Goal: Task Accomplishment & Management: Complete application form

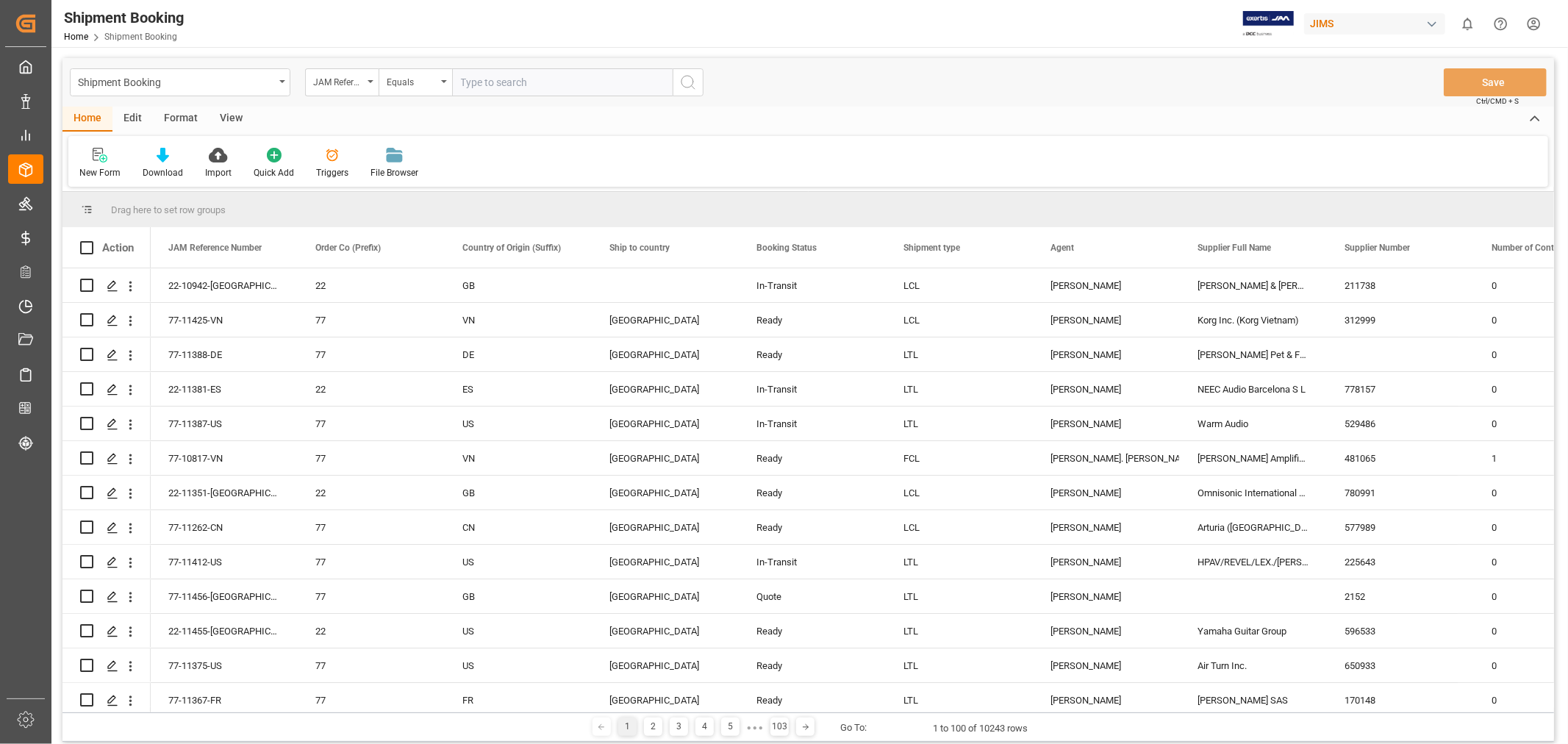
click at [505, 159] on div "New Form Download Import Quick Add Triggers File Browser" at bounding box center [808, 162] width 1480 height 51
click at [100, 162] on div "New Form" at bounding box center [99, 163] width 64 height 32
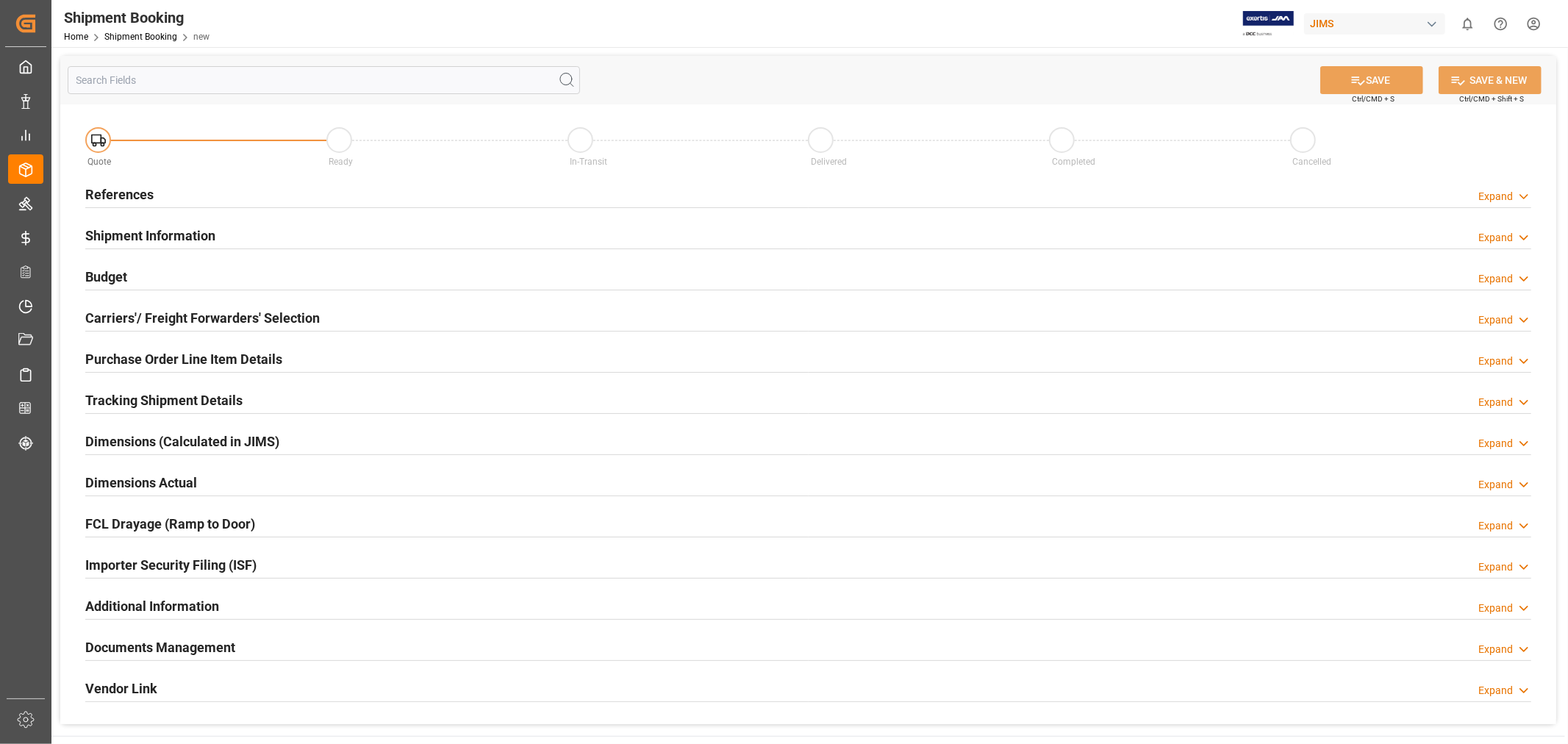
click at [128, 195] on h2 "References" at bounding box center [119, 195] width 68 height 20
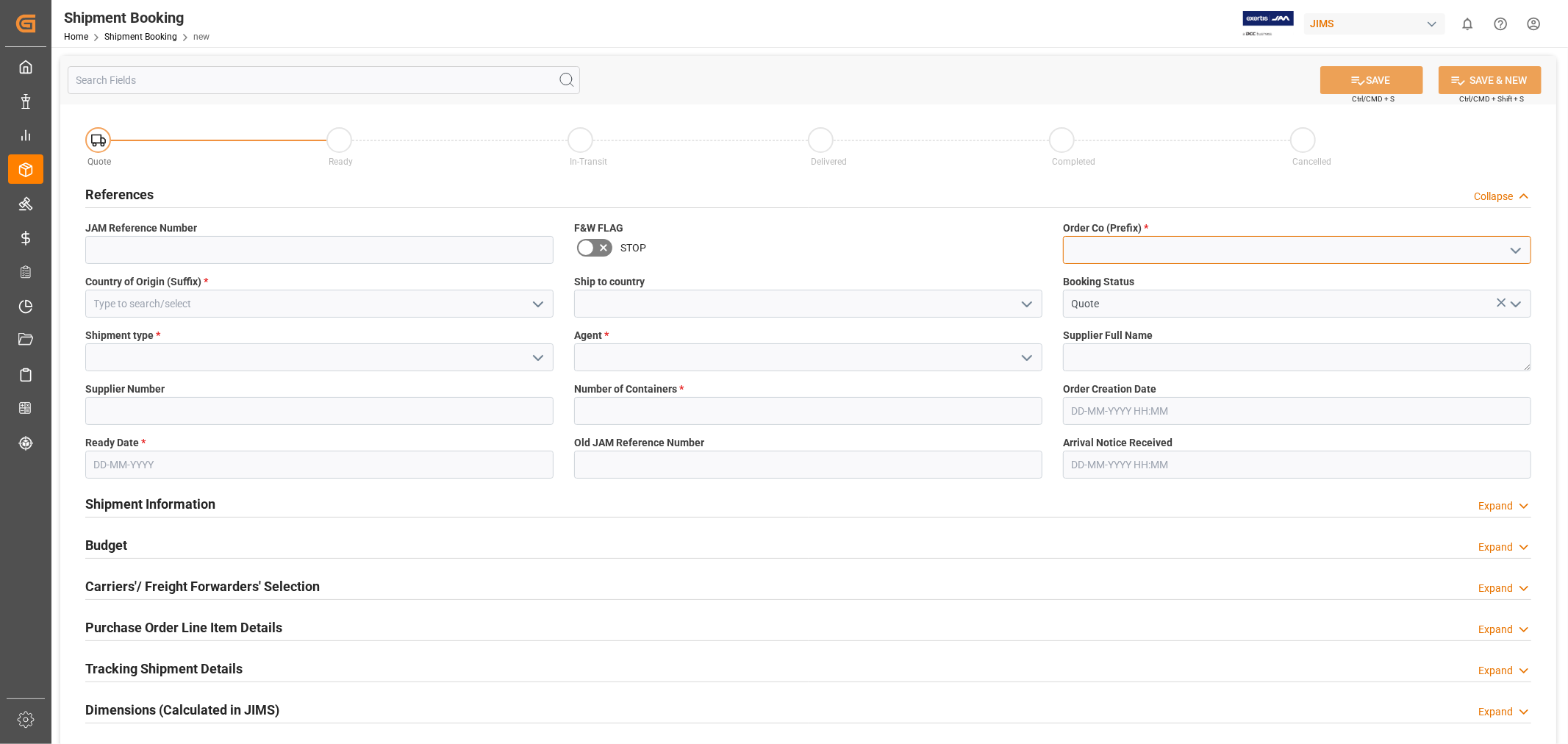
click at [1075, 251] on input at bounding box center [1297, 249] width 468 height 28
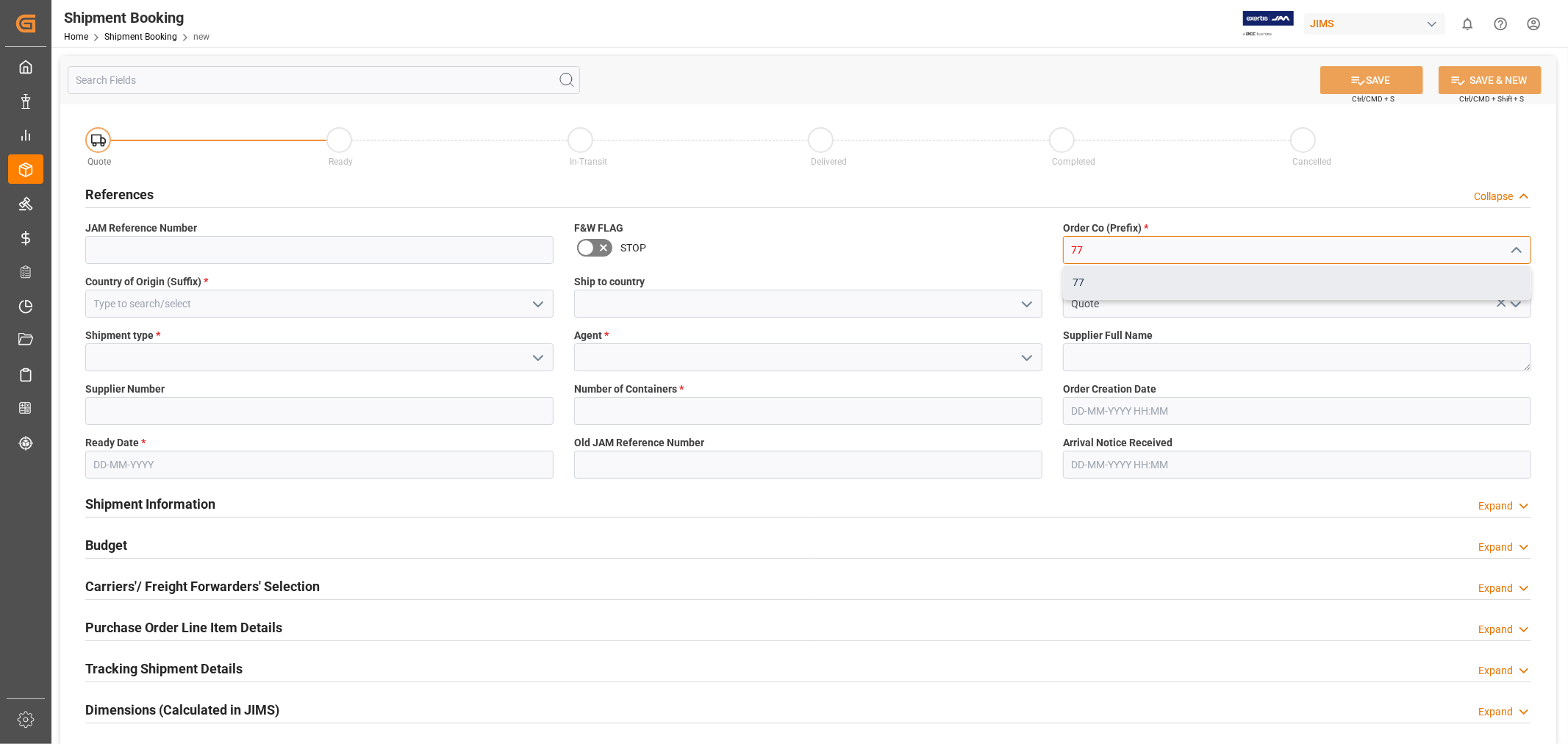
click at [1077, 278] on div "77" at bounding box center [1297, 283] width 467 height 33
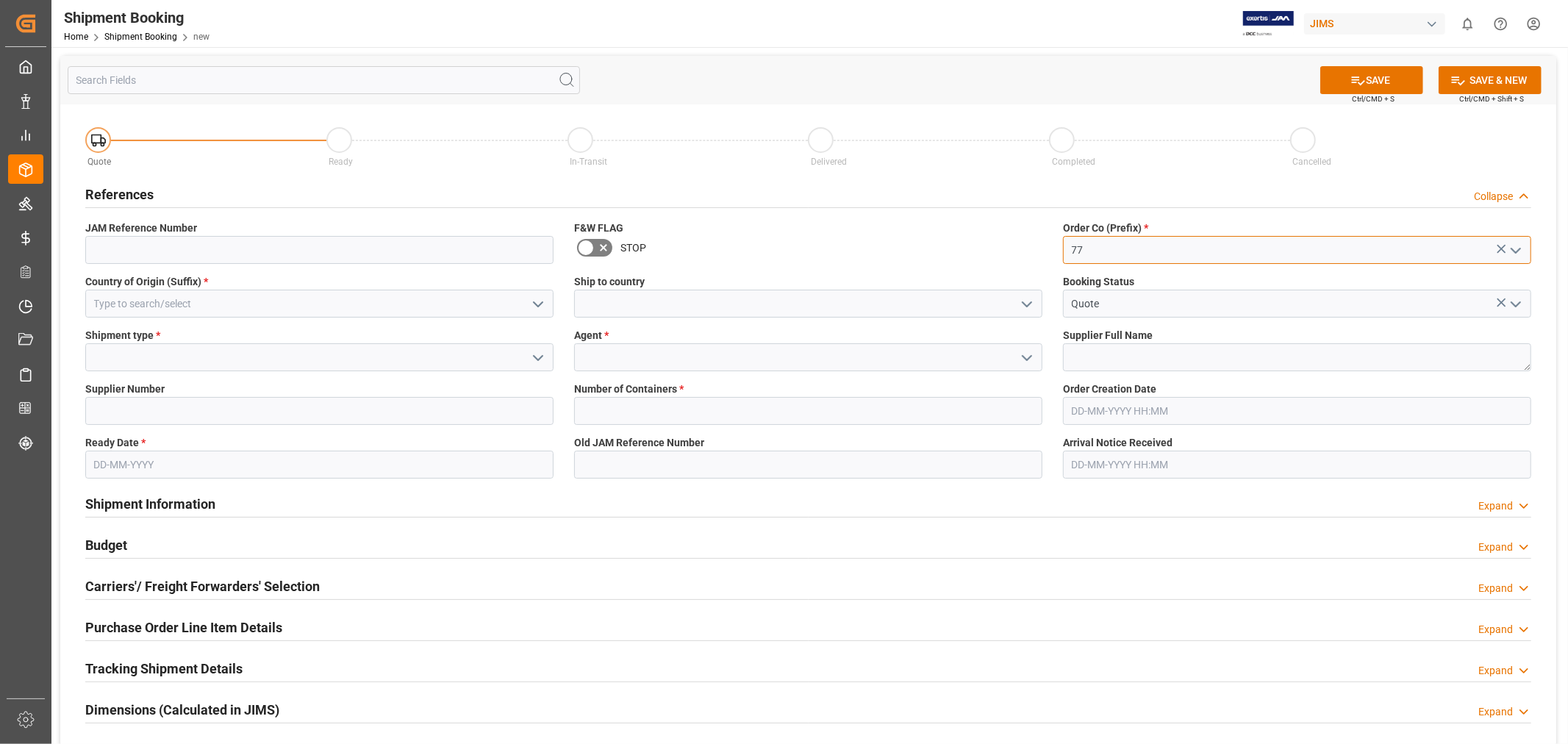
type input "77"
click at [319, 309] on input at bounding box center [319, 303] width 468 height 28
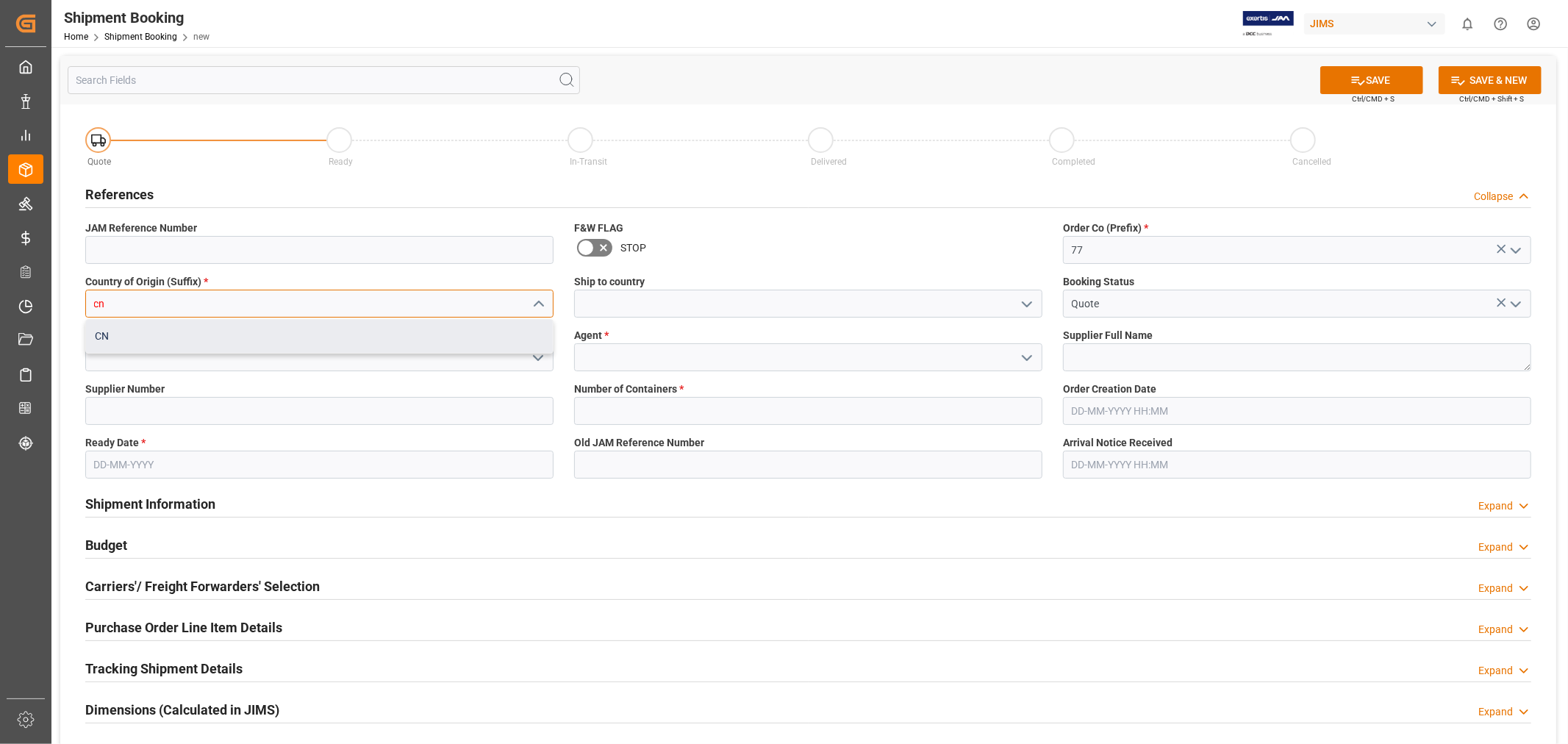
click at [334, 329] on div "CN" at bounding box center [319, 336] width 467 height 33
type input "CN"
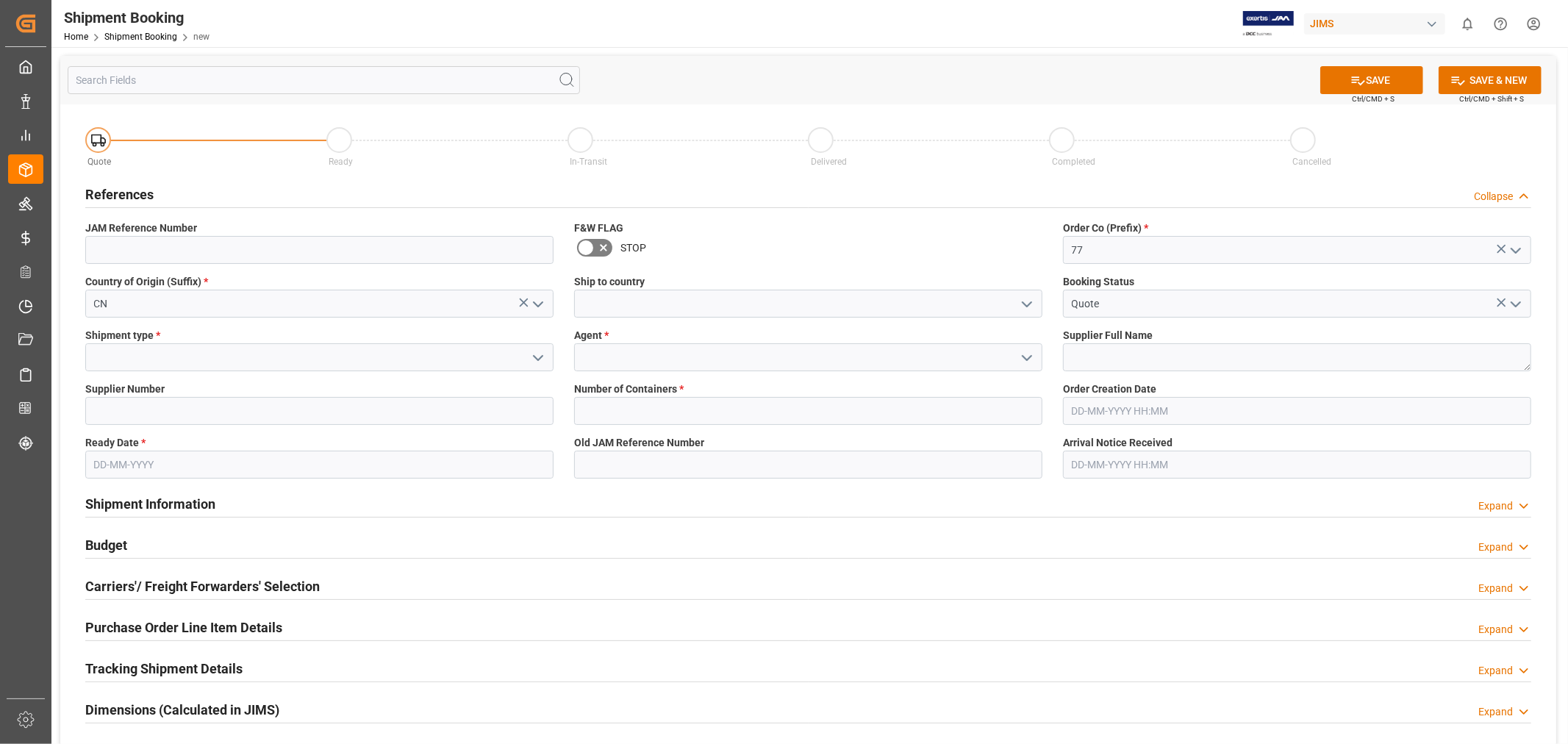
click at [610, 287] on span "Ship to country" at bounding box center [609, 282] width 70 height 16
click at [620, 308] on input at bounding box center [808, 303] width 468 height 28
type input "Canada"
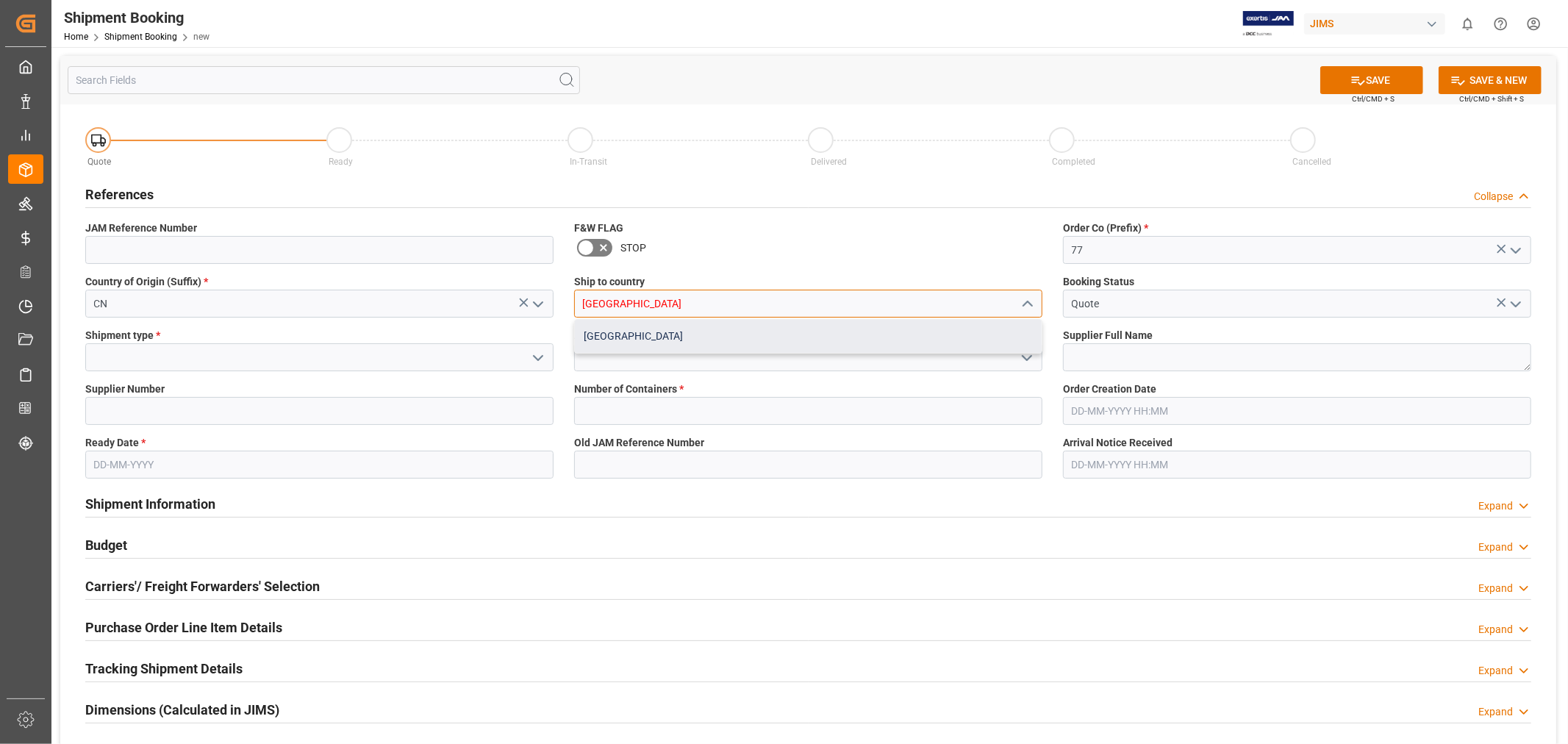
click at [640, 336] on div "Canada" at bounding box center [808, 336] width 467 height 33
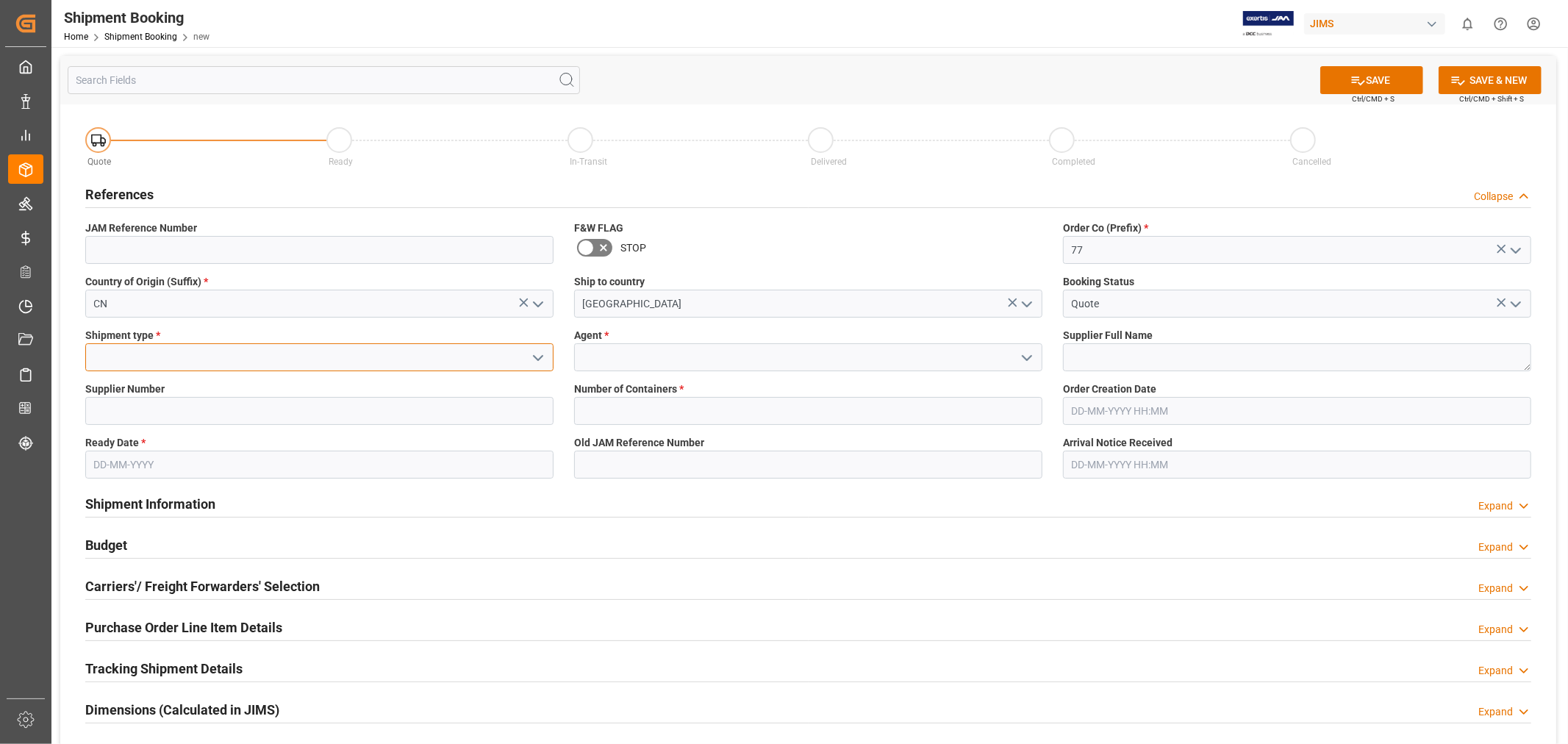
click at [441, 369] on input at bounding box center [319, 357] width 468 height 28
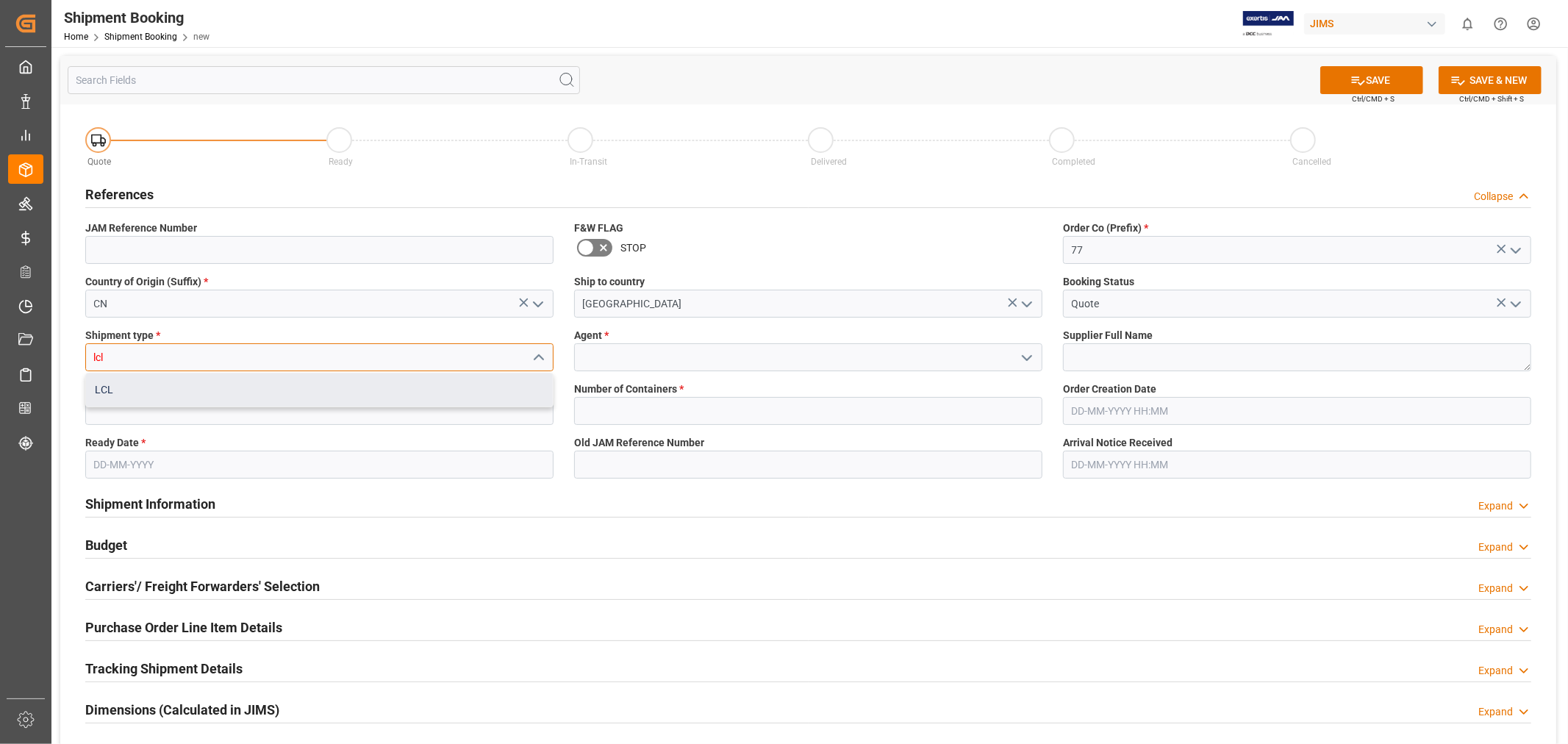
click at [405, 394] on div "LCL" at bounding box center [319, 390] width 467 height 33
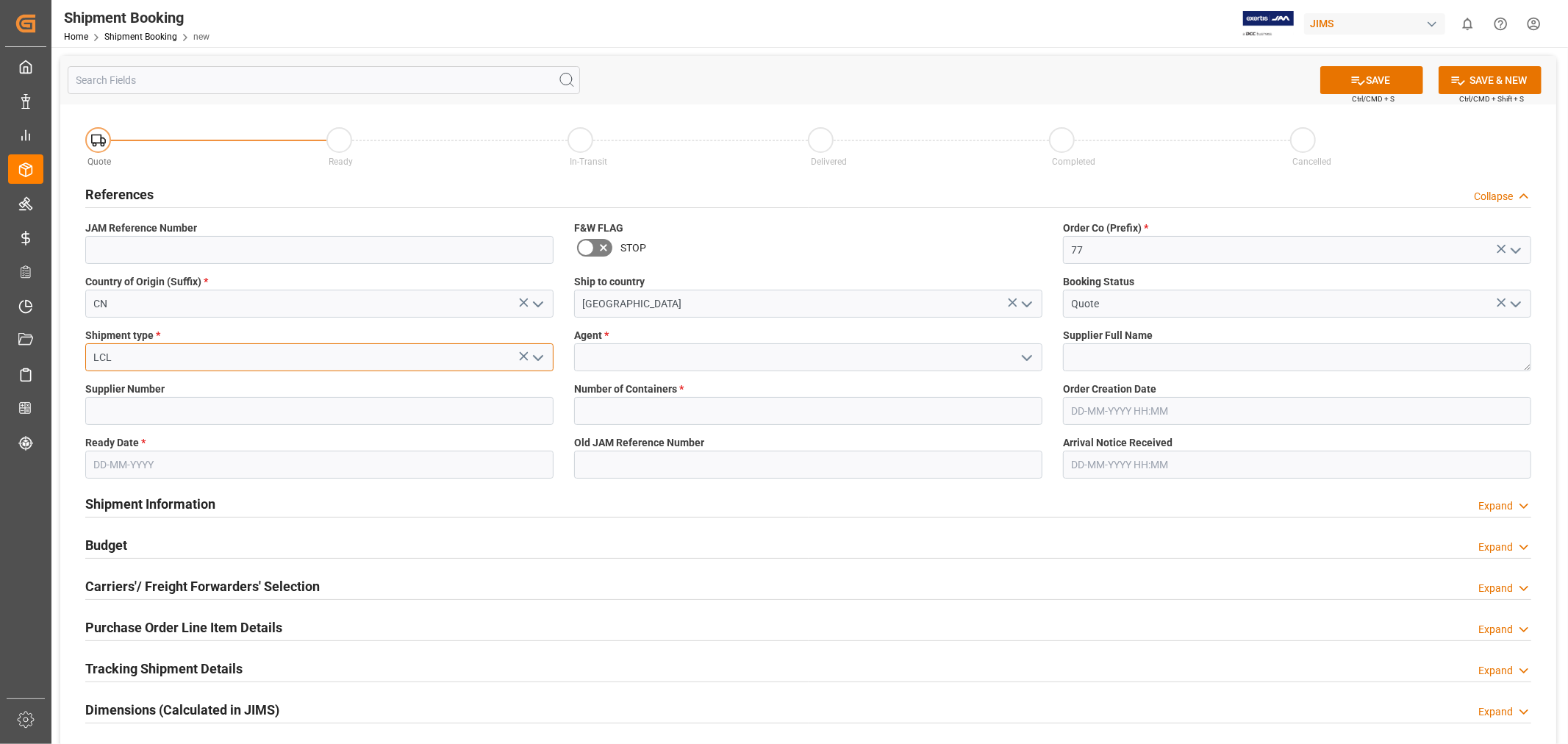
type input "LCL"
click at [679, 369] on input at bounding box center [808, 357] width 468 height 28
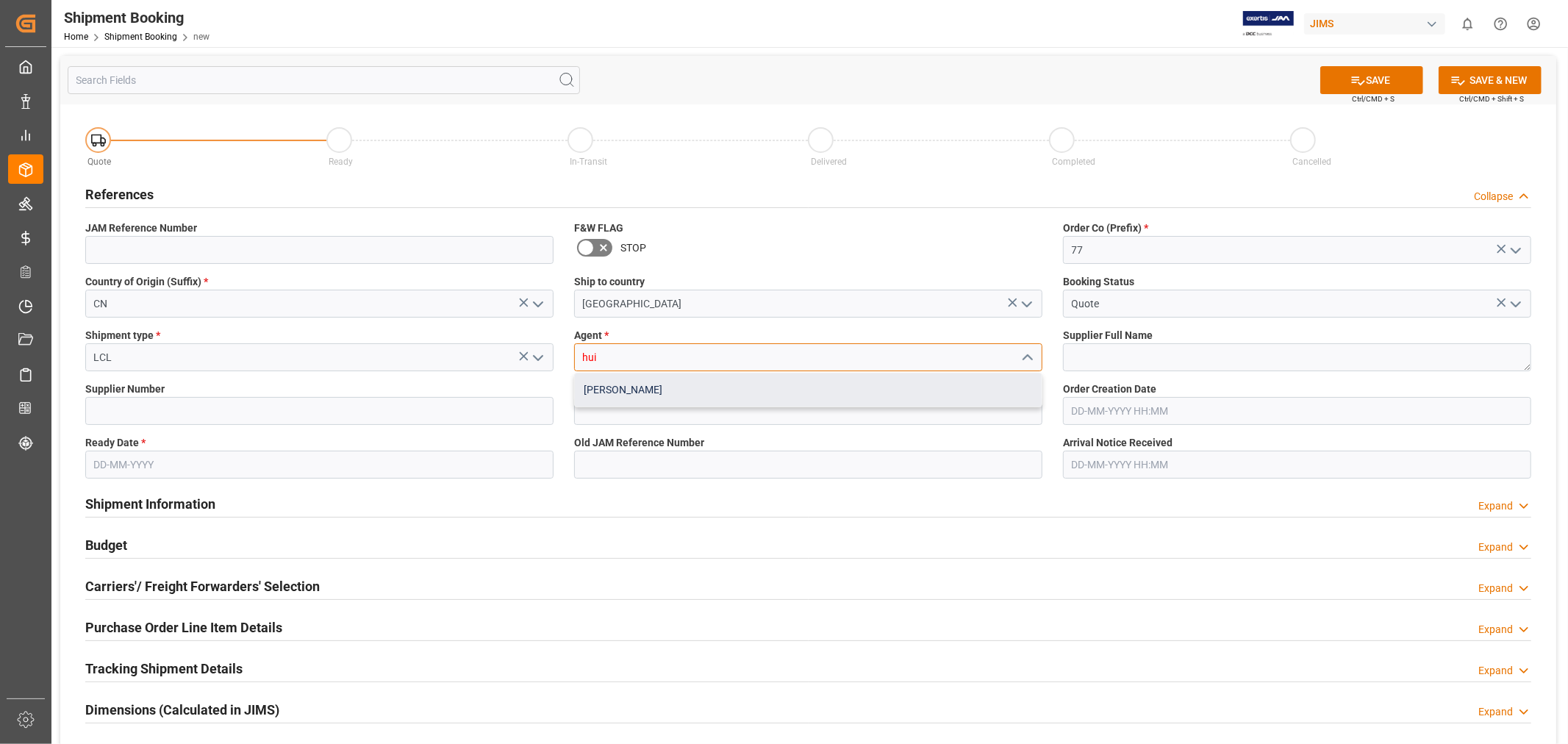
click at [690, 391] on div "[PERSON_NAME]" at bounding box center [808, 390] width 467 height 33
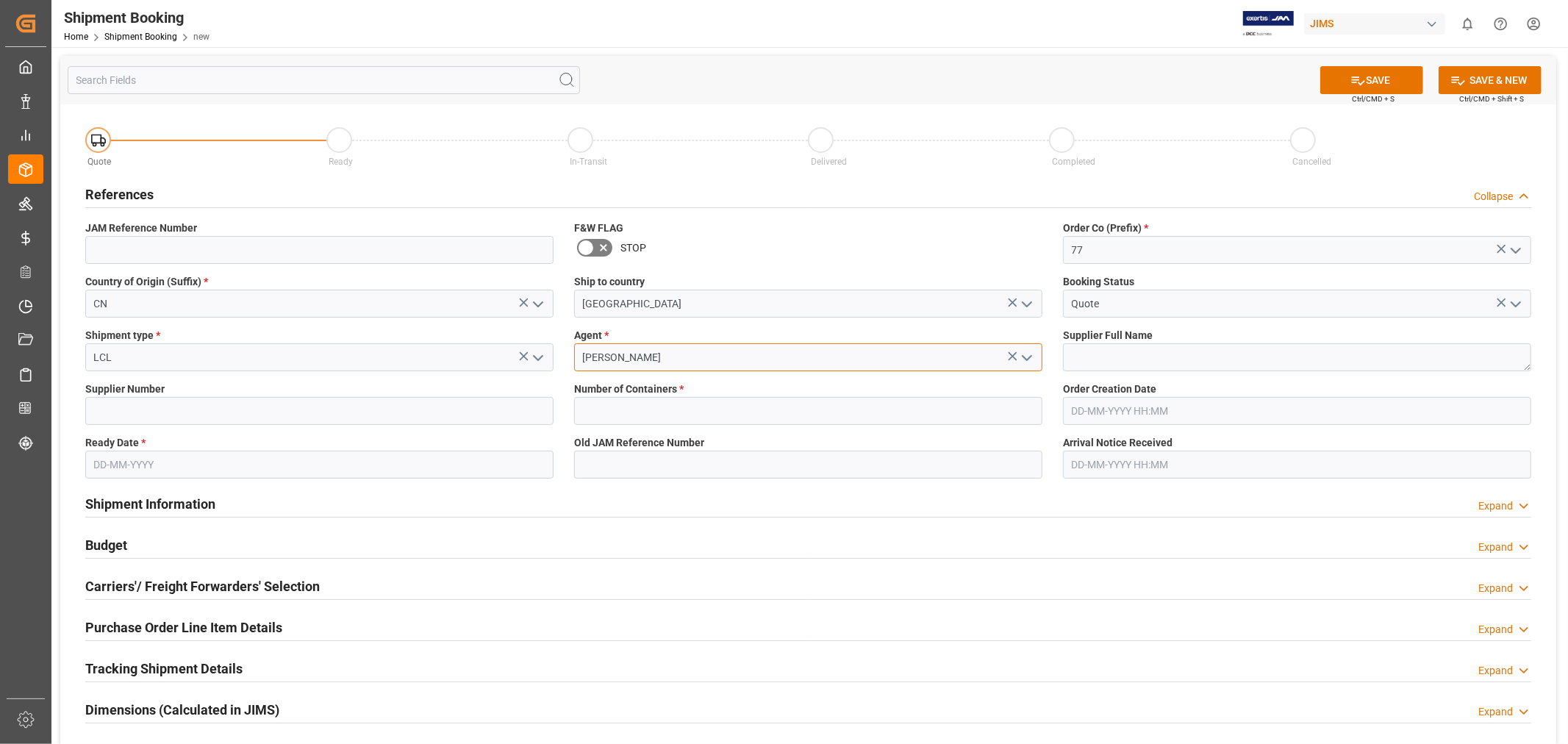
type input "[PERSON_NAME]"
click at [1201, 356] on textarea at bounding box center [1297, 357] width 468 height 28
type textarea "[PERSON_NAME] Multimedia [GEOGRAPHIC_DATA]"
click at [350, 420] on input at bounding box center [319, 411] width 468 height 28
type input "242713"
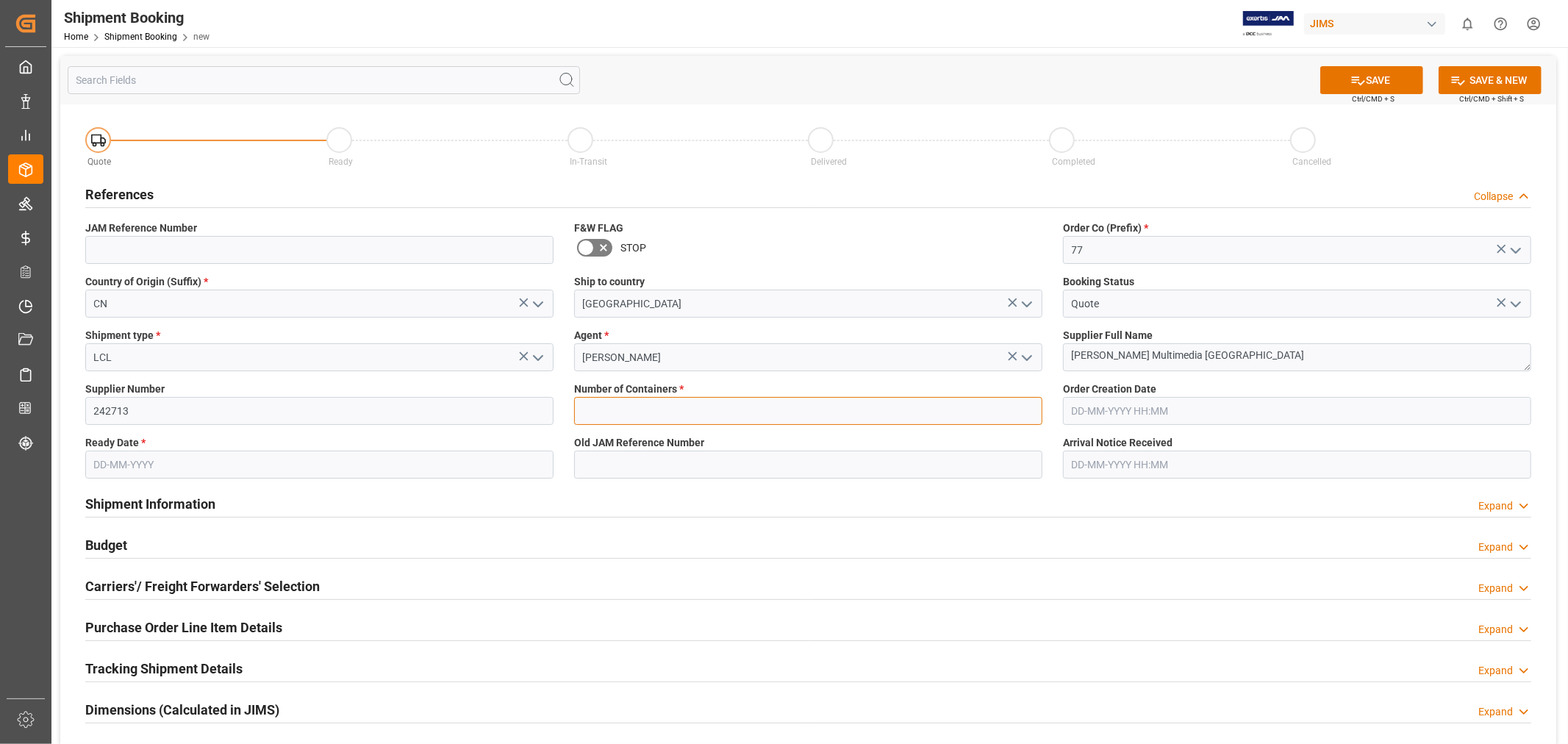
click at [635, 405] on input "text" at bounding box center [808, 411] width 468 height 28
type input "0"
click at [801, 377] on div "Number of Containers * 0" at bounding box center [808, 403] width 489 height 54
click at [1133, 403] on input "text" at bounding box center [1297, 411] width 468 height 28
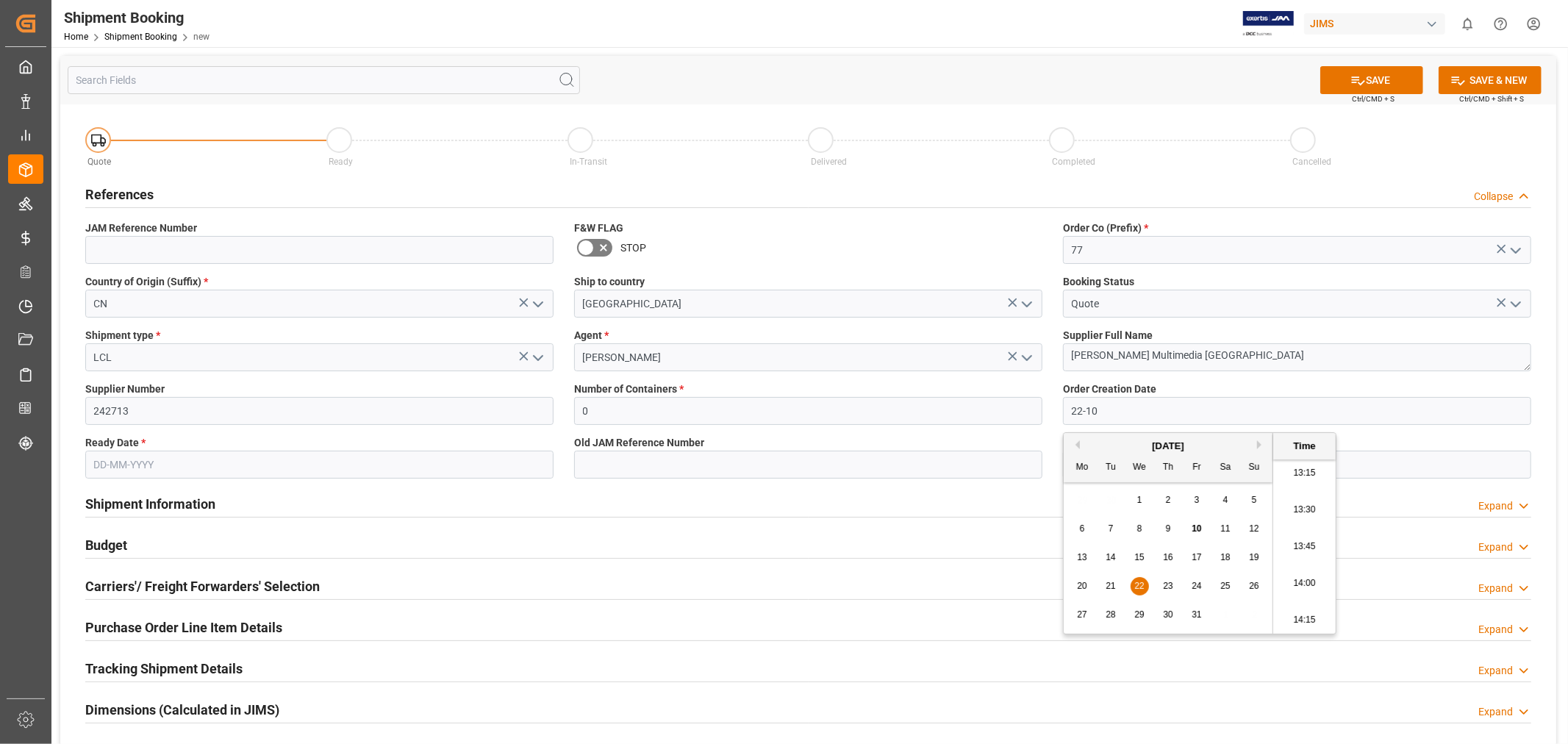
type input "22-10-2025 00:00"
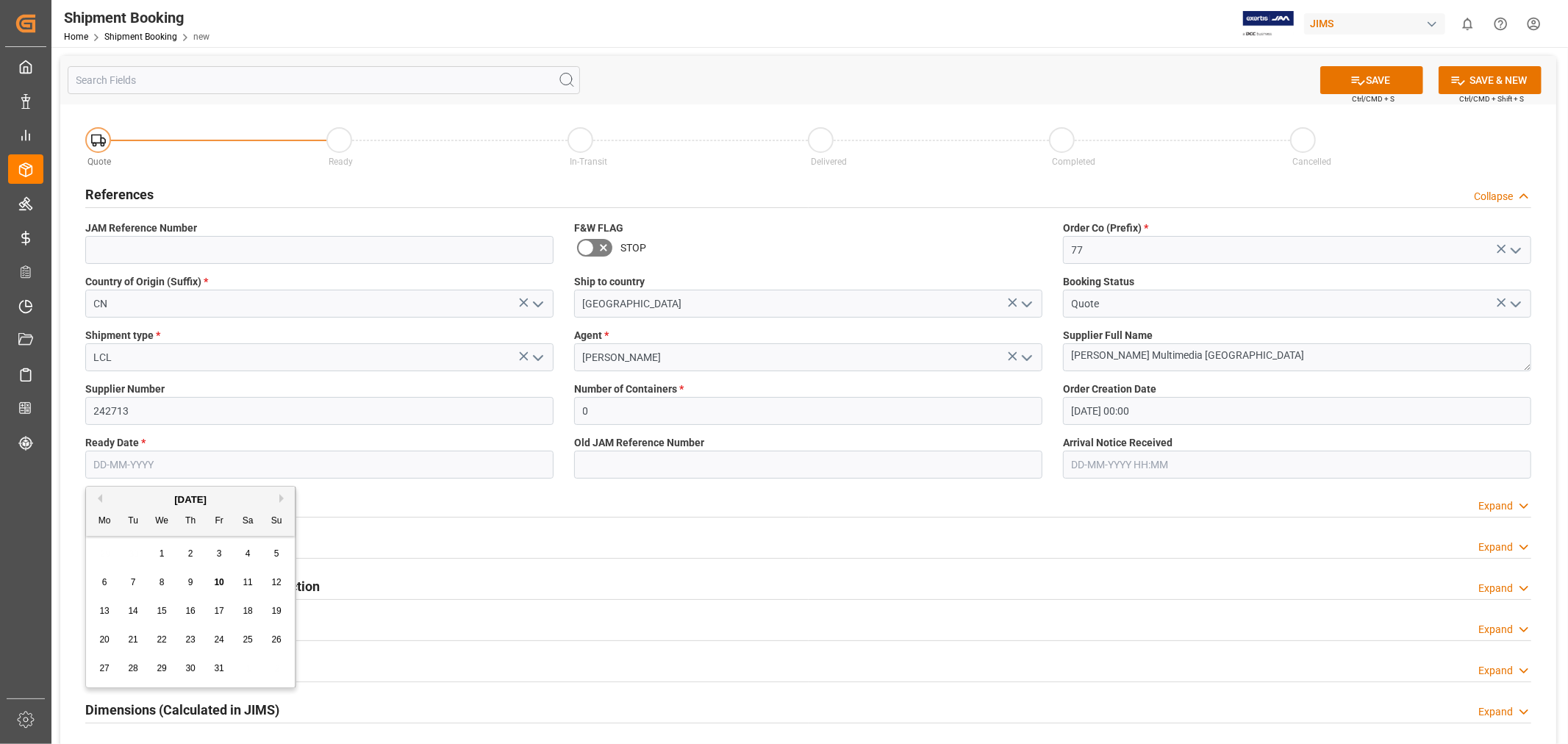
click at [156, 465] on input "text" at bounding box center [319, 464] width 468 height 28
click at [155, 650] on div "20 21 22 23 24 25 26" at bounding box center [191, 640] width 200 height 28
type input "22-10-2025"
click at [737, 501] on div "Shipment Information Expand" at bounding box center [808, 502] width 1446 height 28
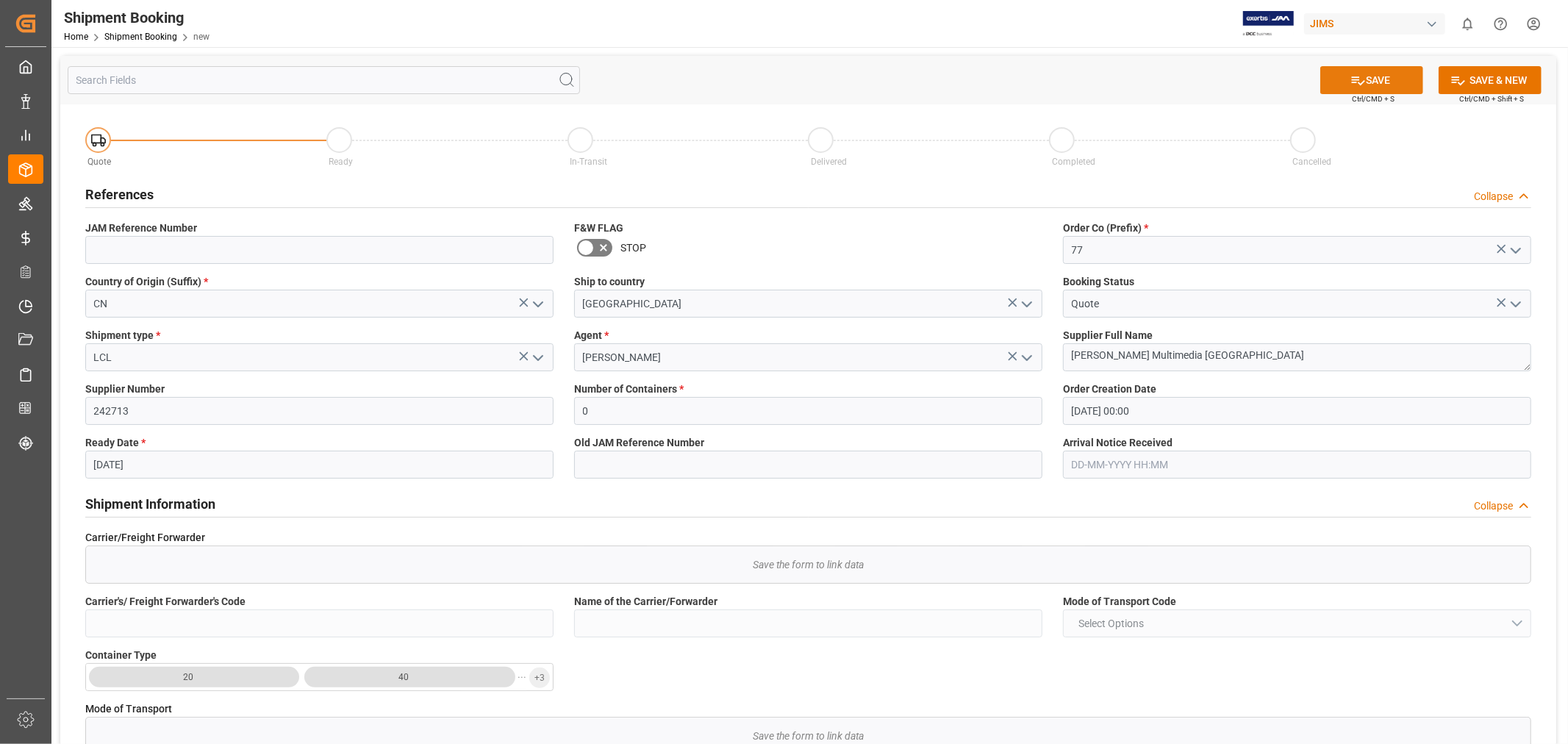
click at [1350, 81] on icon at bounding box center [1358, 80] width 16 height 16
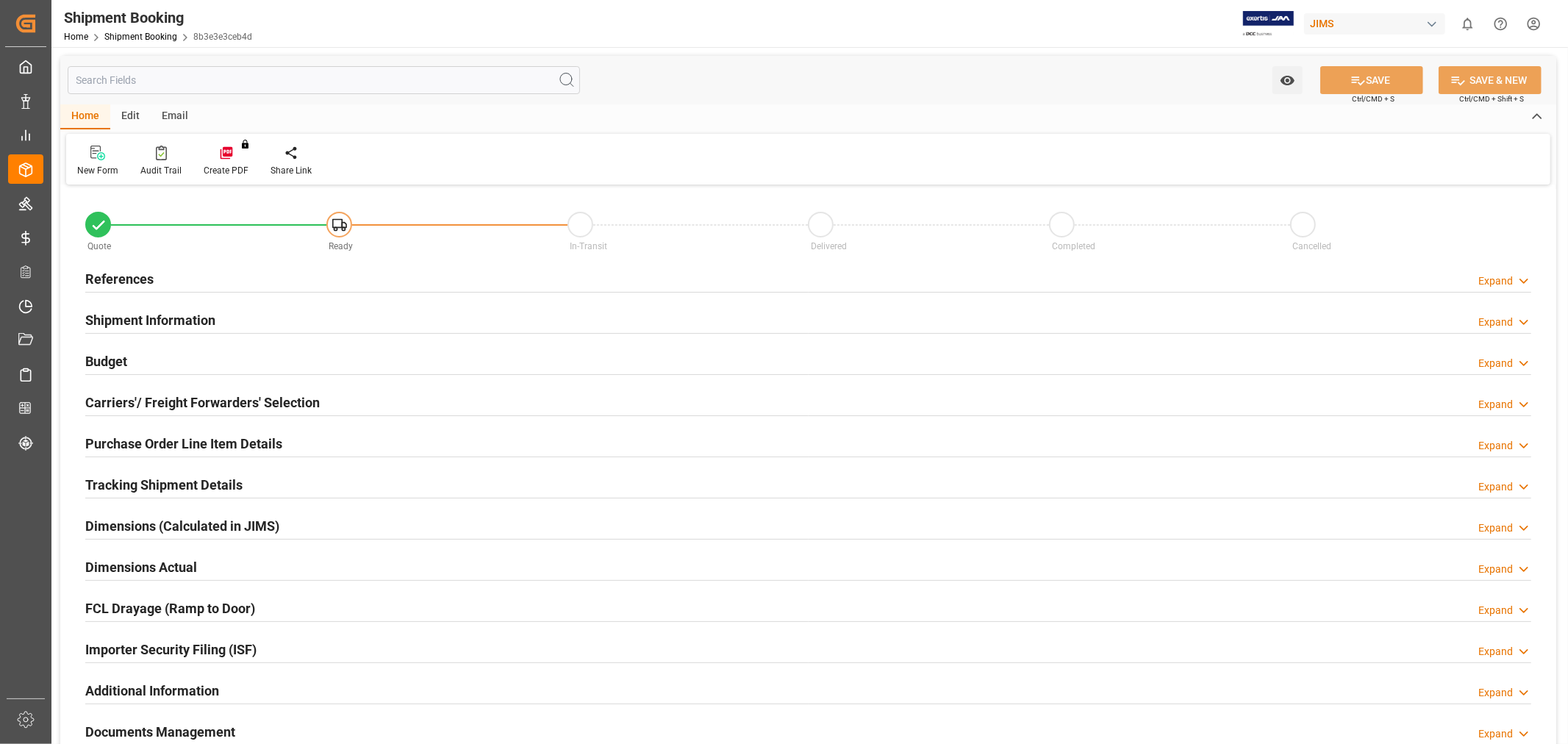
type input "0"
type input "22-10-2025 00:00"
type input "22-10-2025"
click at [119, 274] on h2 "References" at bounding box center [119, 279] width 68 height 20
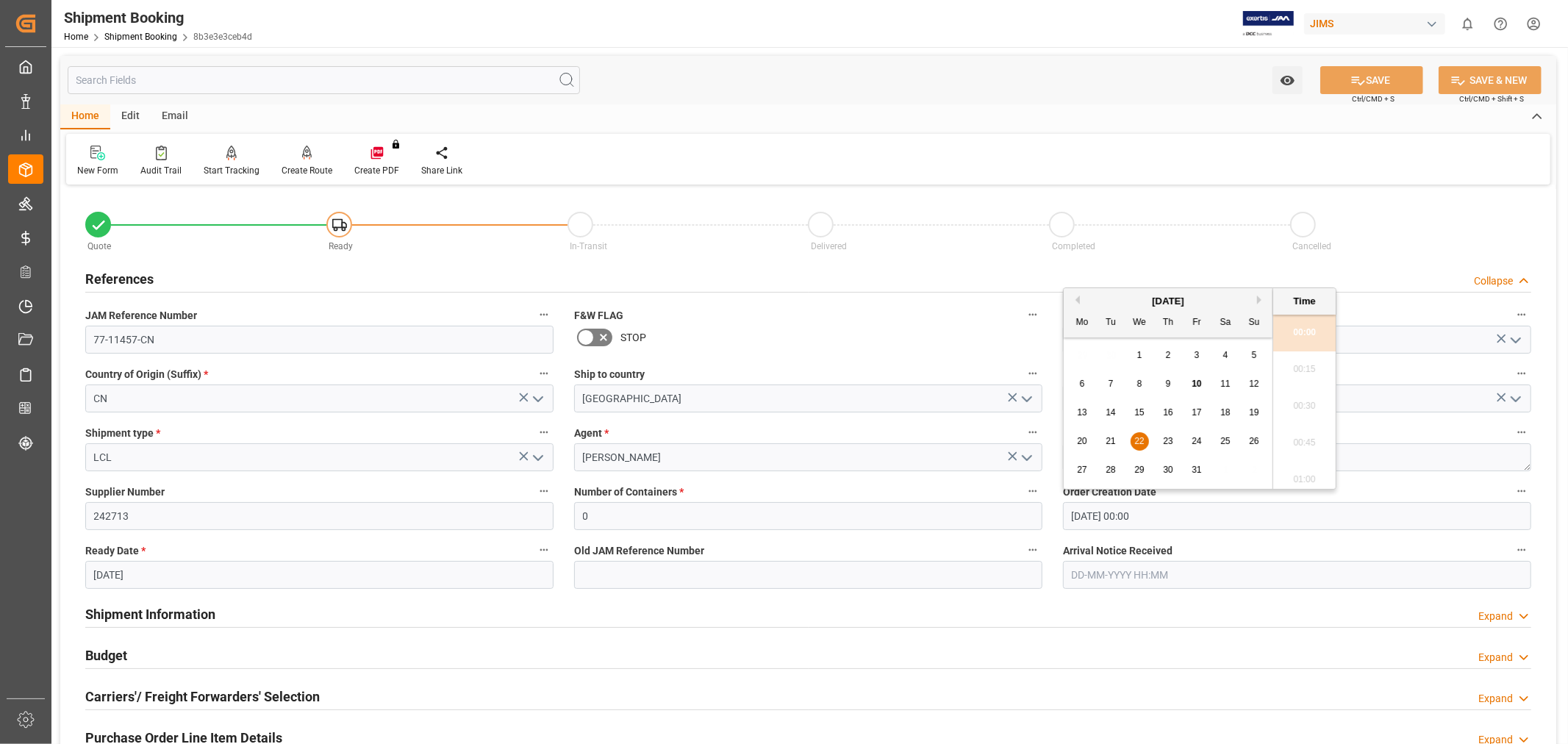
drag, startPoint x: 1226, startPoint y: 518, endPoint x: 960, endPoint y: 501, distance: 266.5
click at [960, 501] on div "Quote Ready In-Transit Delivered Completed Cancelled References Collapse JAM Re…" at bounding box center [809, 646] width 1496 height 914
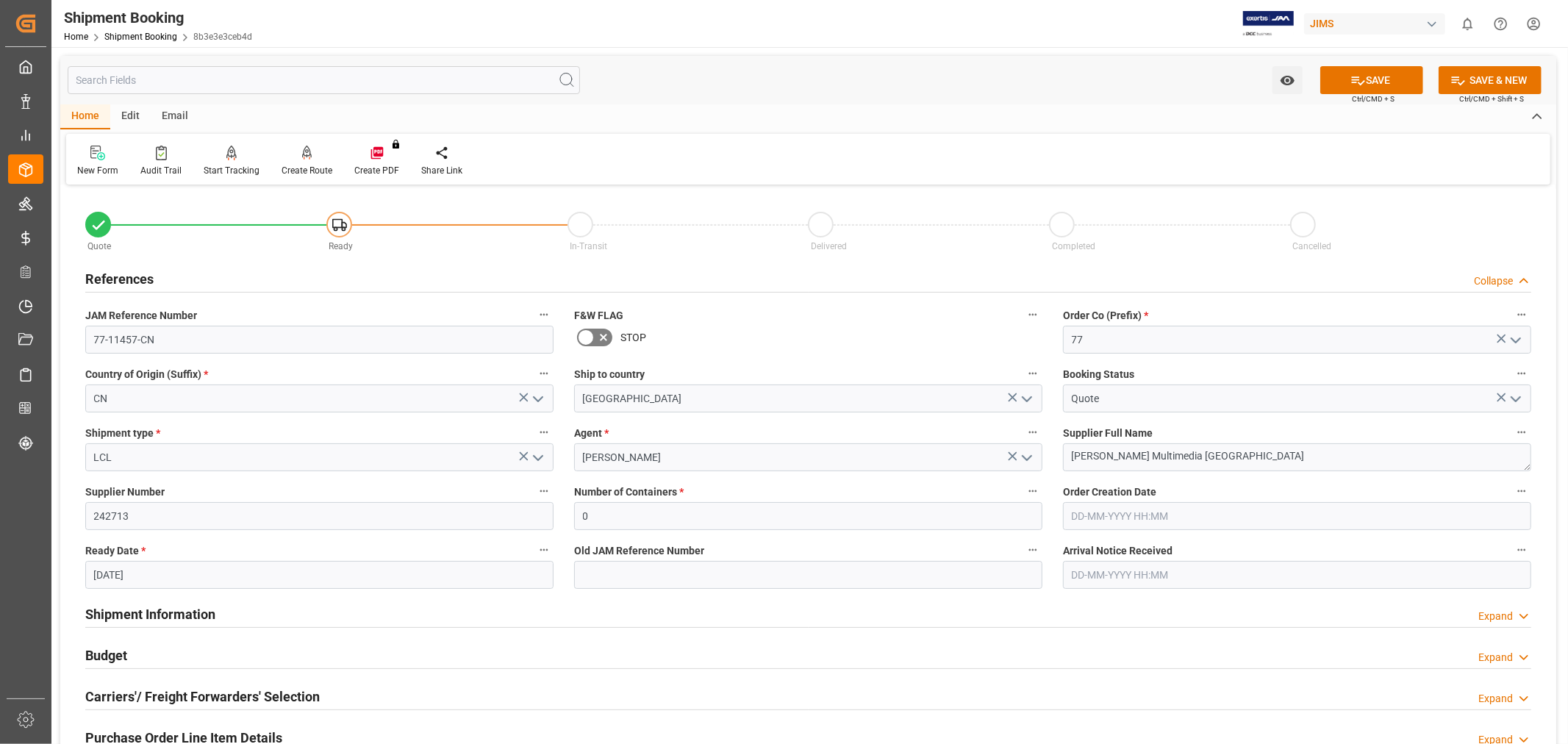
click at [950, 489] on label "Number of Containers *" at bounding box center [808, 493] width 468 height 21
click at [1023, 489] on button "Number of Containers *" at bounding box center [1033, 492] width 19 height 19
click at [1376, 85] on div at bounding box center [784, 372] width 1568 height 744
click at [227, 342] on input "77-11457-CN" at bounding box center [319, 339] width 468 height 28
click at [1375, 86] on button "SAVE" at bounding box center [1372, 79] width 103 height 28
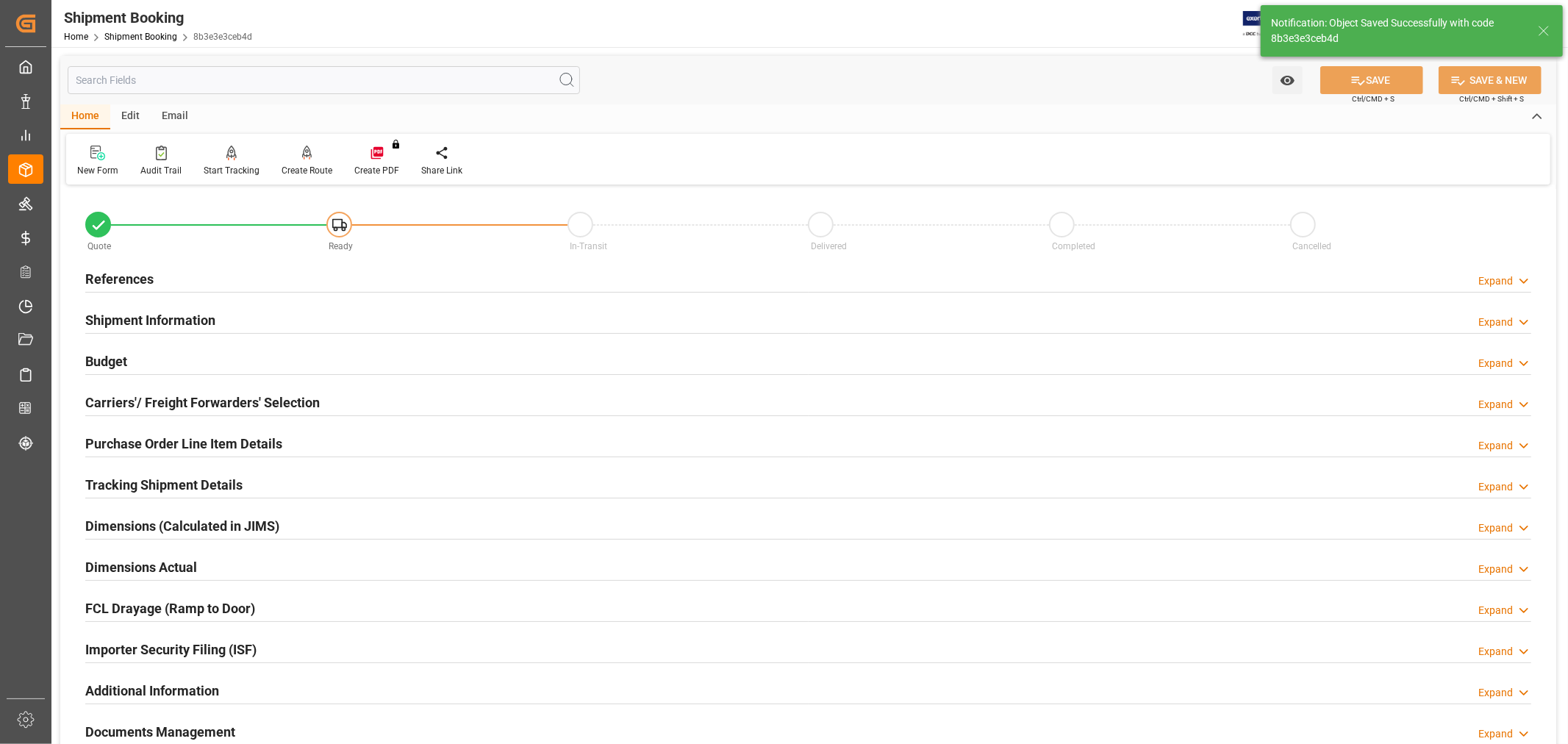
type input "Ready"
click at [144, 283] on h2 "References" at bounding box center [119, 279] width 68 height 20
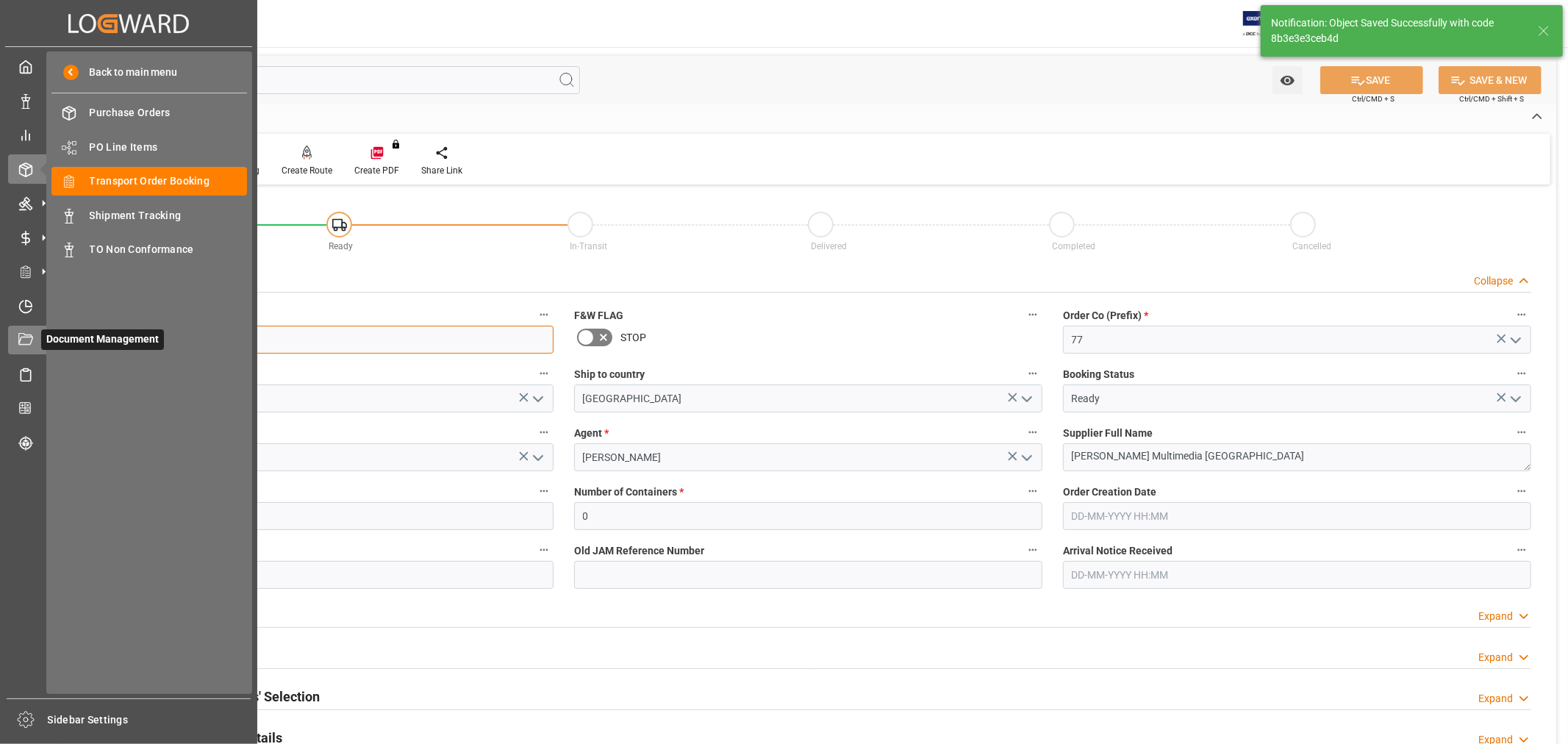
drag, startPoint x: 159, startPoint y: 342, endPoint x: 22, endPoint y: 326, distance: 137.9
click at [22, 326] on div "Created by potrace 1.15, written by Peter Selinger 2001-2017 Created by potrace…" at bounding box center [784, 372] width 1568 height 744
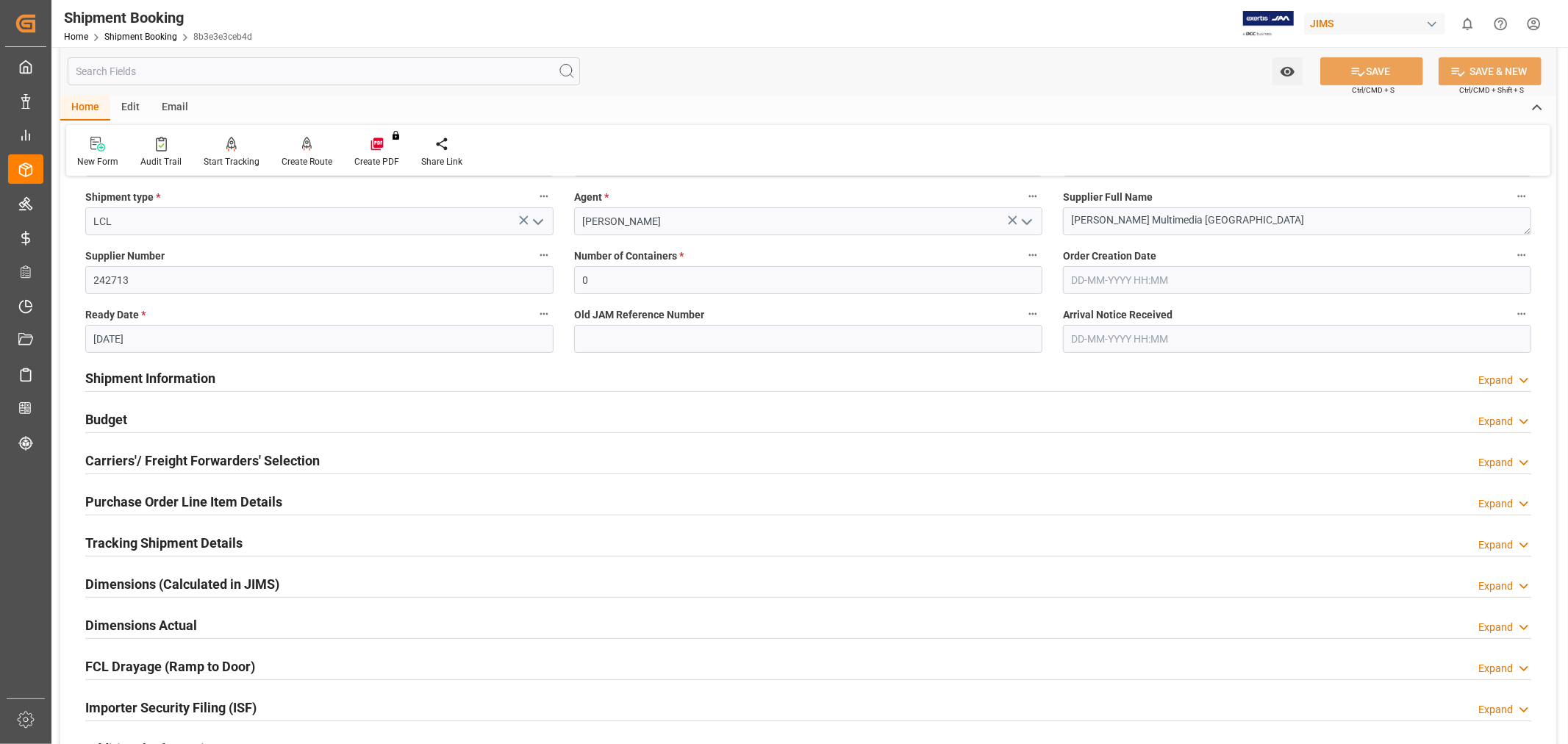
scroll to position [245, 0]
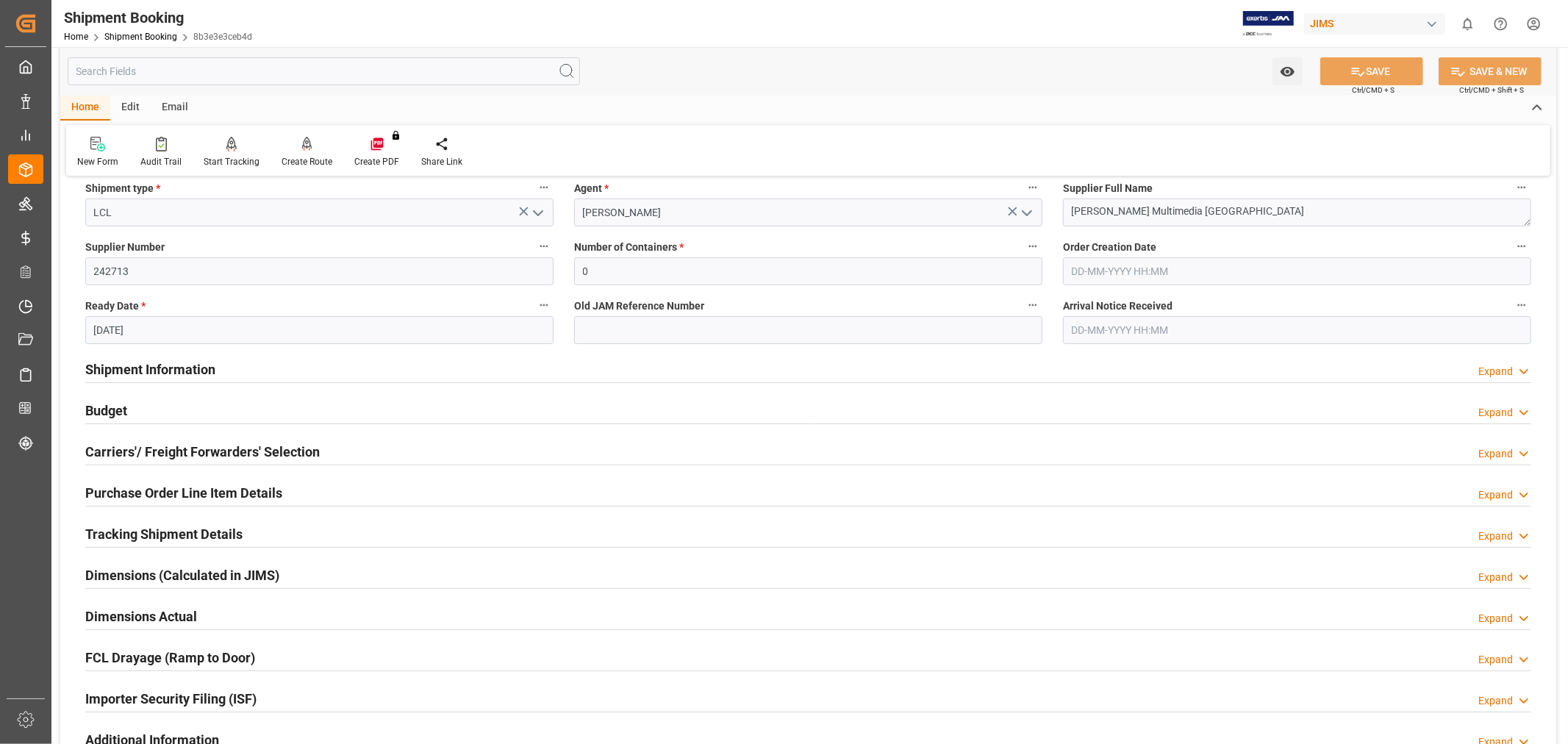
click at [231, 453] on h2 "Carriers'/ Freight Forwarders' Selection" at bounding box center [202, 452] width 234 height 20
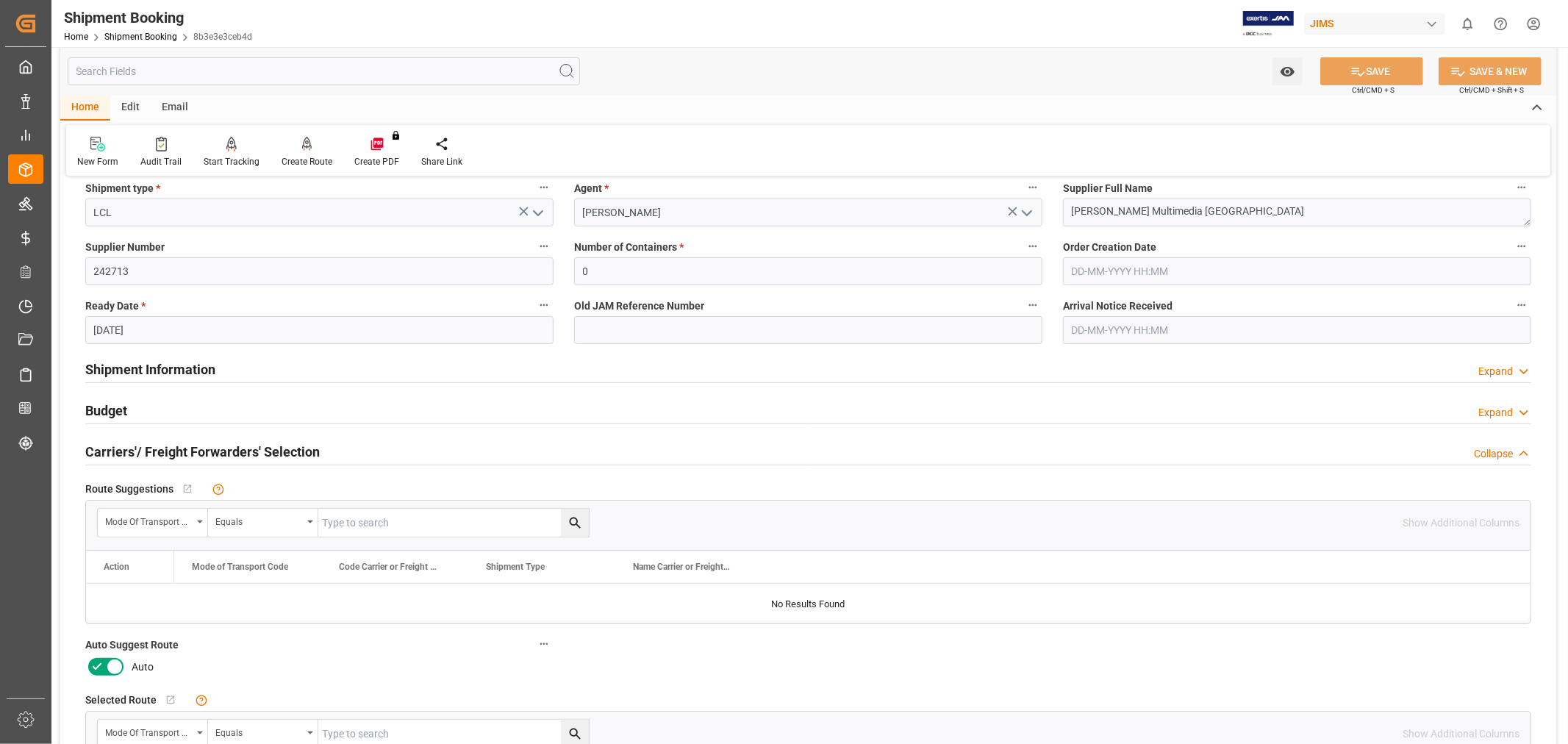
click at [96, 664] on icon at bounding box center [97, 667] width 18 height 18
click at [0, 0] on input "checkbox" at bounding box center [0, 0] width 0 height 0
click at [272, 655] on label "Auto Suggest Route" at bounding box center [319, 645] width 468 height 21
click at [534, 654] on button "Auto Suggest Route" at bounding box center [544, 644] width 19 height 19
click at [1371, 64] on div at bounding box center [784, 372] width 1568 height 744
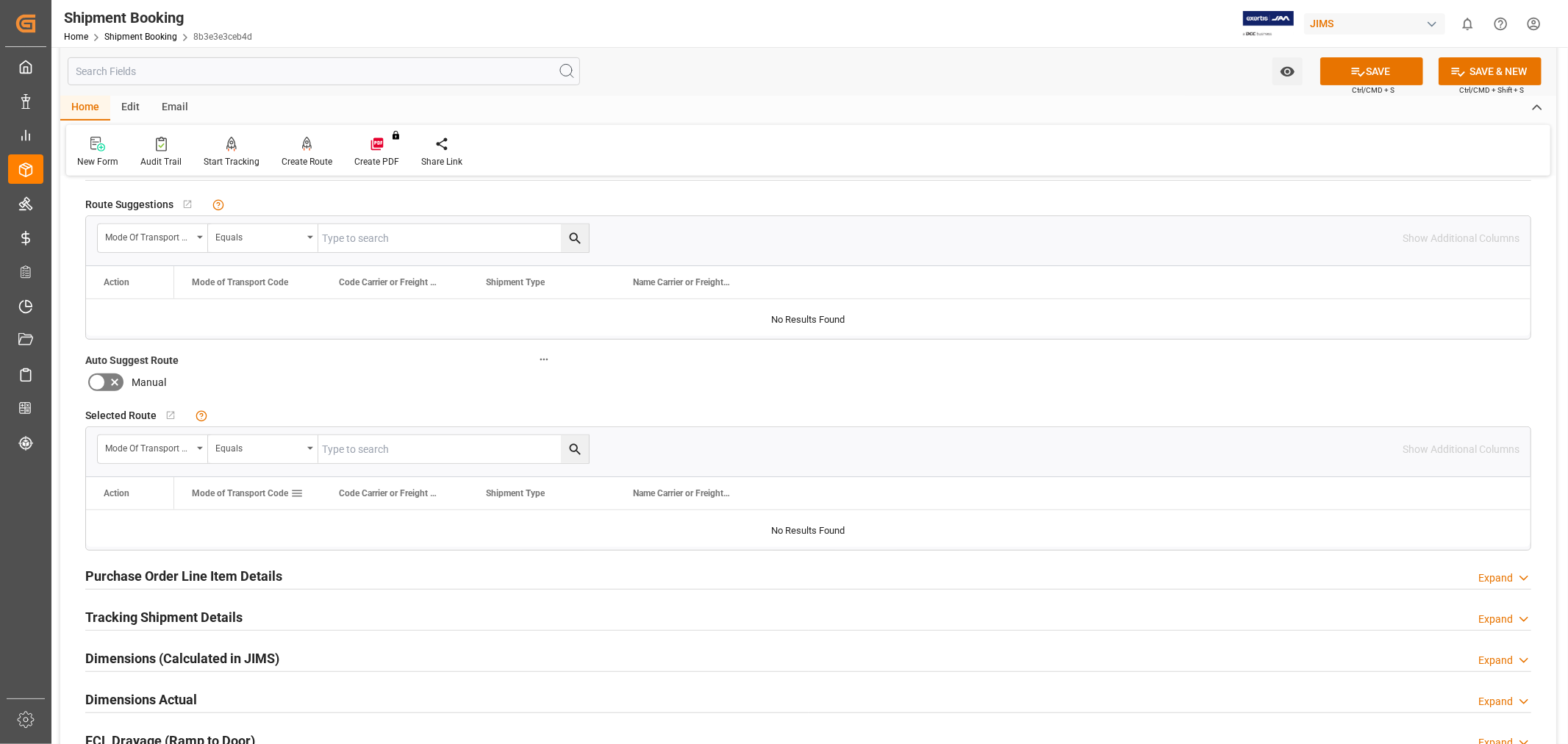
scroll to position [490, 0]
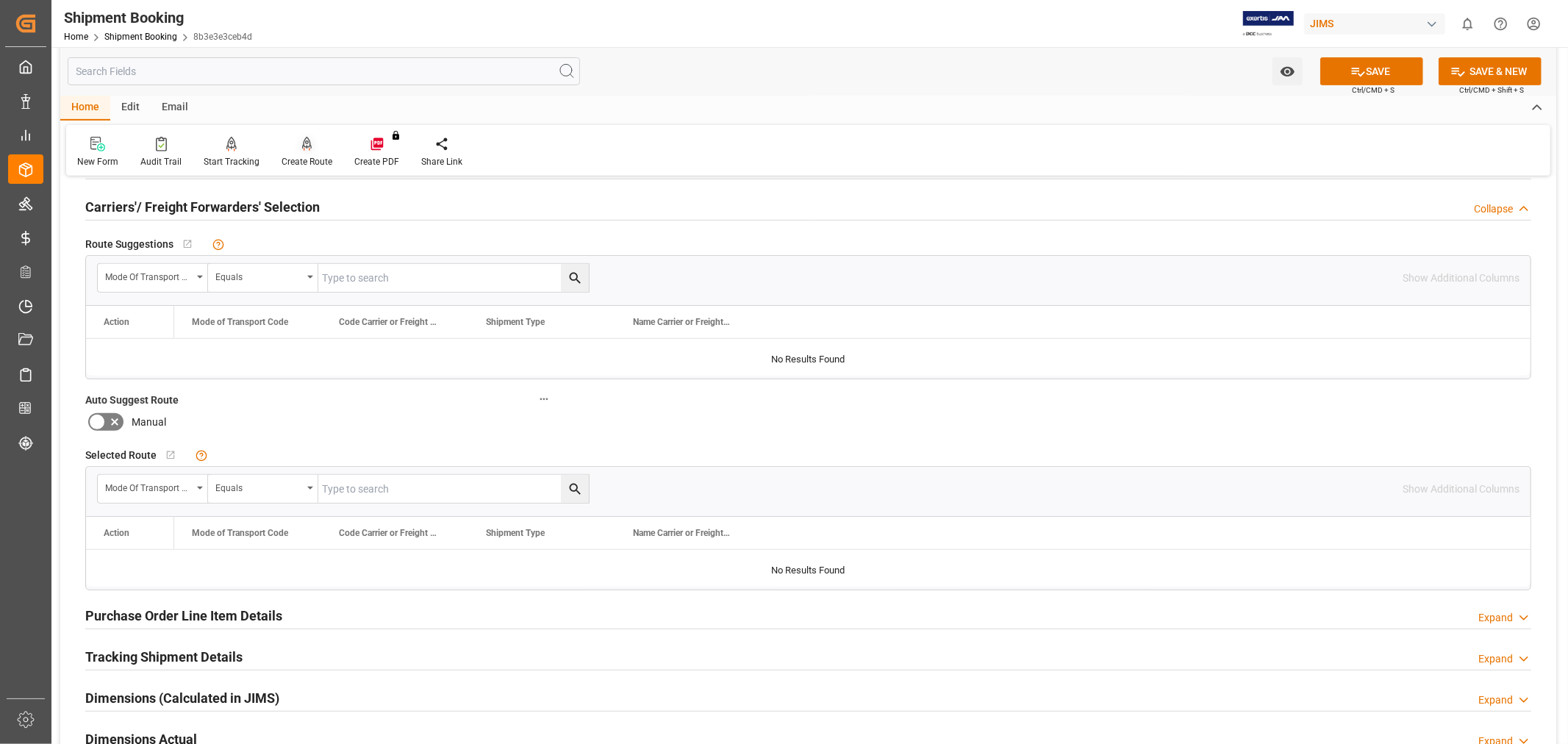
click at [305, 156] on div "Create Route" at bounding box center [307, 162] width 51 height 13
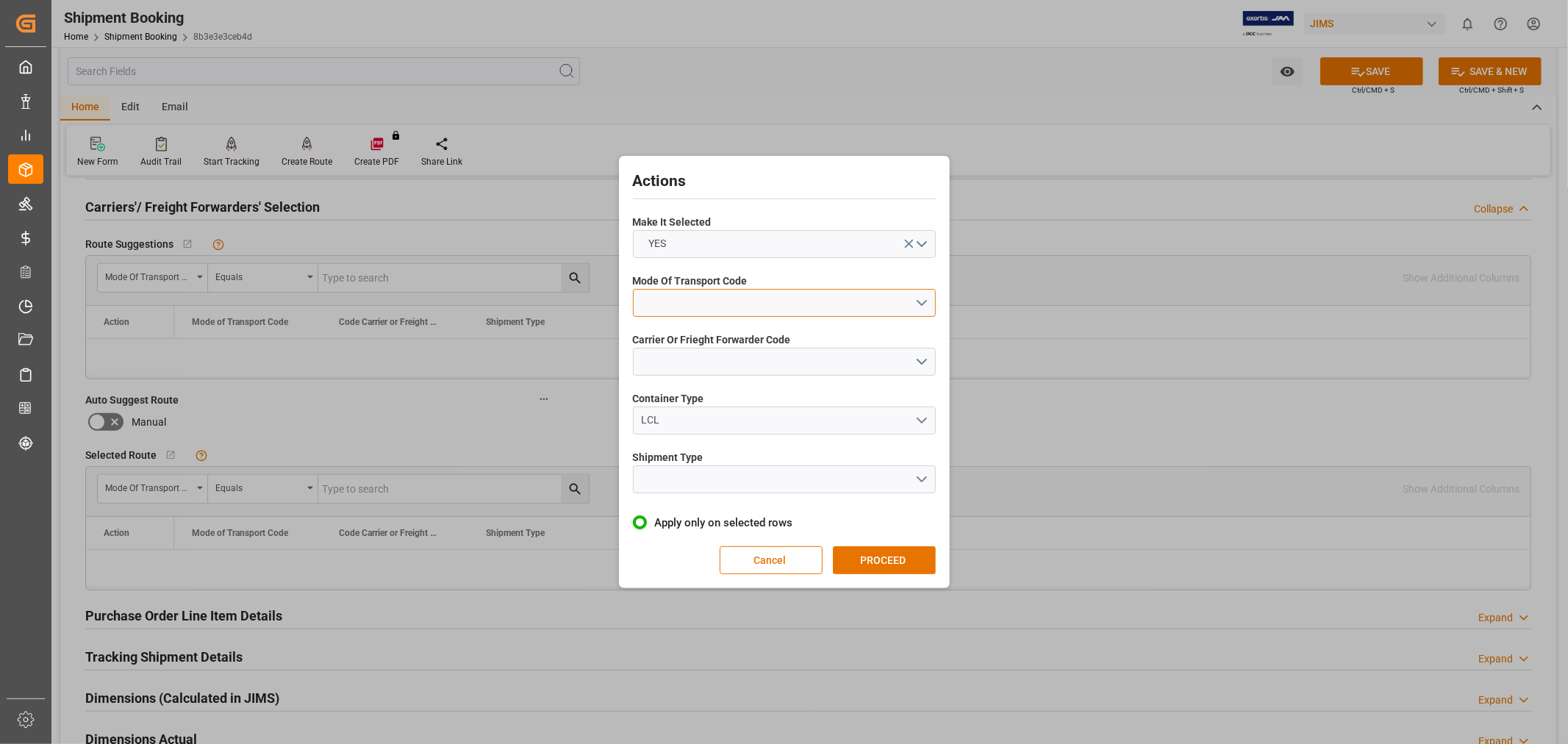
click at [681, 299] on button "open menu" at bounding box center [784, 302] width 303 height 28
click at [679, 309] on div "1- OCEAN" at bounding box center [784, 306] width 301 height 31
click at [685, 352] on button "open menu" at bounding box center [784, 362] width 303 height 28
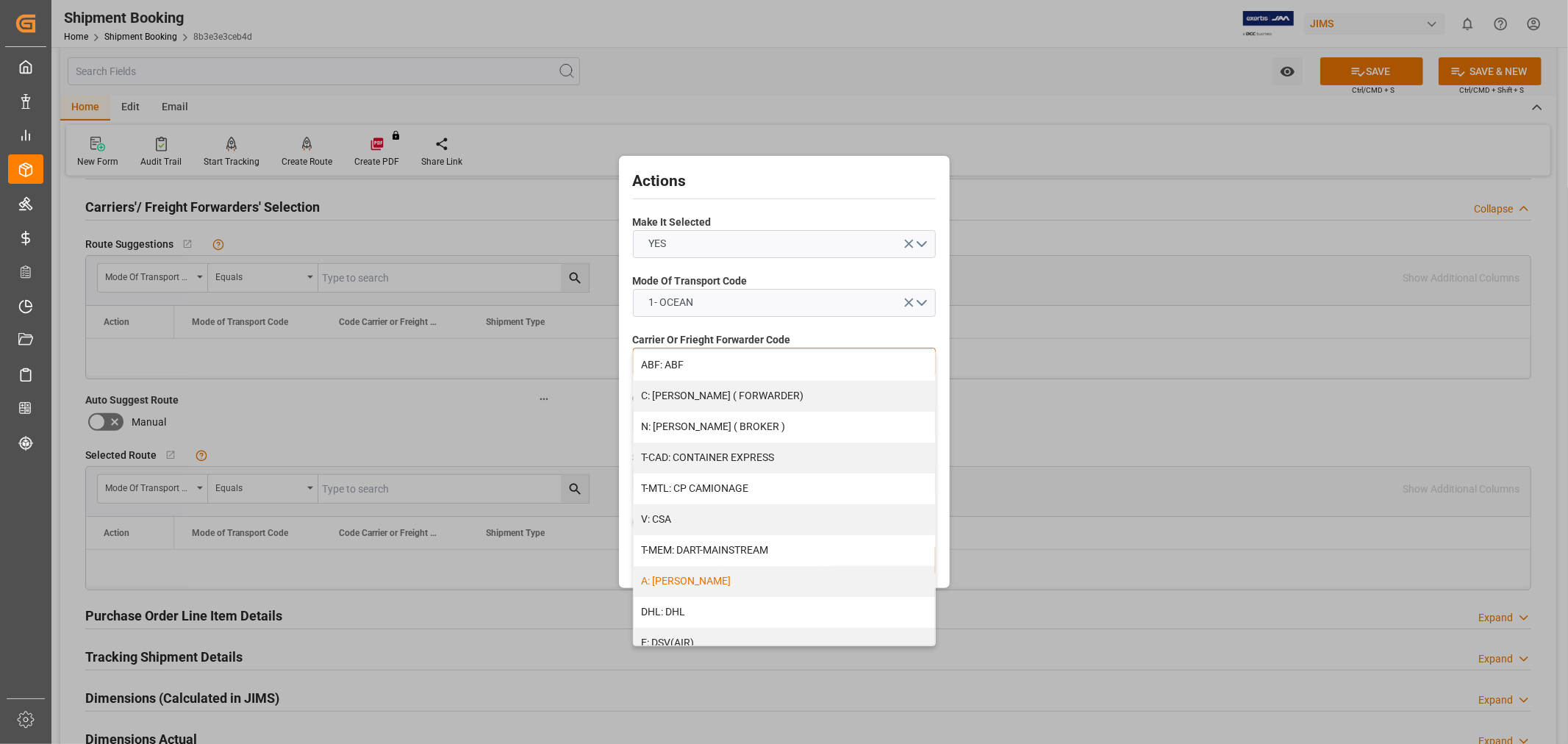
click at [717, 577] on div "A: DELMAR" at bounding box center [784, 582] width 301 height 31
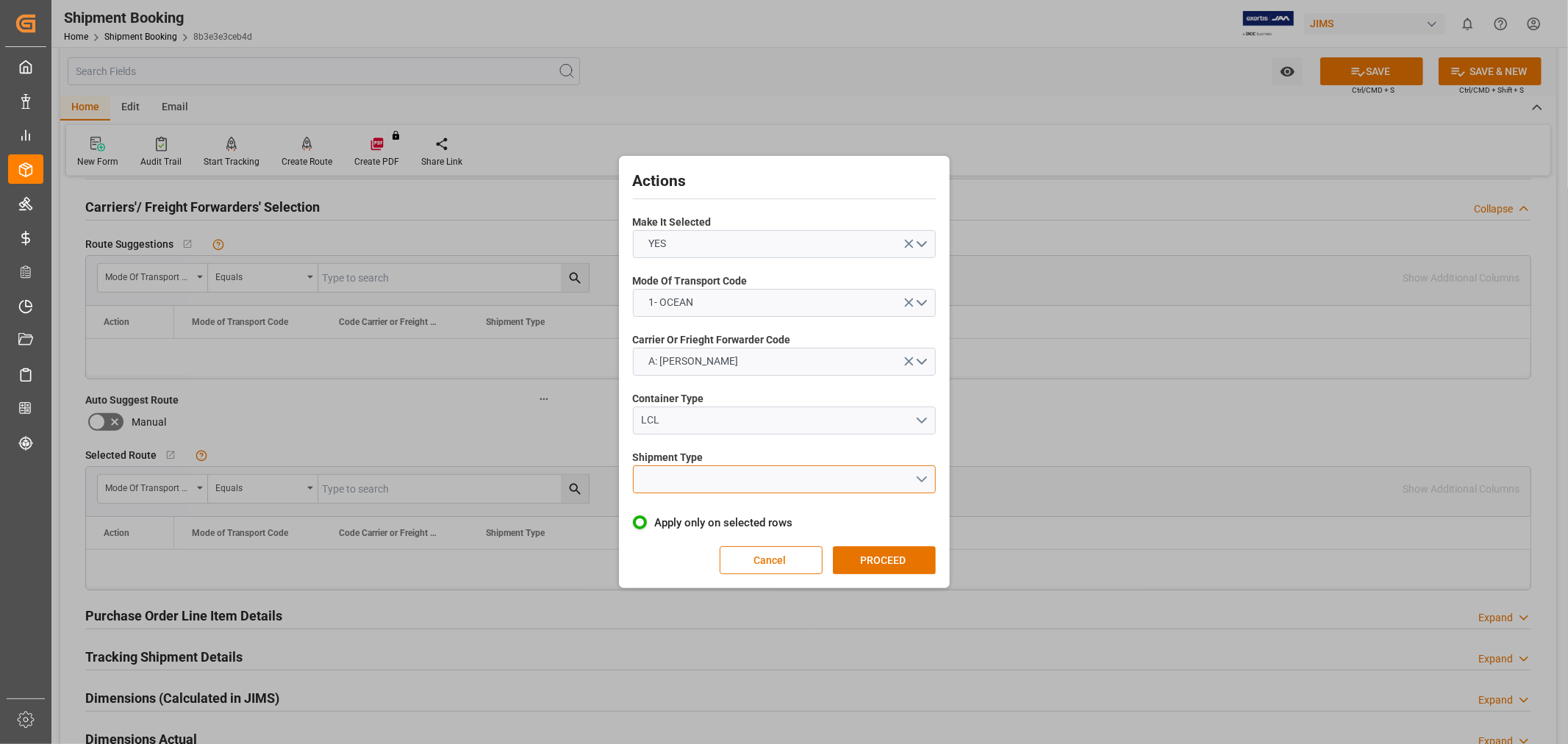
click at [682, 478] on button "open menu" at bounding box center [784, 479] width 303 height 28
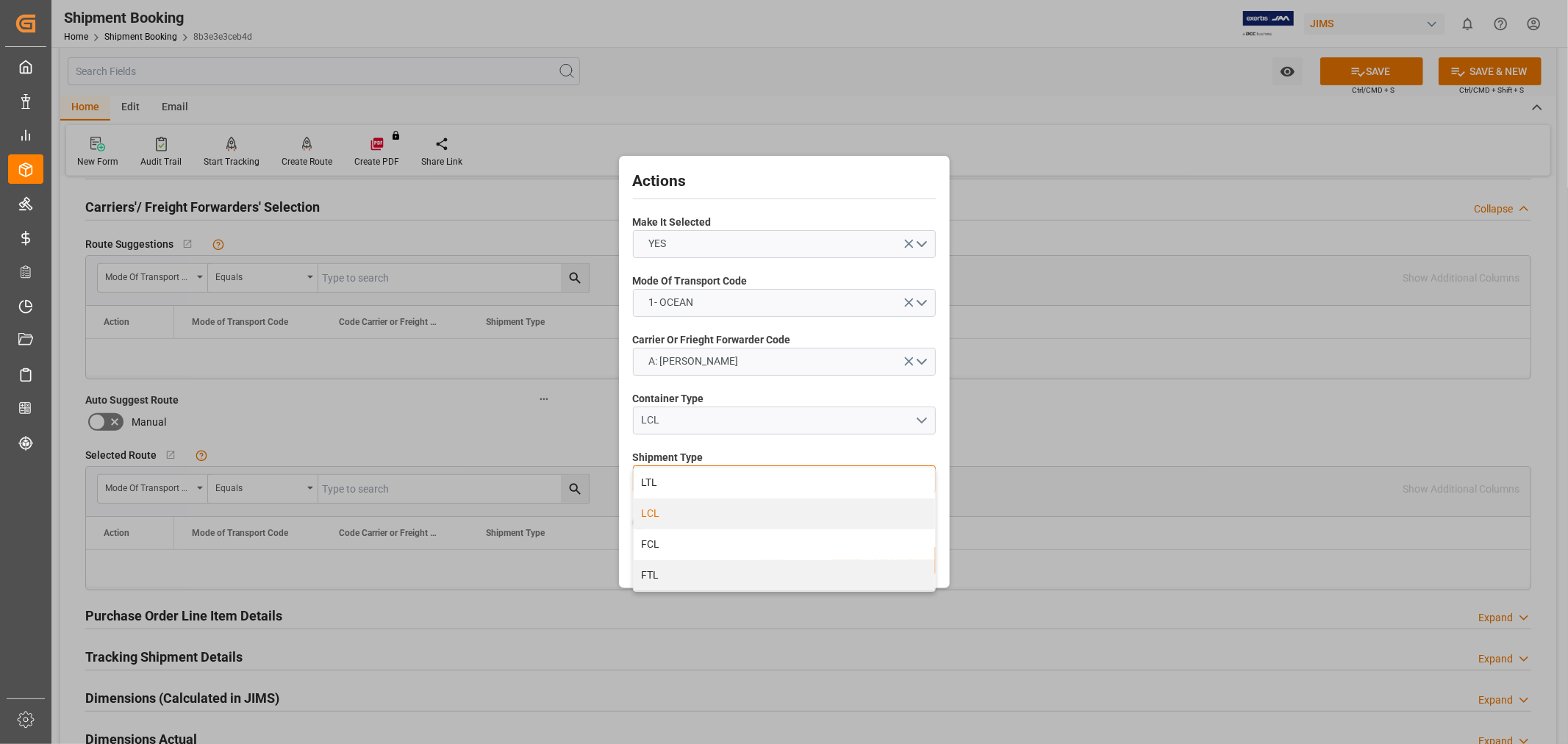
click at [663, 516] on div "LCL" at bounding box center [784, 513] width 301 height 31
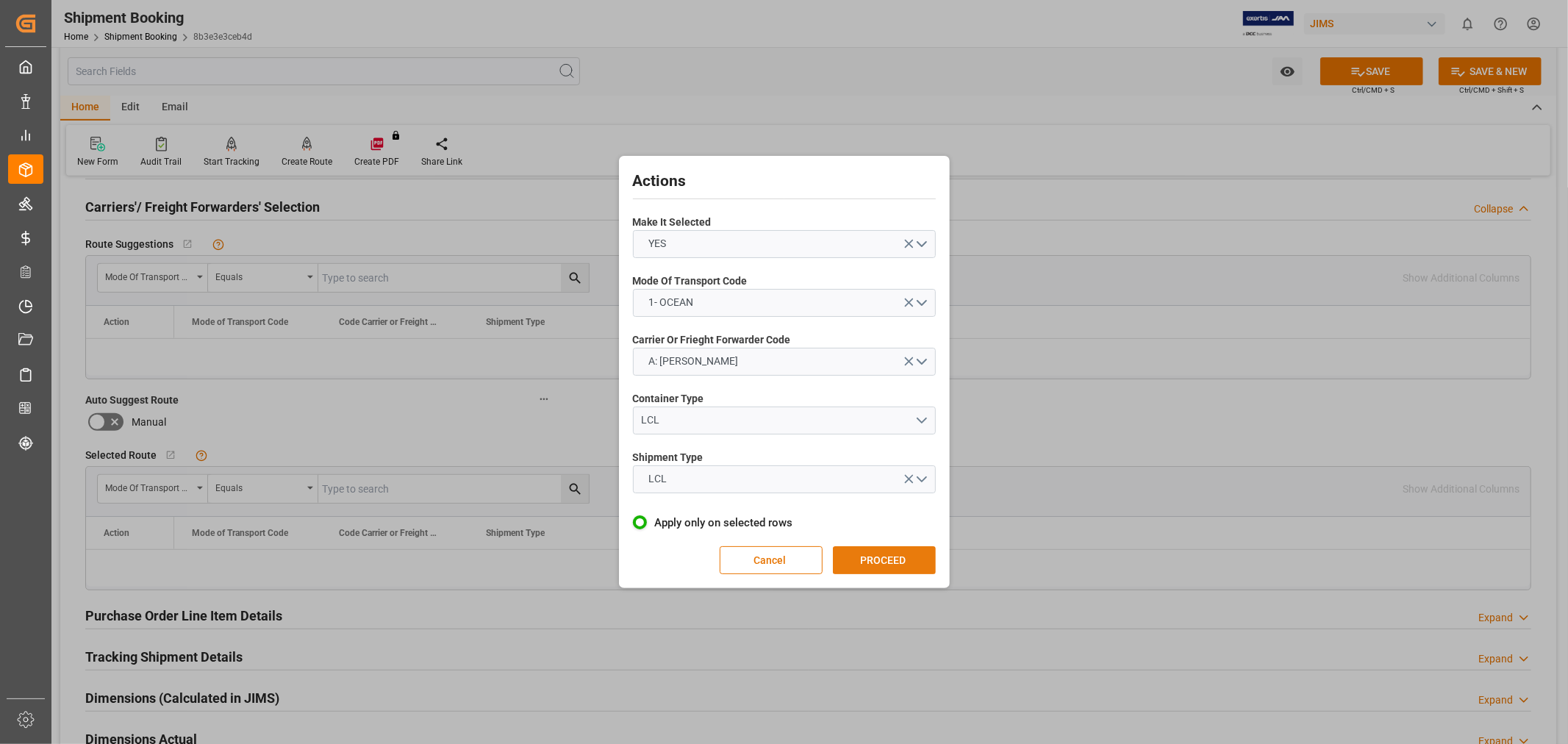
click at [881, 562] on button "PROCEED" at bounding box center [884, 560] width 103 height 28
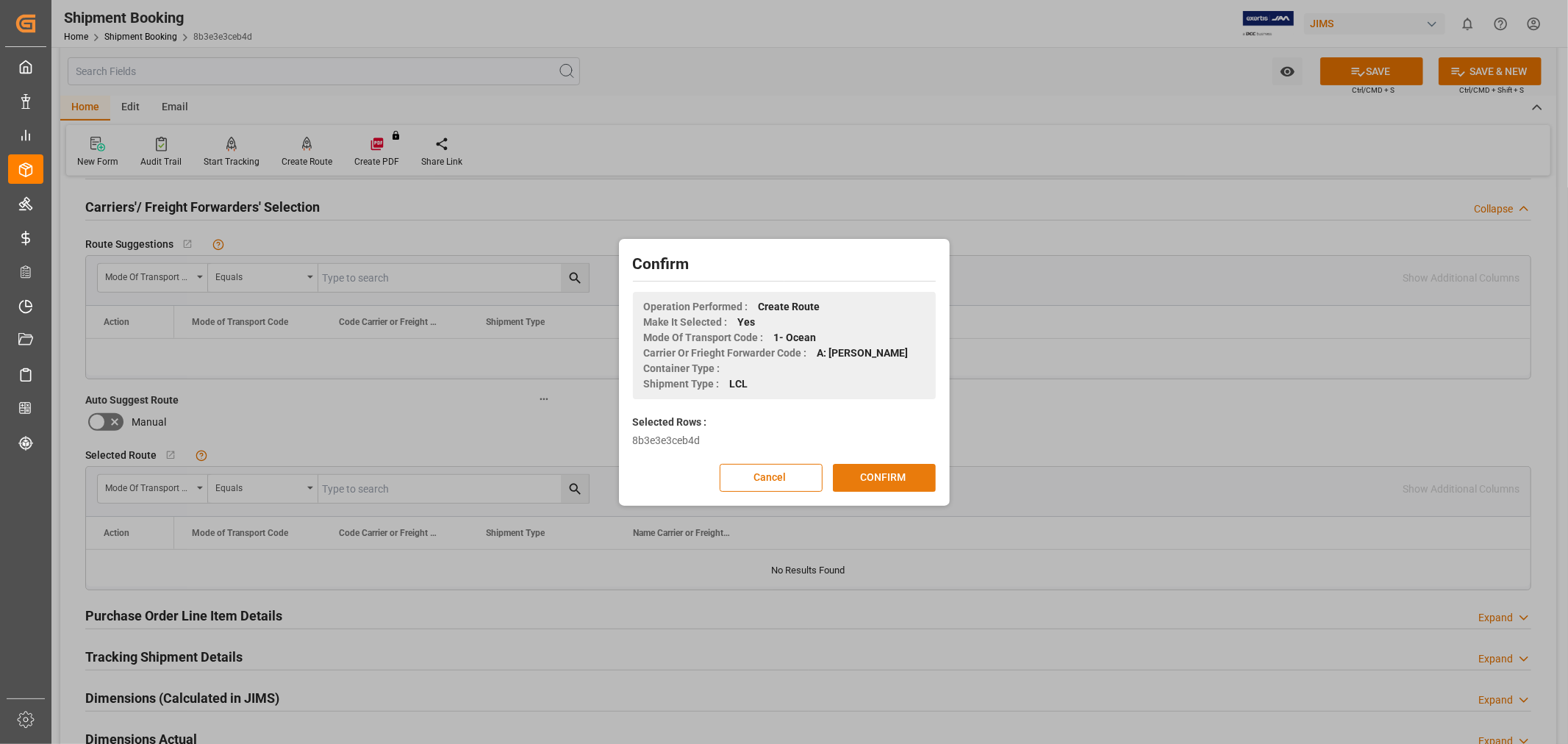
click at [868, 483] on button "CONFIRM" at bounding box center [884, 478] width 103 height 28
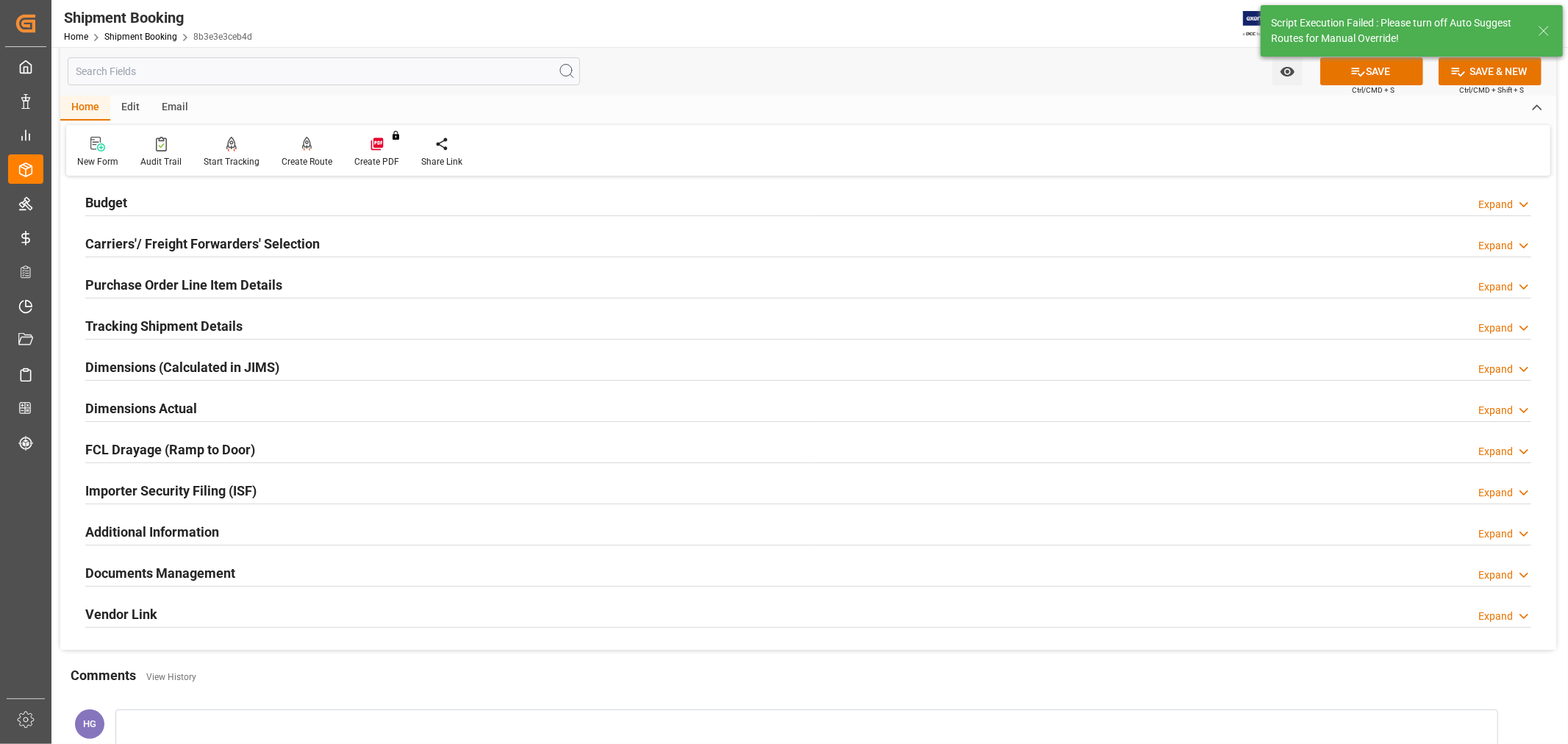
scroll to position [361, 0]
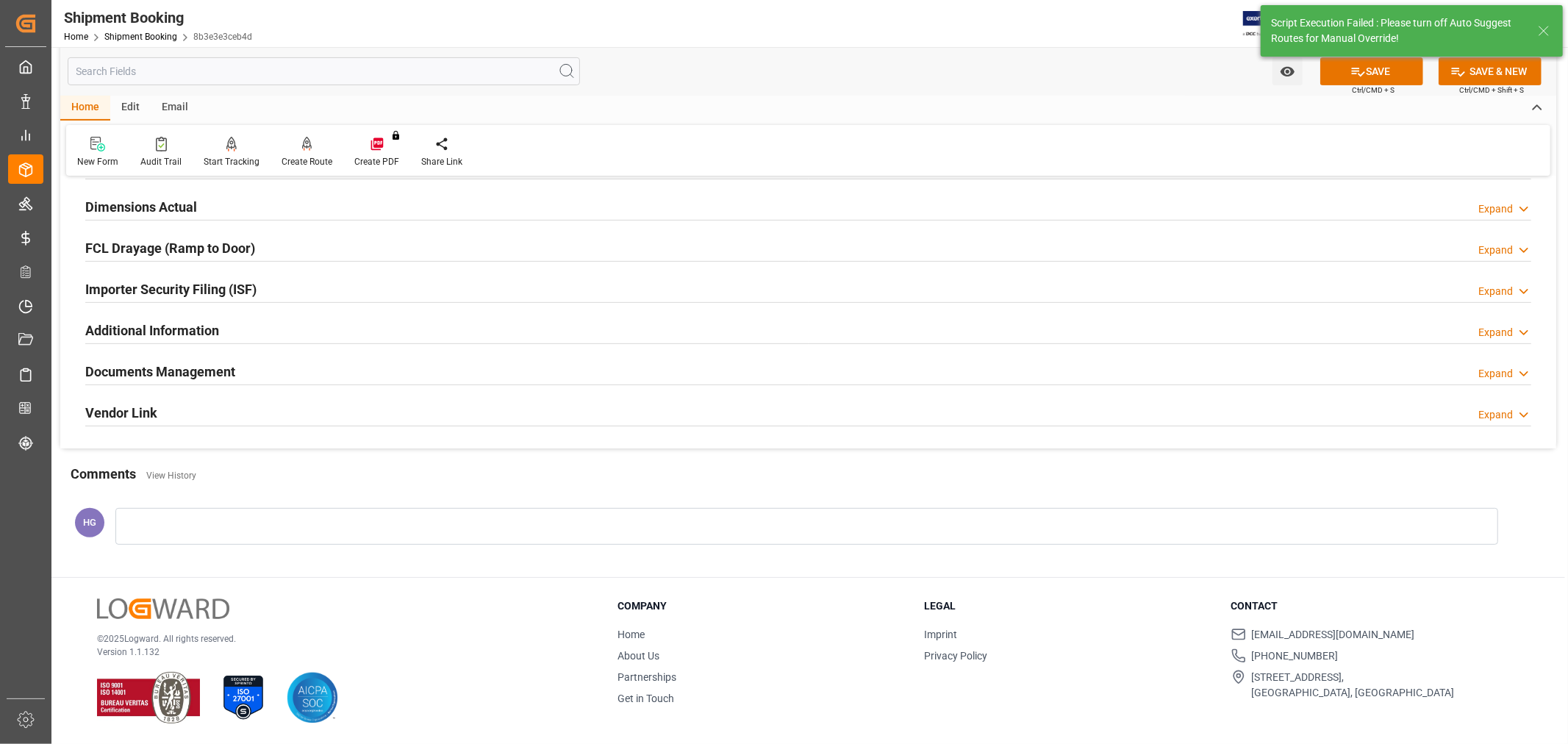
click at [143, 368] on h2 "Documents Management" at bounding box center [160, 371] width 150 height 20
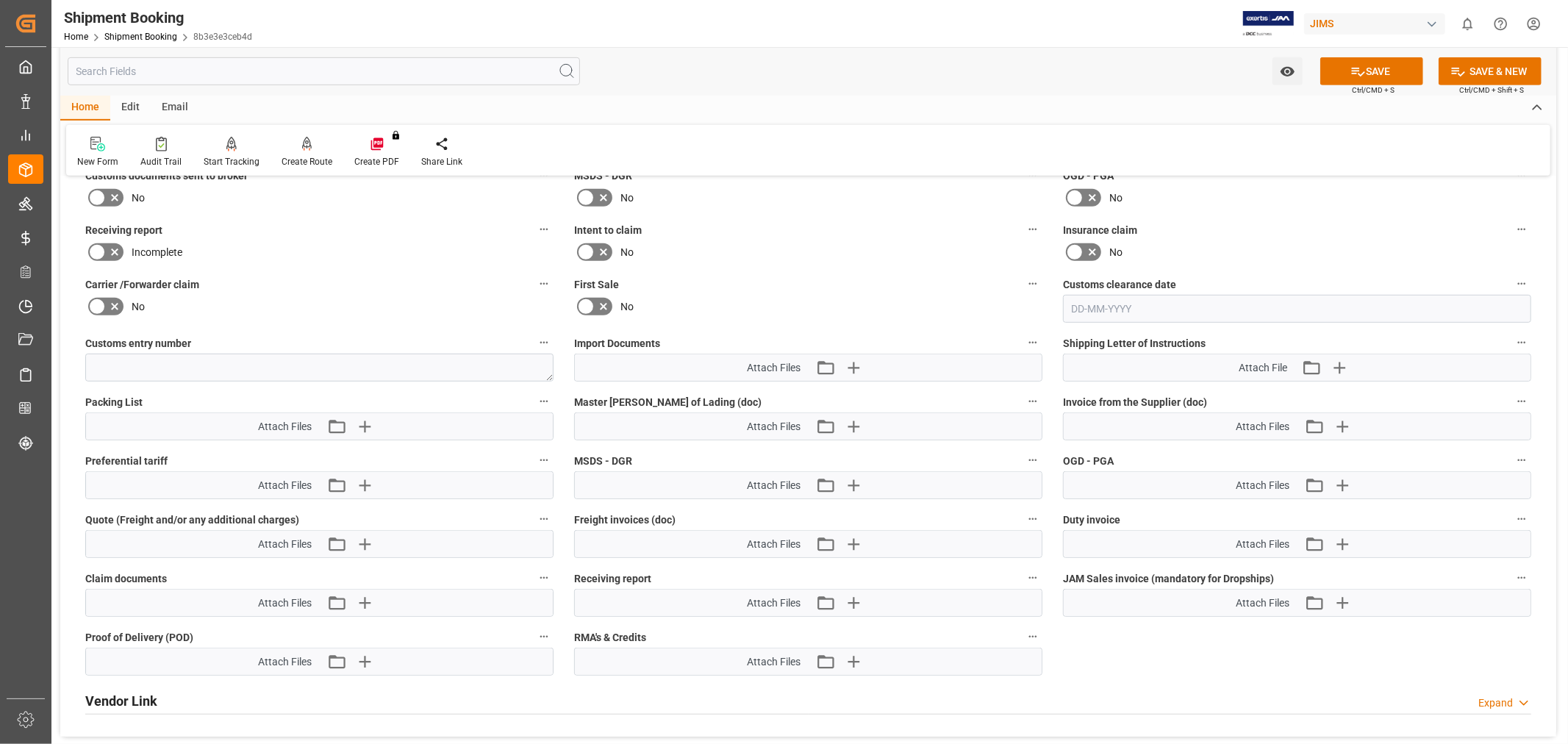
scroll to position [653, 0]
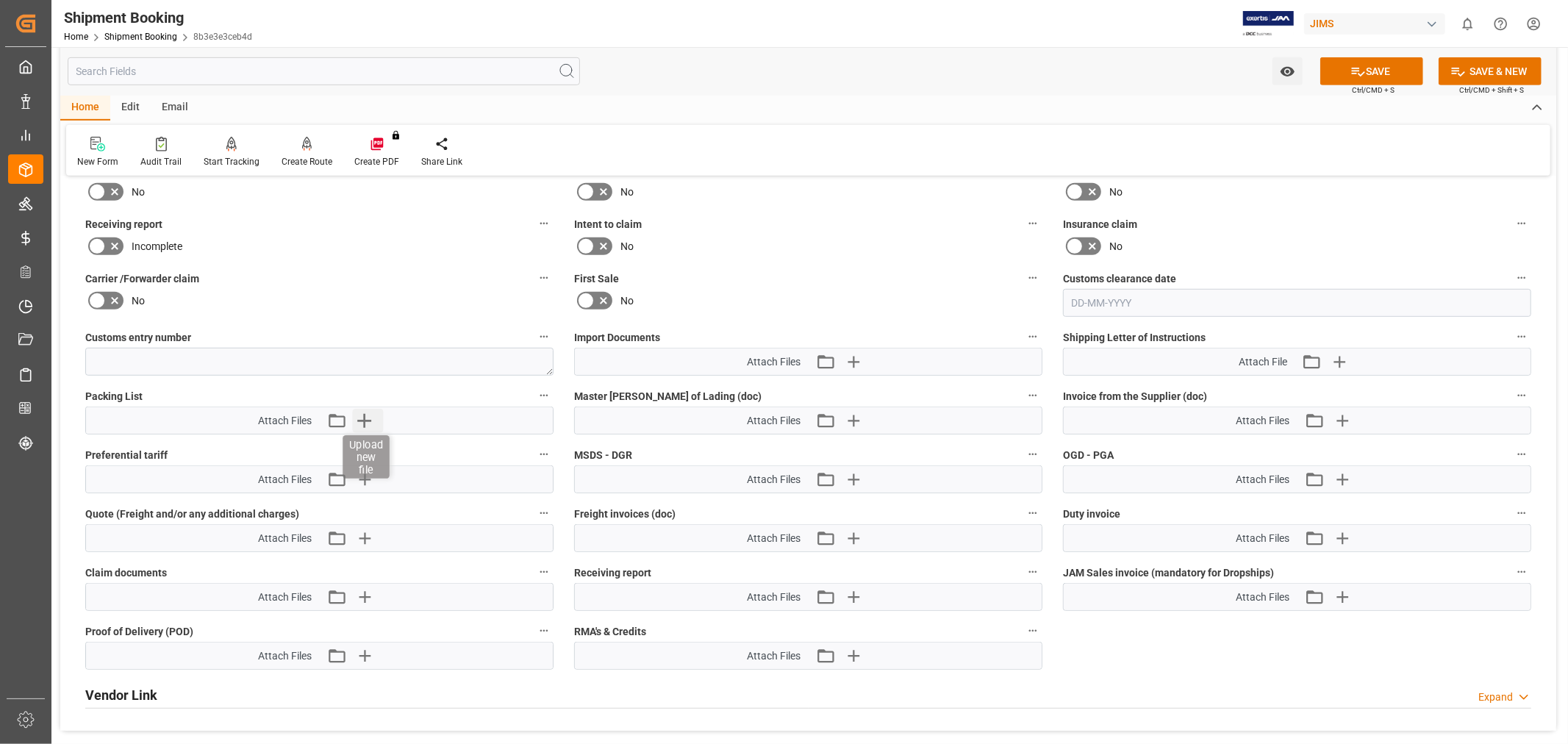
click at [359, 419] on icon "button" at bounding box center [364, 420] width 23 height 23
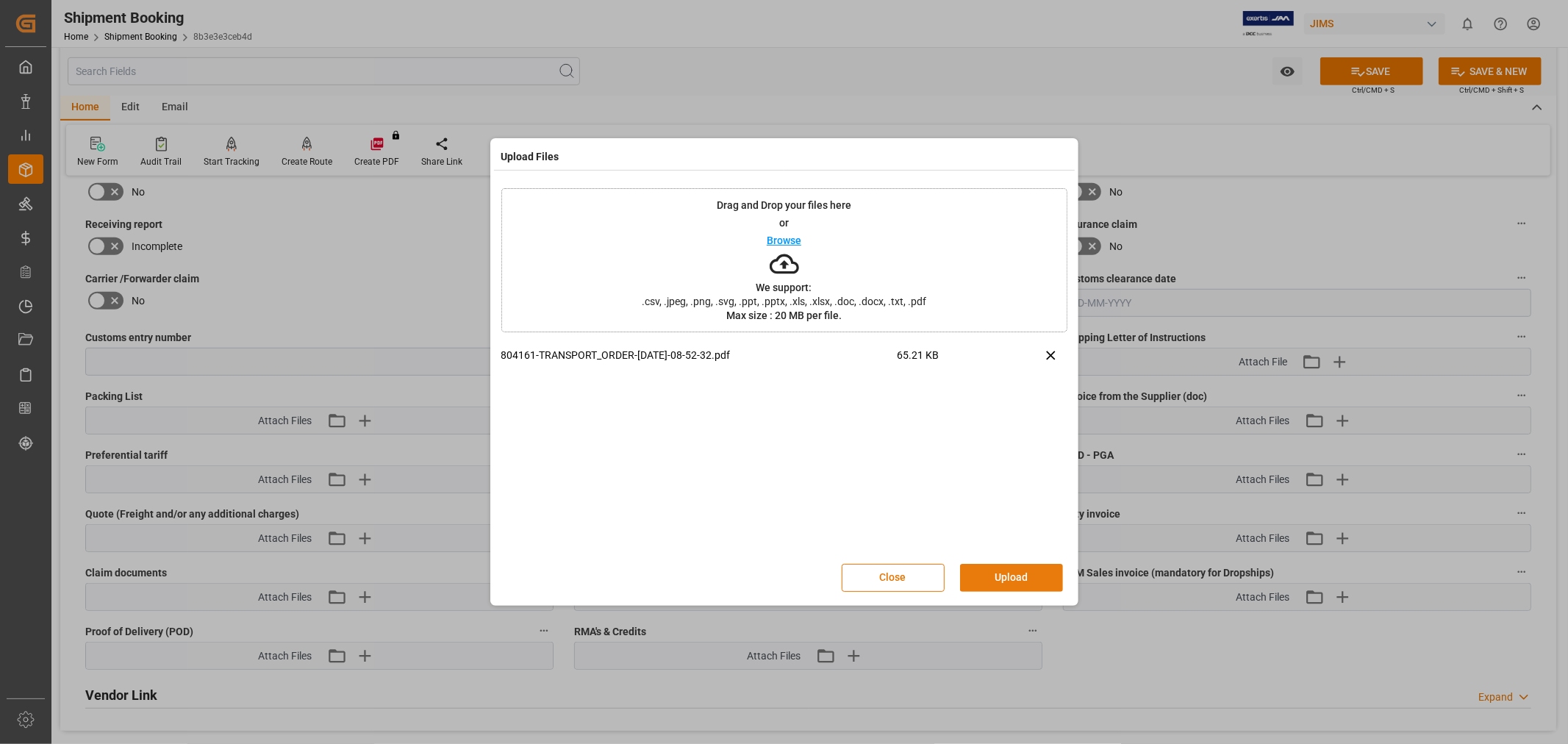
click at [1011, 578] on button "Upload" at bounding box center [1011, 578] width 103 height 28
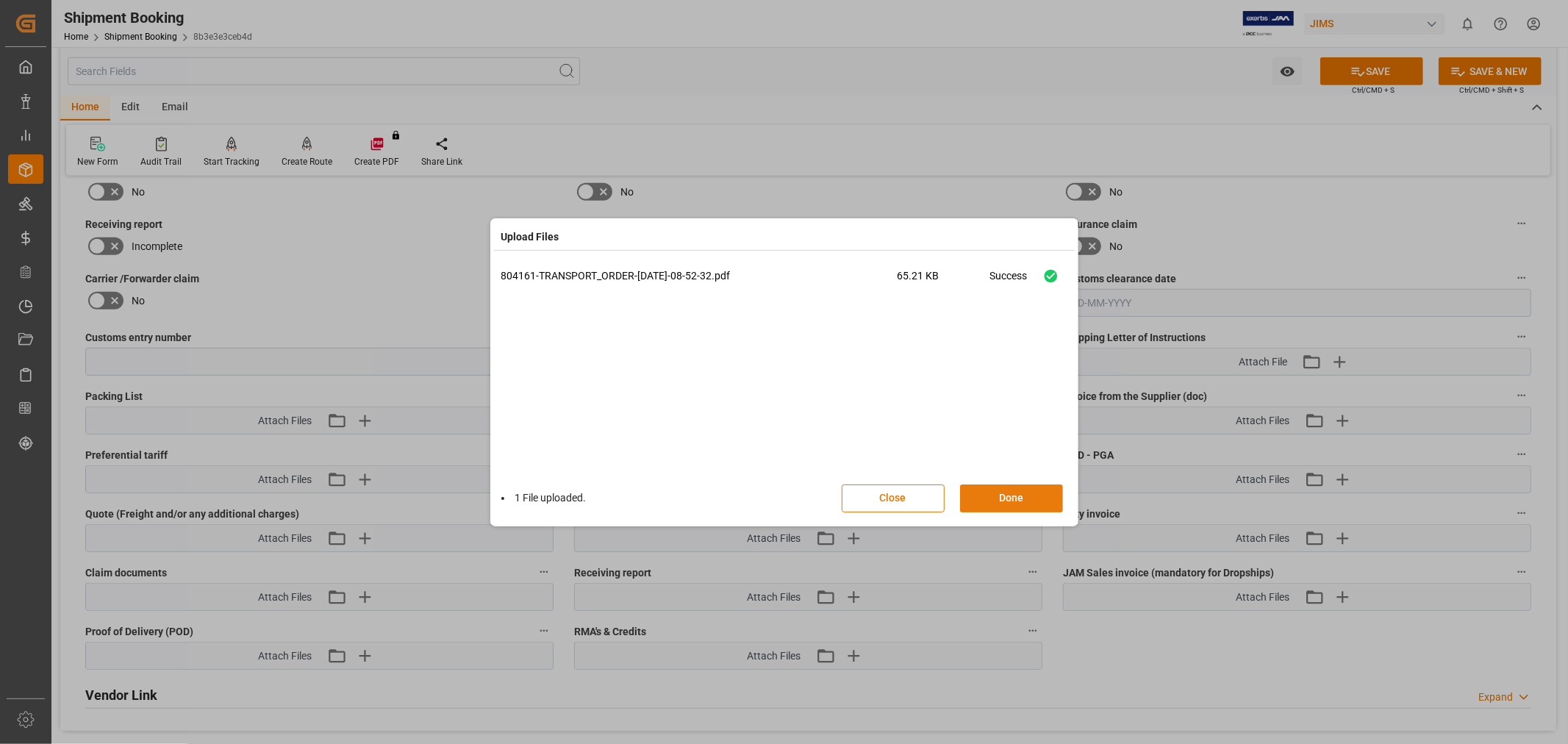
click at [996, 496] on button "Done" at bounding box center [1011, 498] width 103 height 28
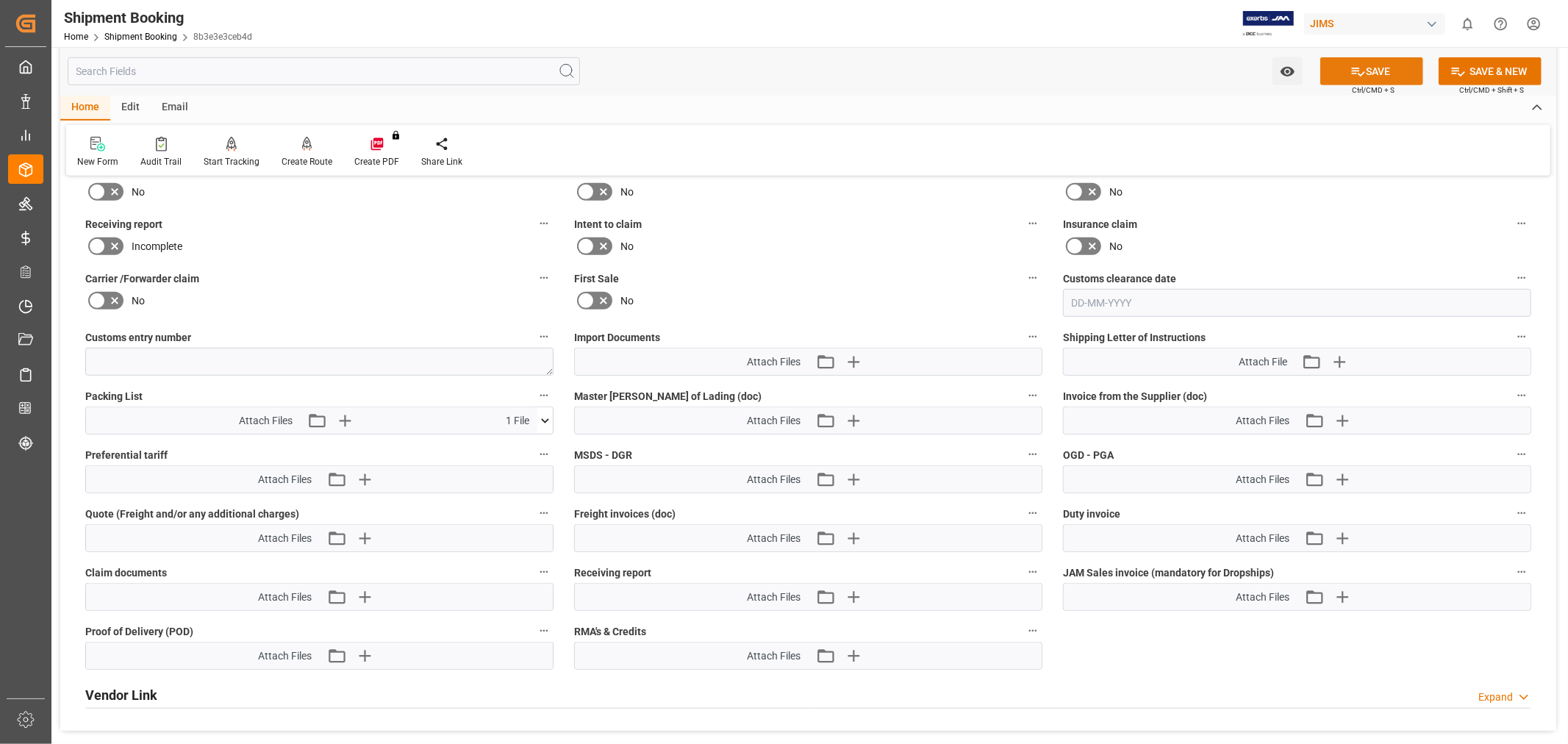
click at [1370, 61] on button "SAVE" at bounding box center [1372, 71] width 103 height 28
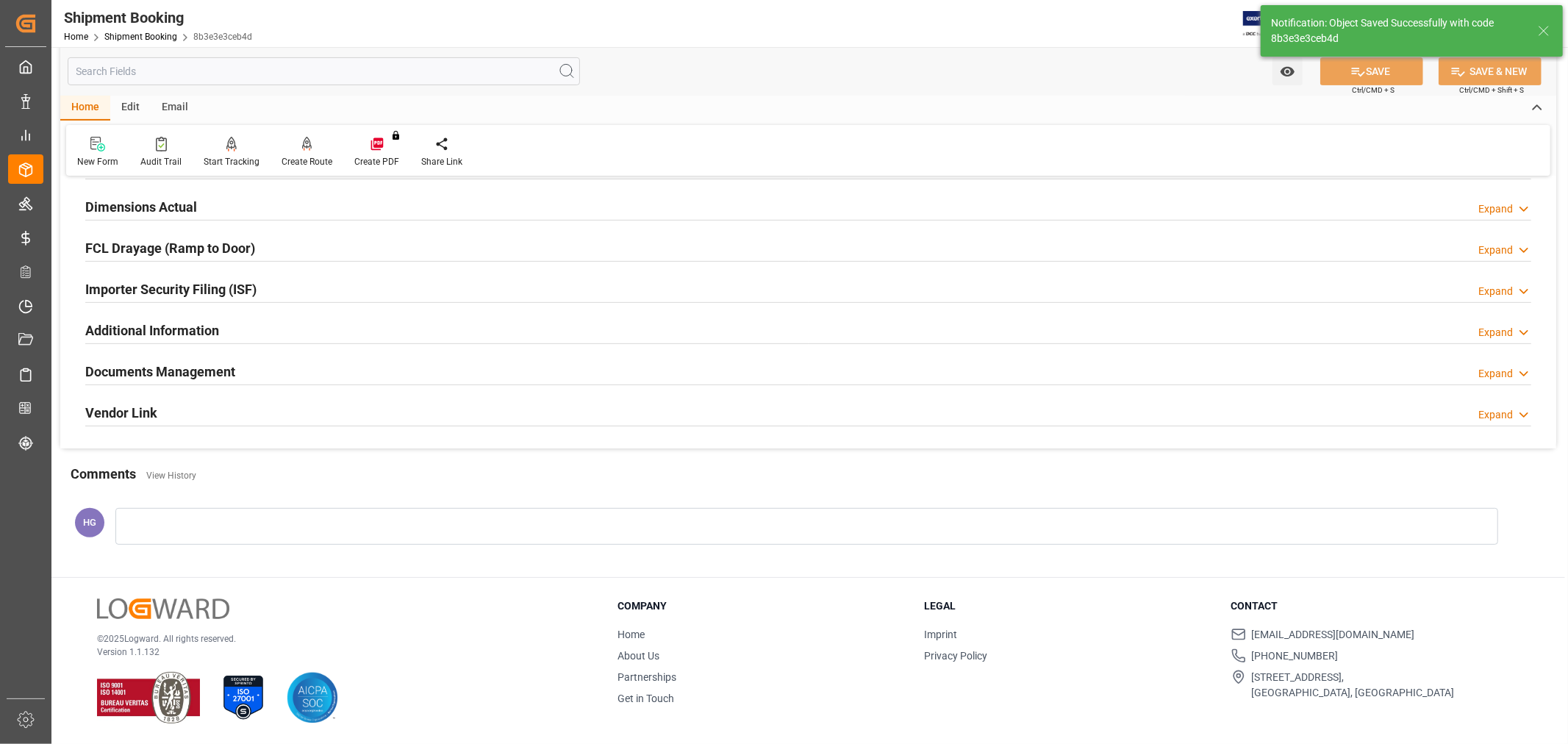
scroll to position [0, 0]
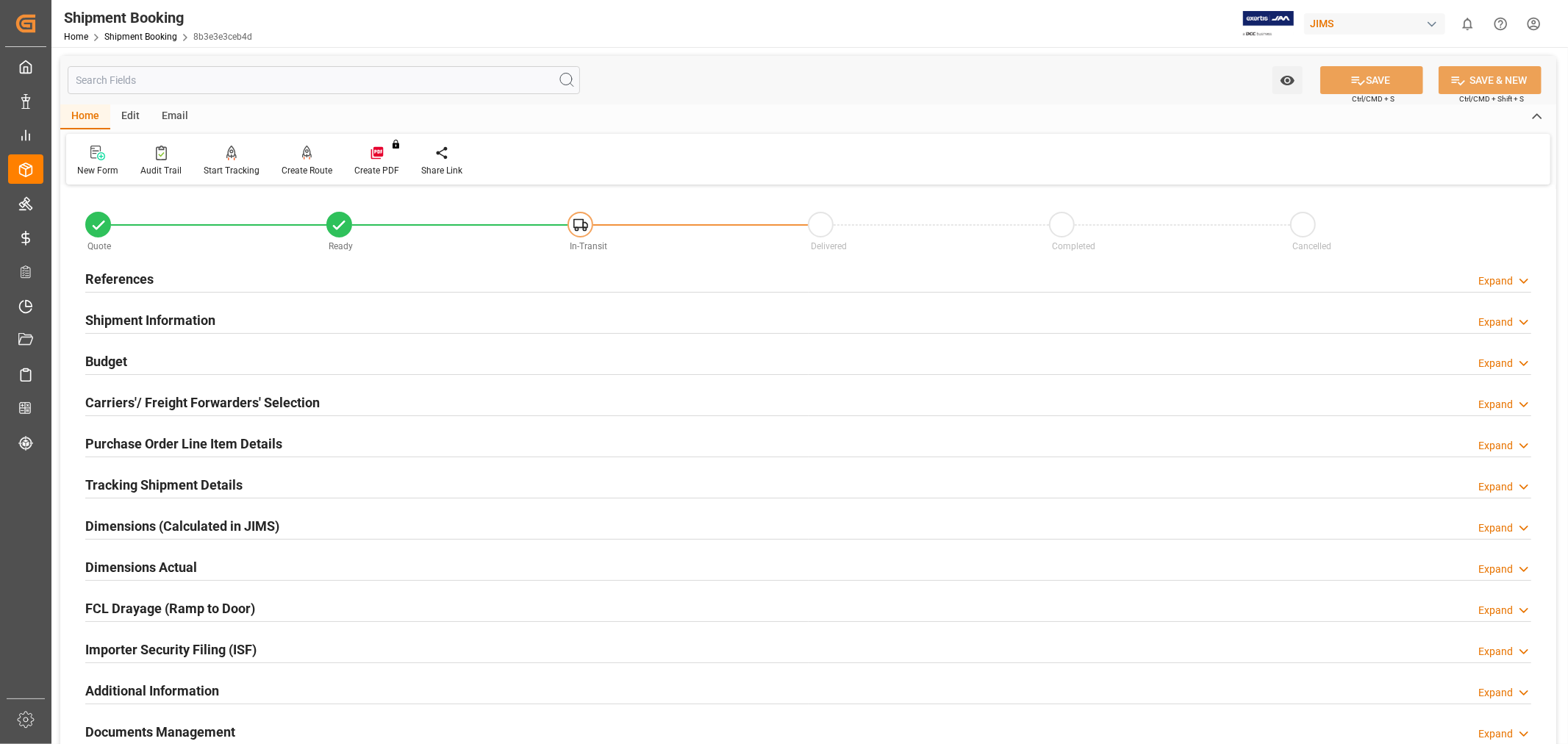
click at [173, 118] on div "Email" at bounding box center [174, 117] width 49 height 25
click at [96, 165] on div "Send Email" at bounding box center [99, 171] width 45 height 13
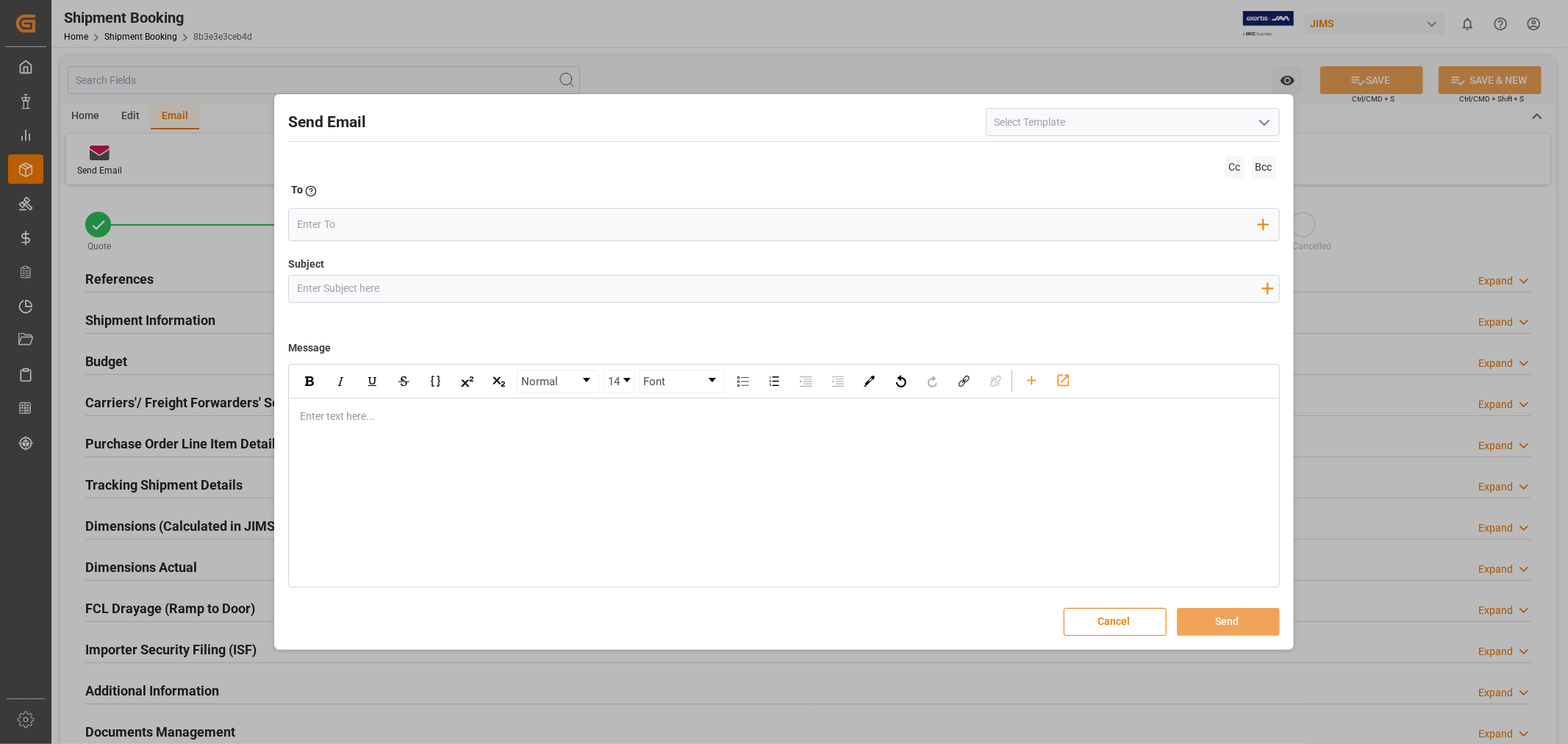
click at [1144, 128] on input at bounding box center [1133, 121] width 294 height 28
click at [1266, 126] on icon "open menu" at bounding box center [1264, 123] width 18 height 18
click at [1142, 159] on div "2BOOK - Ocean - Air freight" at bounding box center [1133, 155] width 293 height 33
type input "2BOOK - Ocean - Air freight"
type input "2BOOK {{jamReferenceNumber}} {{supplierFullName}} Ship from: {{country}} Ship t…"
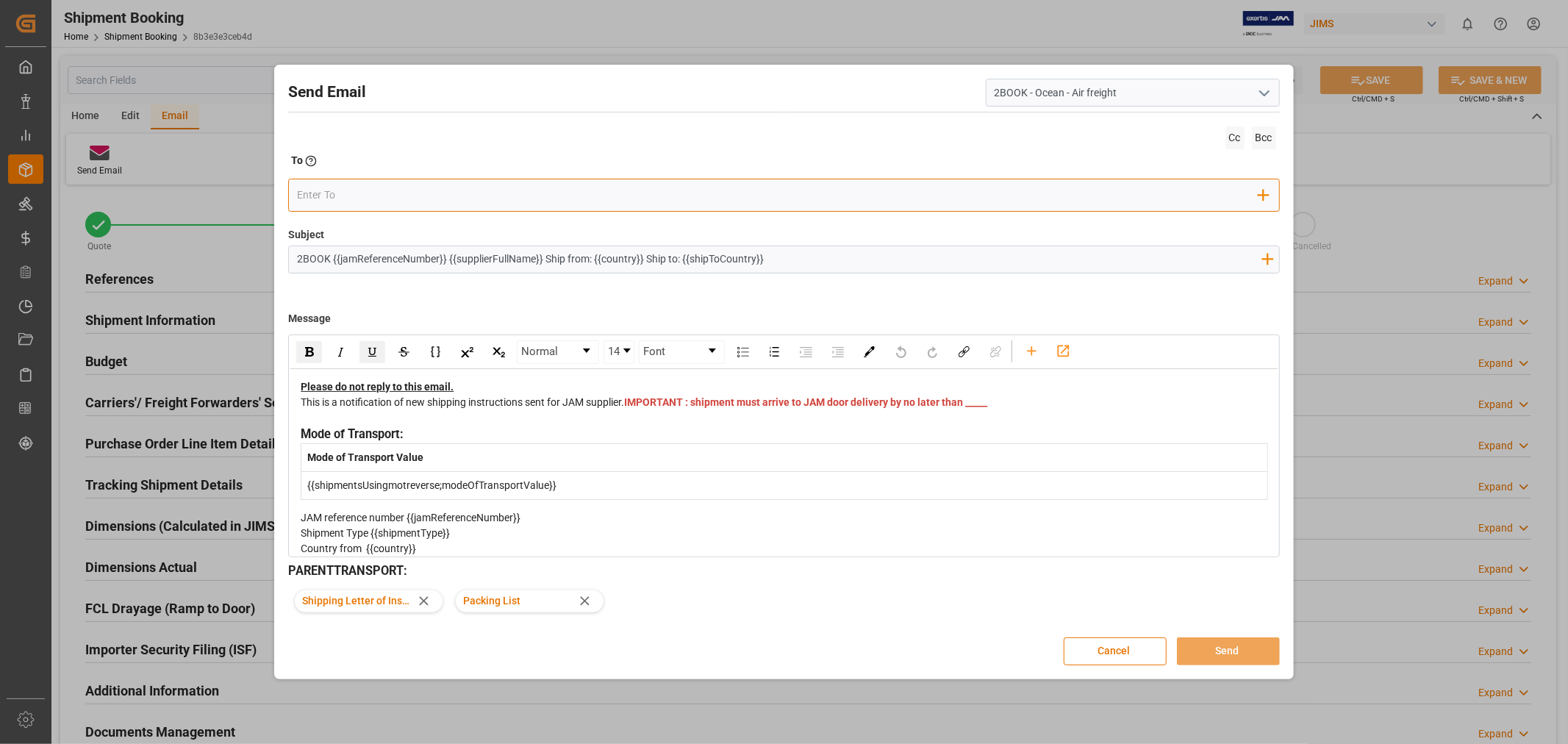
click at [435, 200] on input "email" at bounding box center [777, 195] width 961 height 22
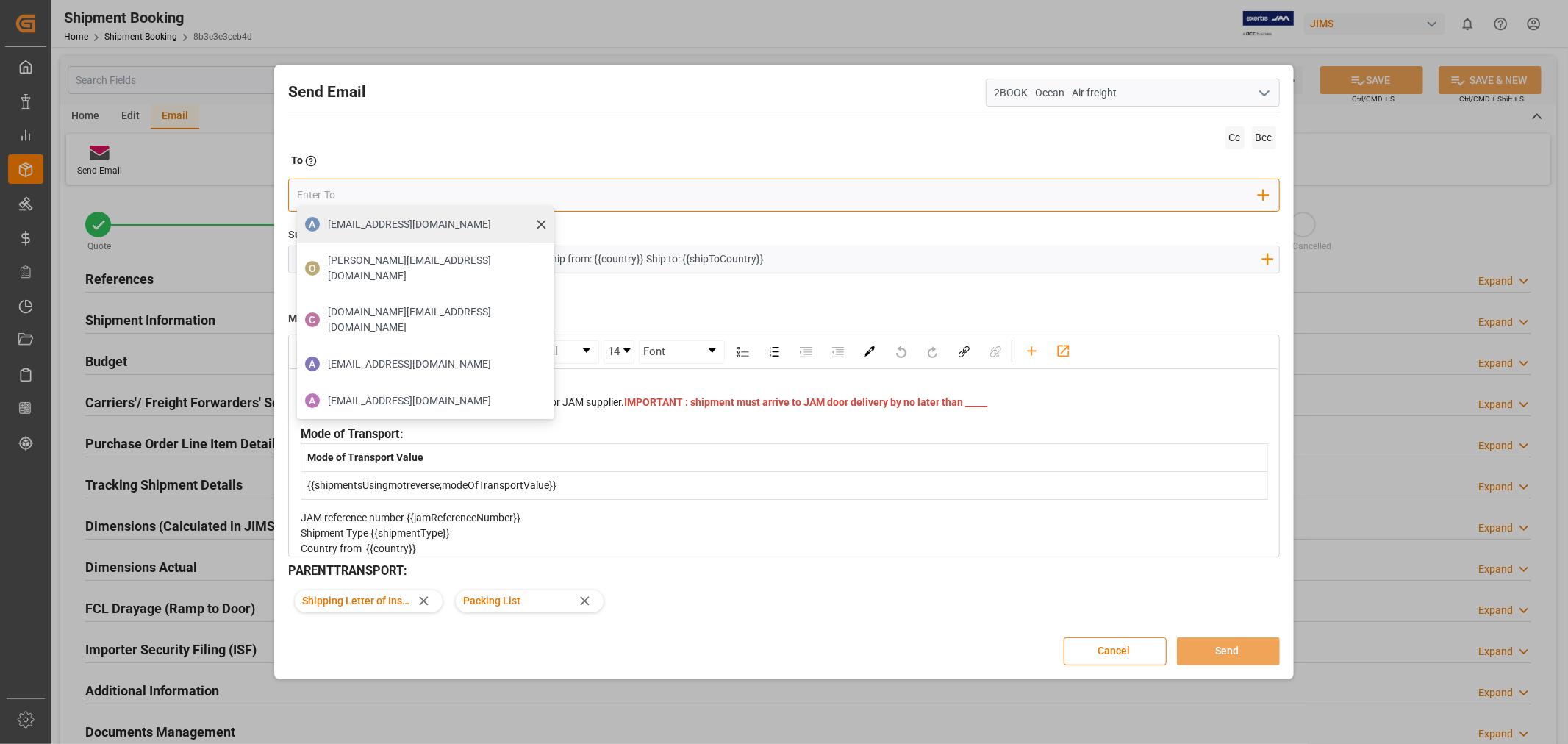
type input "boisvert.brigitte@delmarcargo.com"
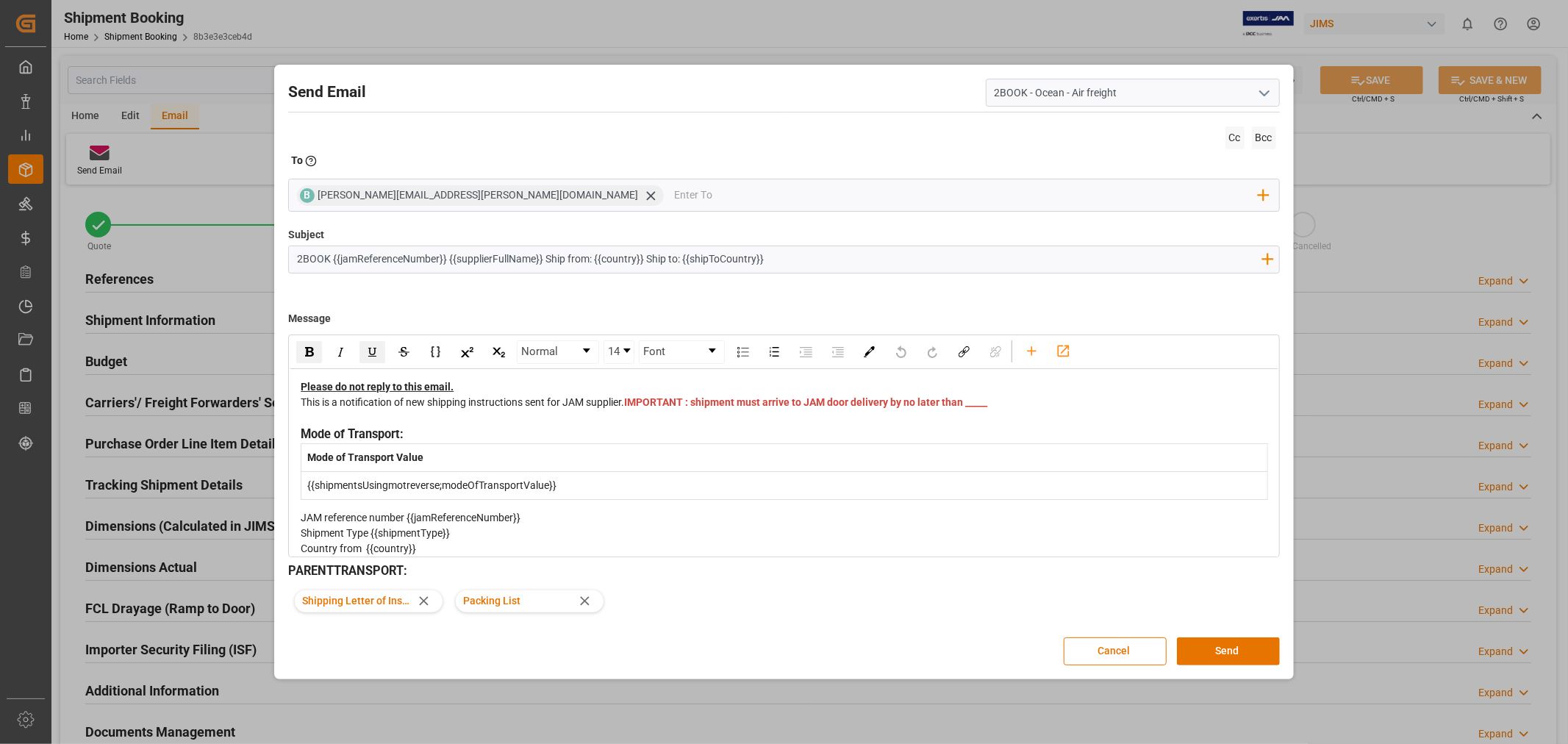
click at [670, 426] on div "This is a notification of new shipping instructions sent for JAM supplier. IMPO…" at bounding box center [784, 410] width 967 height 31
drag, startPoint x: 669, startPoint y: 420, endPoint x: 640, endPoint y: 422, distance: 29.1
click at [640, 422] on div "This is a notification of new shipping instructions sent for JAM supplier. IMPO…" at bounding box center [784, 410] width 967 height 31
click at [1195, 650] on button "Send" at bounding box center [1228, 651] width 103 height 28
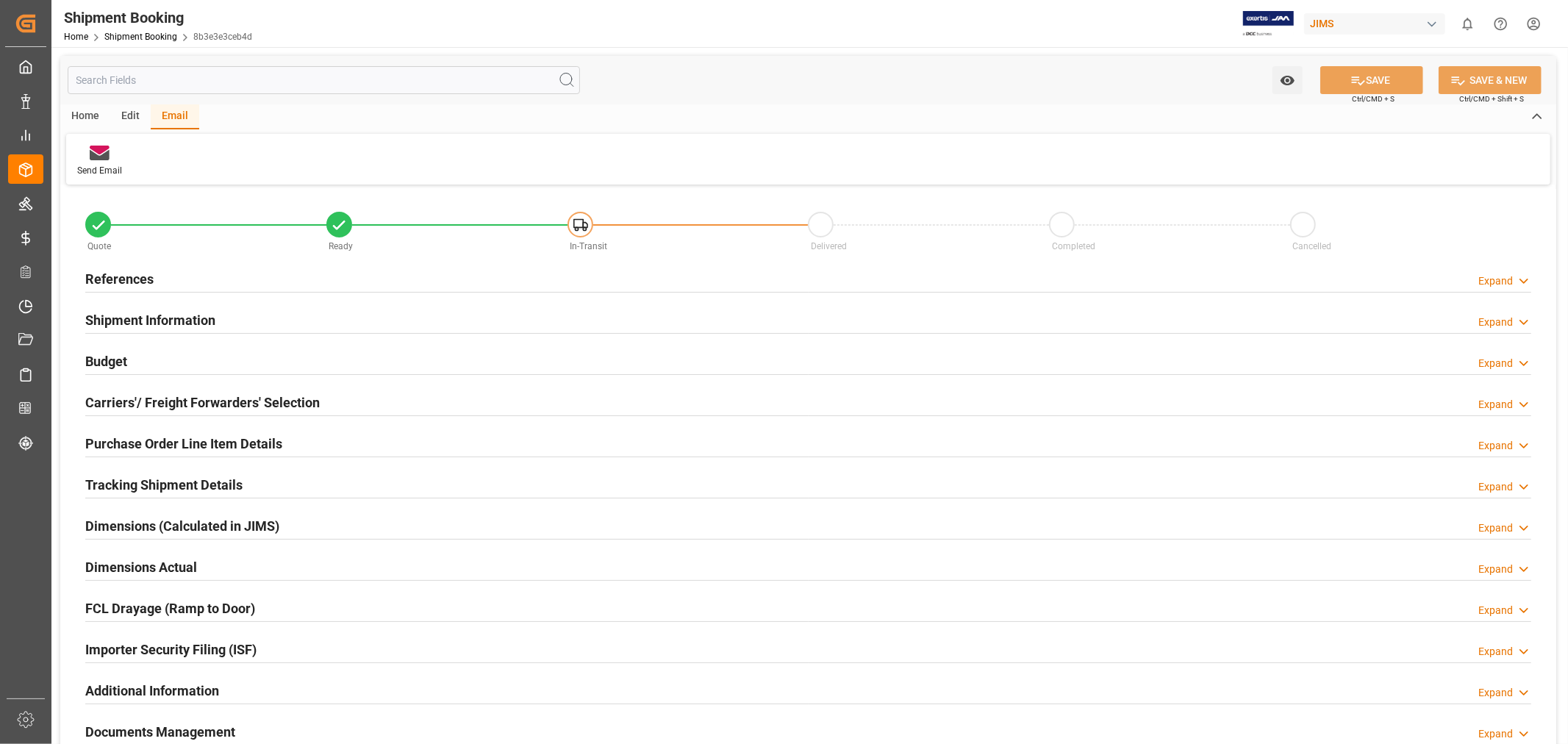
click at [162, 489] on h2 "Tracking Shipment Details" at bounding box center [164, 485] width 157 height 20
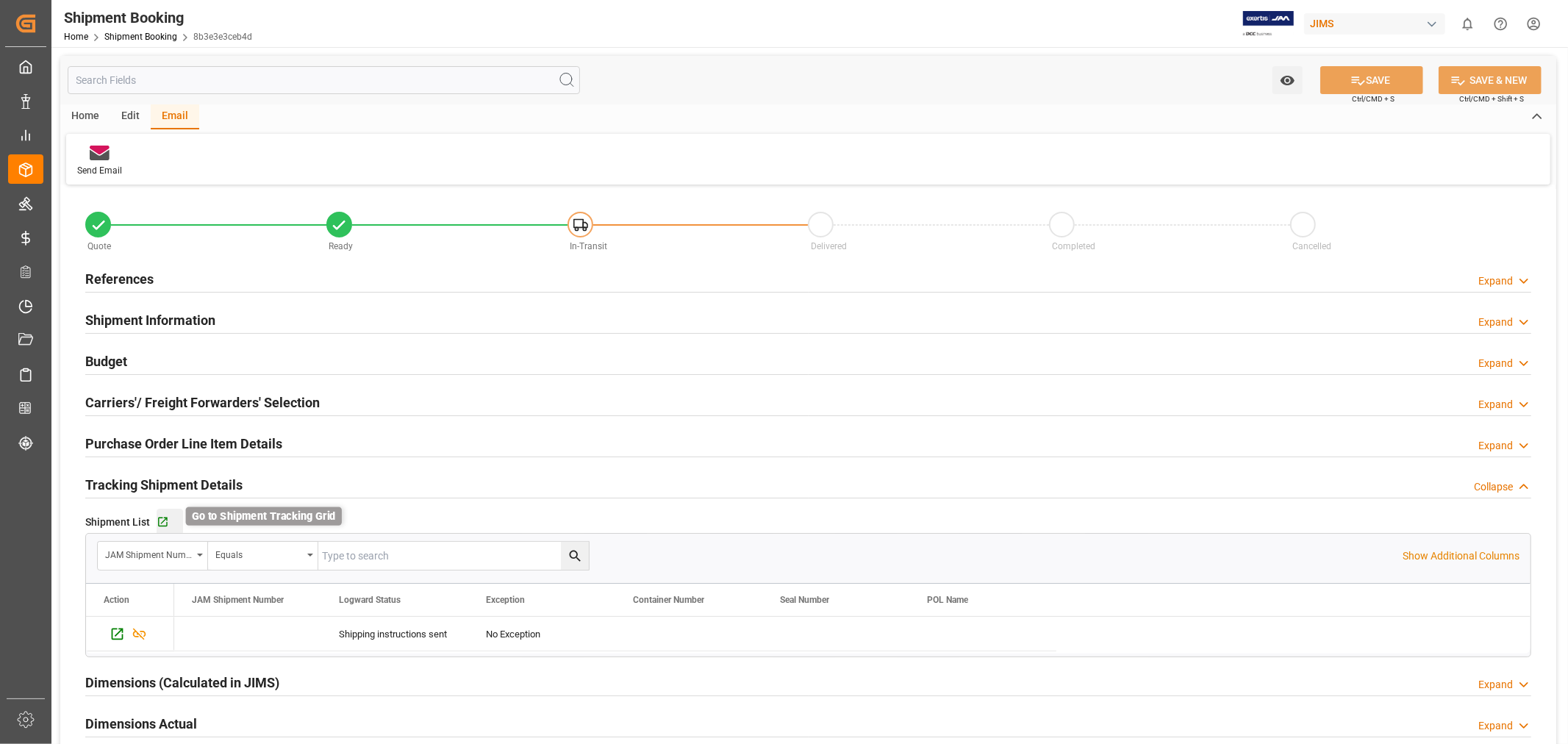
click at [160, 523] on icon "button" at bounding box center [162, 522] width 10 height 10
click at [172, 404] on h2 "Carriers'/ Freight Forwarders' Selection" at bounding box center [202, 403] width 234 height 20
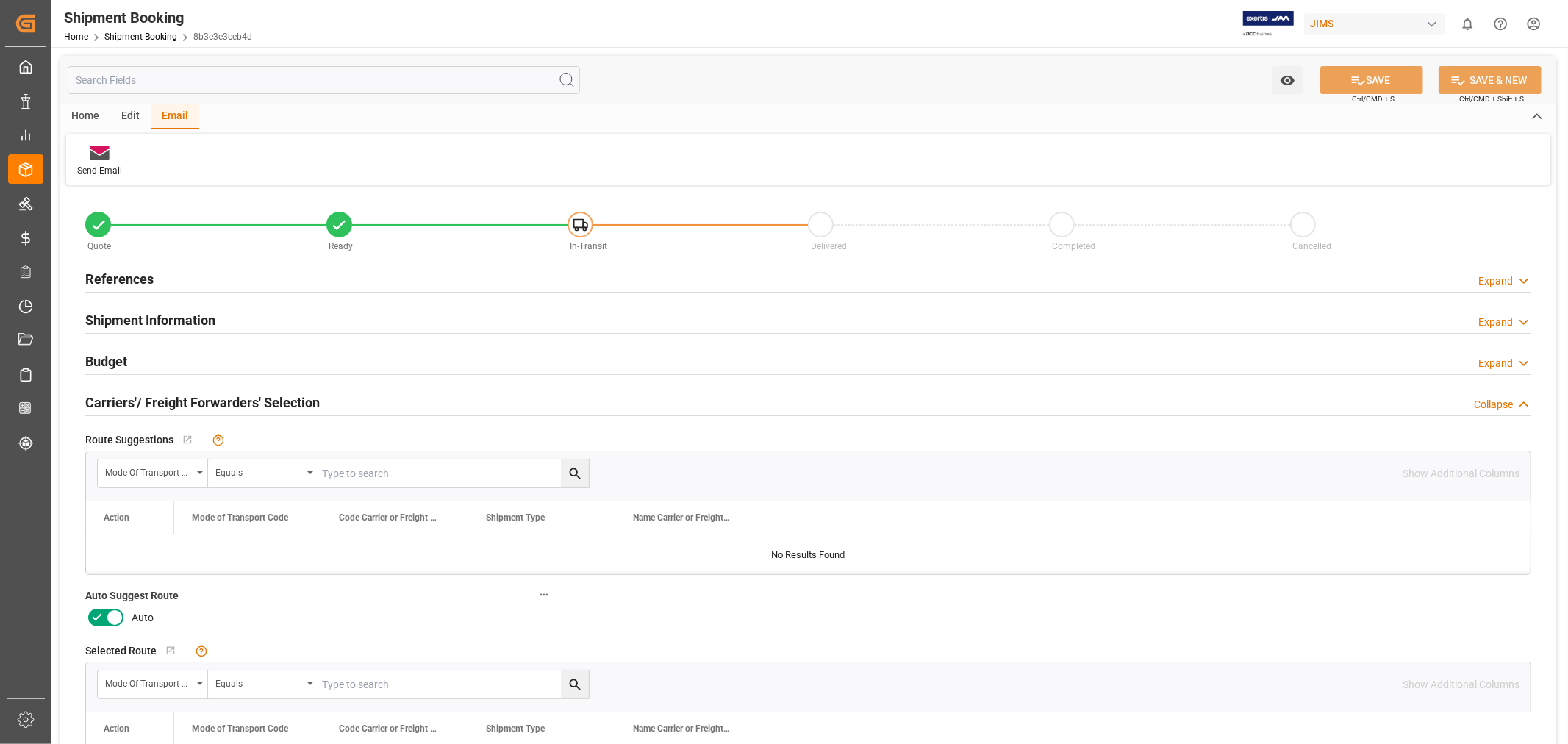
click at [99, 620] on icon at bounding box center [97, 618] width 18 height 18
click at [0, 0] on input "checkbox" at bounding box center [0, 0] width 0 height 0
click at [1368, 77] on button "SAVE" at bounding box center [1372, 79] width 103 height 28
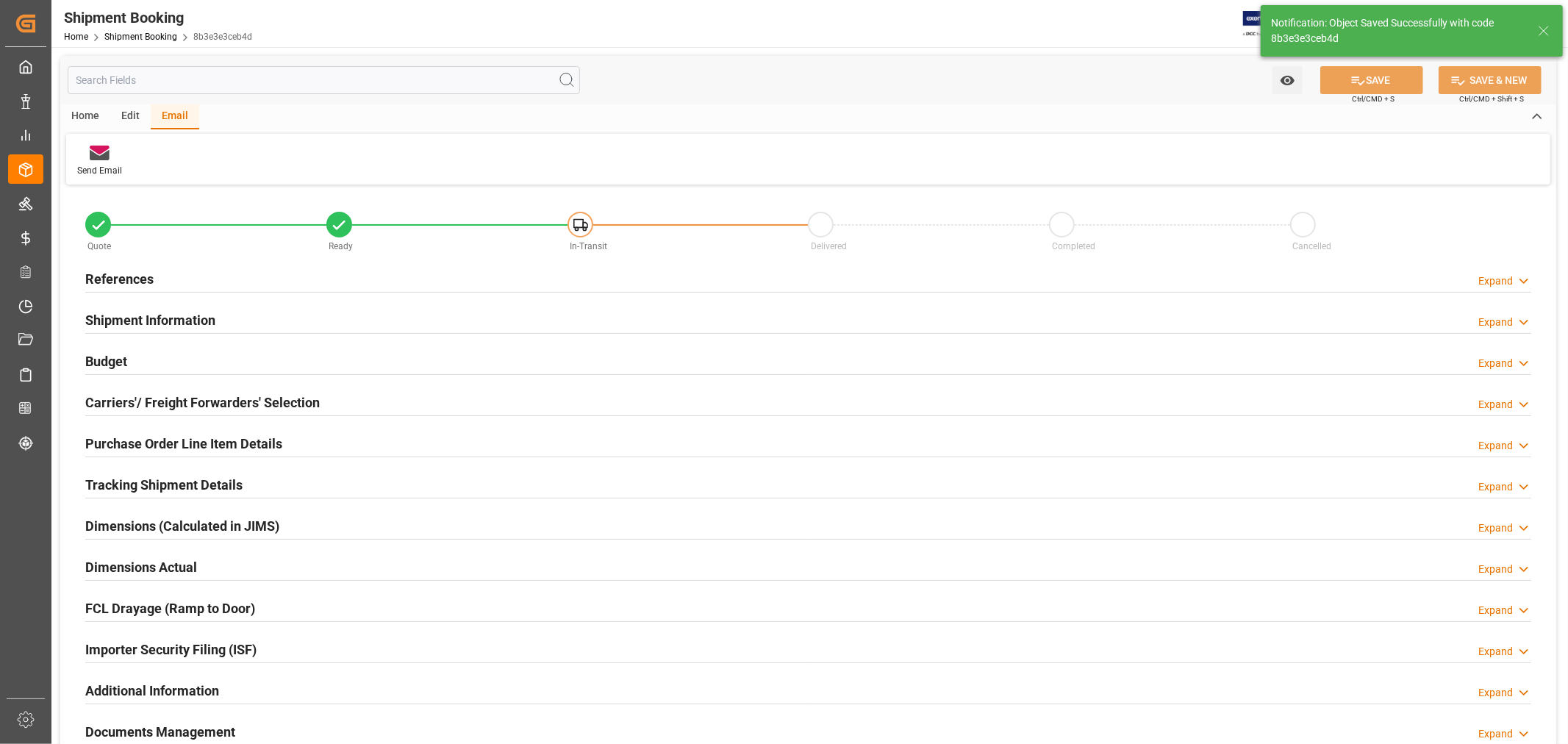
click at [148, 272] on h2 "References" at bounding box center [119, 279] width 68 height 20
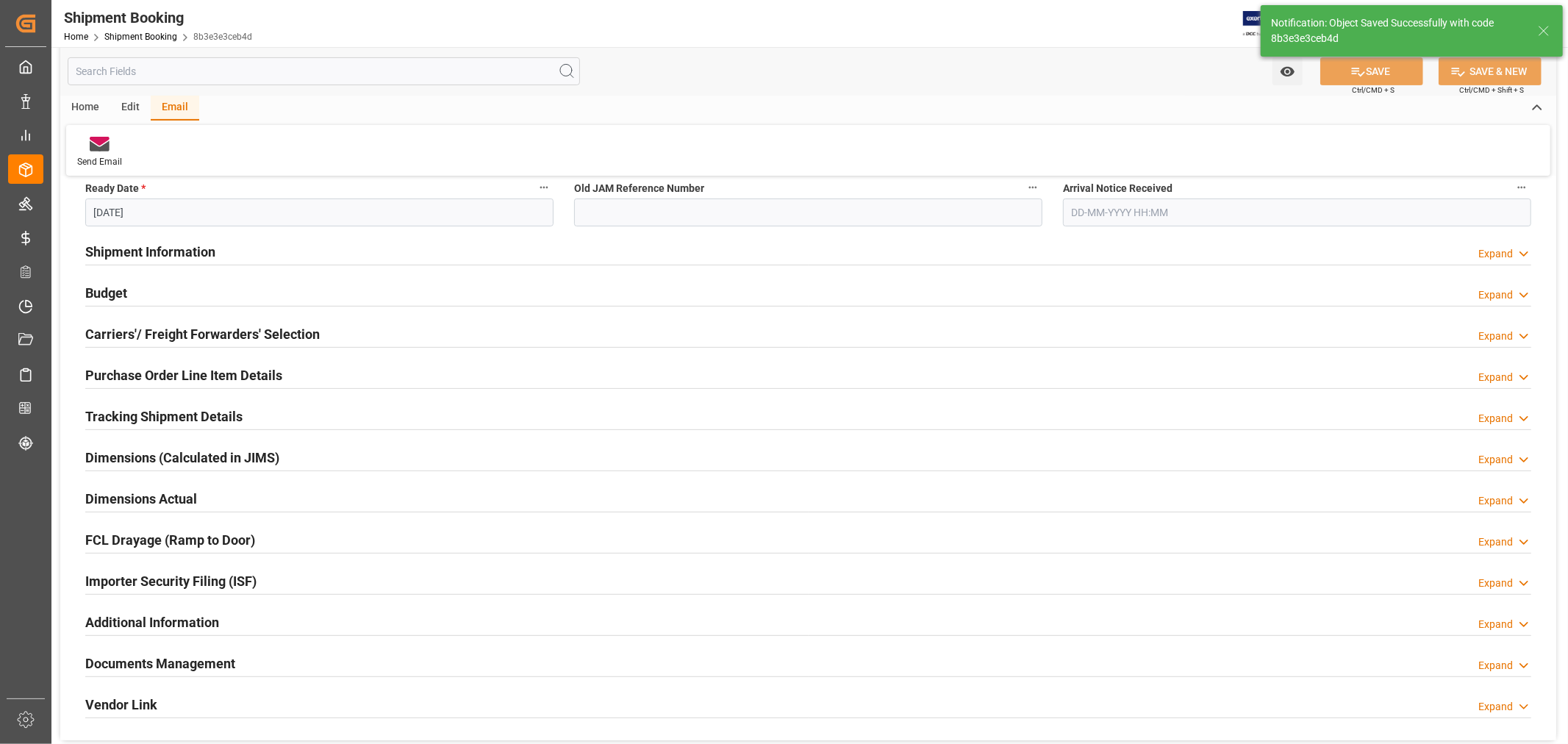
scroll to position [408, 0]
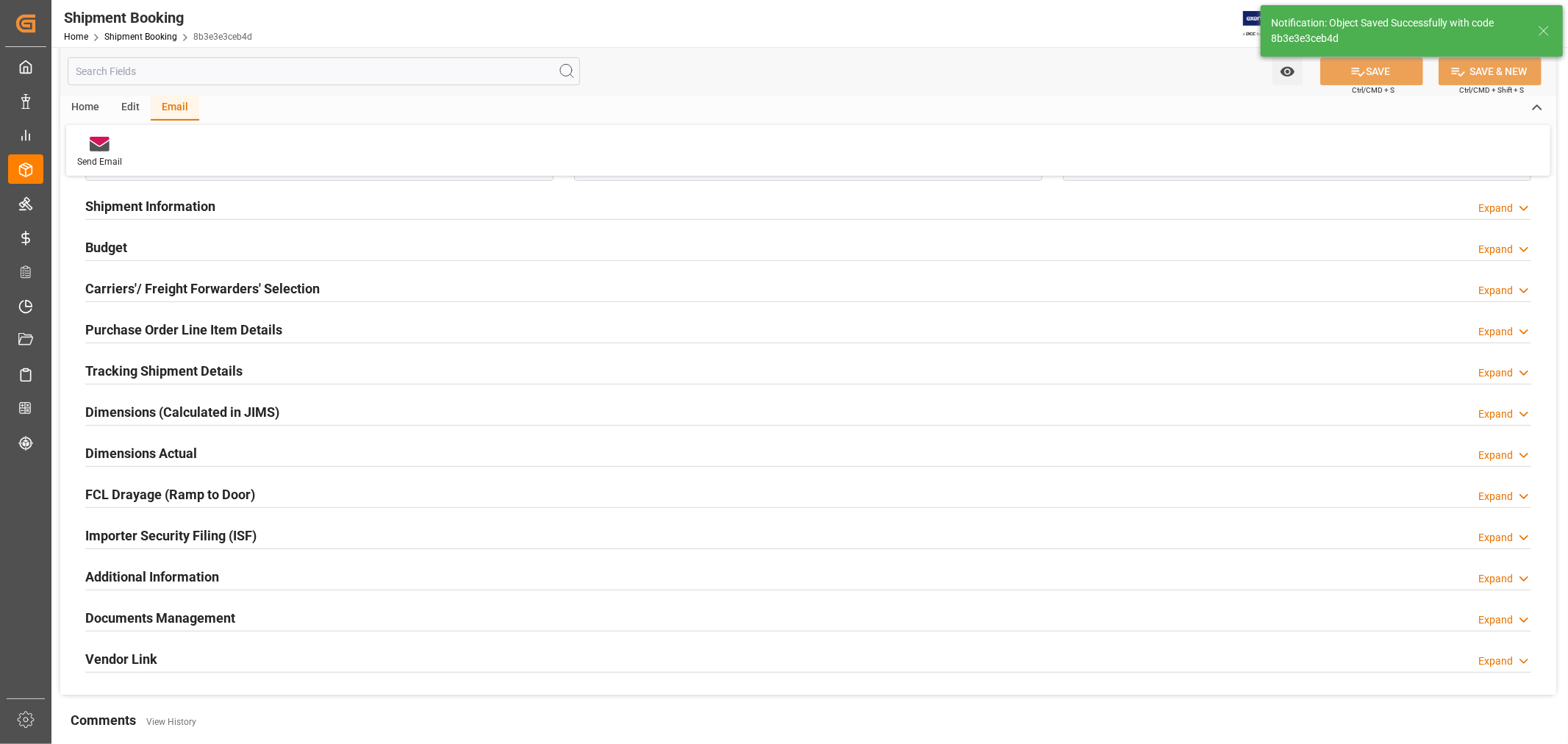
click at [226, 293] on h2 "Carriers'/ Freight Forwarders' Selection" at bounding box center [202, 288] width 234 height 20
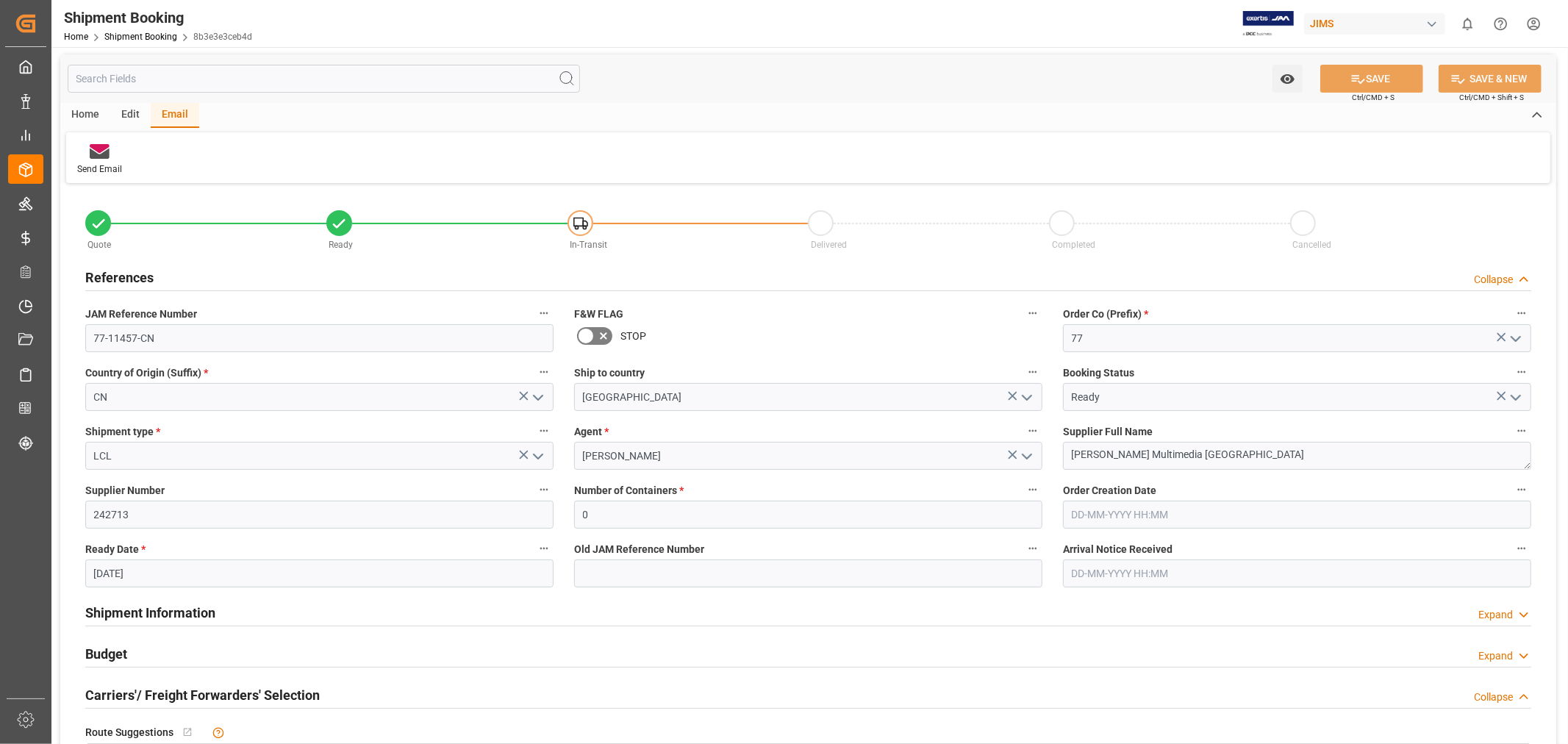
scroll to position [0, 0]
click at [83, 114] on div "Home" at bounding box center [85, 117] width 50 height 25
click at [301, 162] on div "Create Route" at bounding box center [307, 161] width 73 height 32
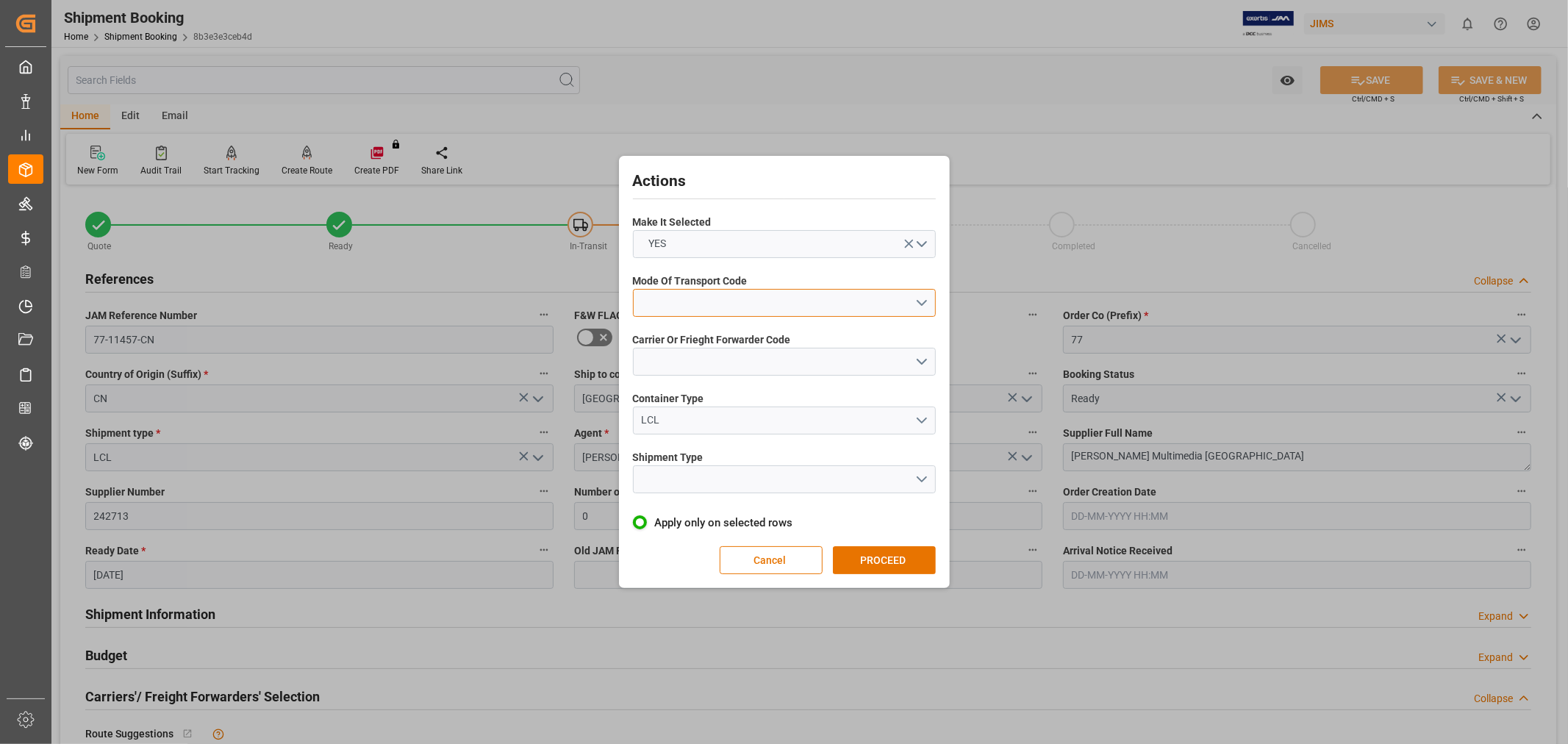
click at [660, 309] on button "open menu" at bounding box center [784, 302] width 303 height 28
click at [669, 312] on div "1- OCEAN" at bounding box center [784, 306] width 301 height 31
click at [672, 353] on button "open menu" at bounding box center [784, 362] width 303 height 28
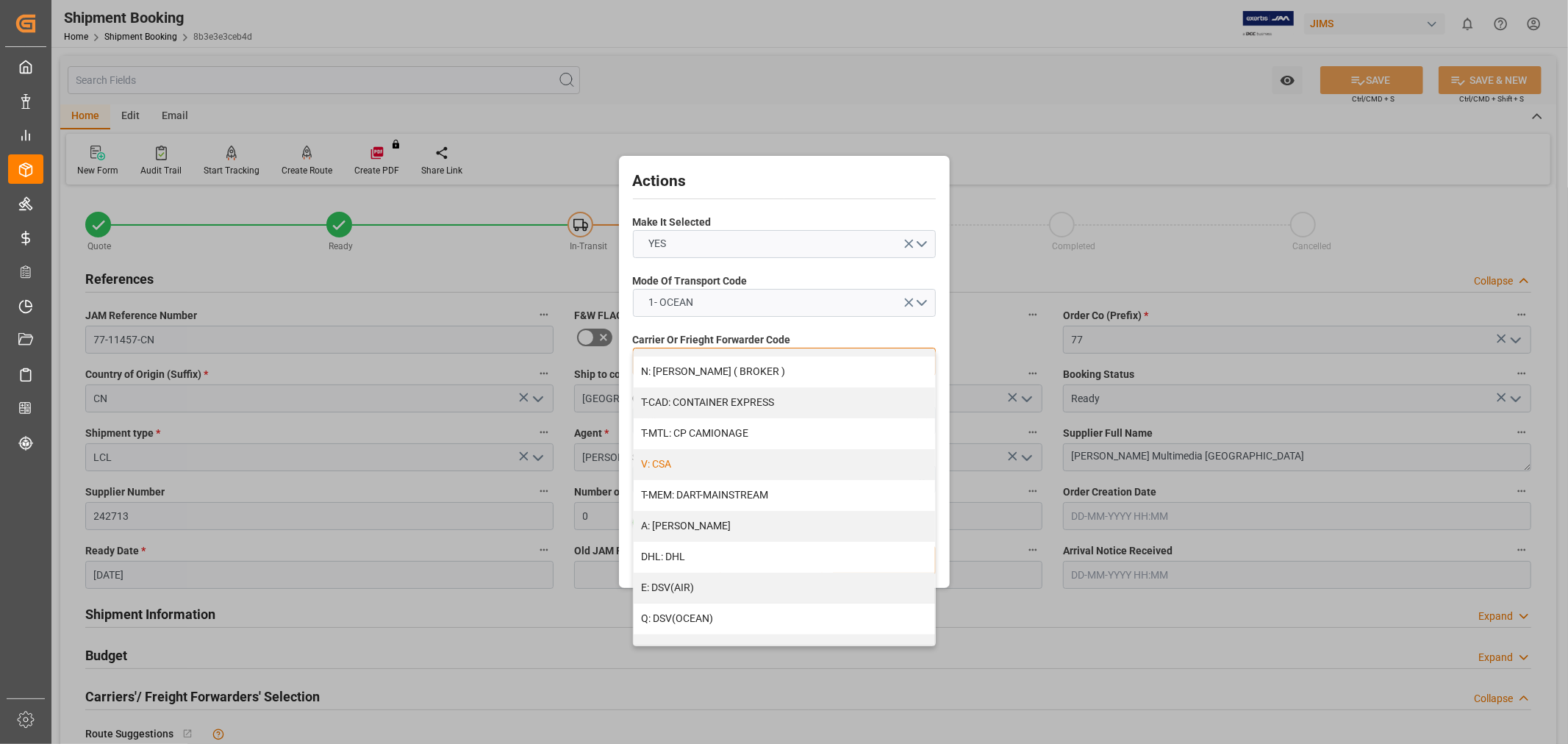
scroll to position [82, 0]
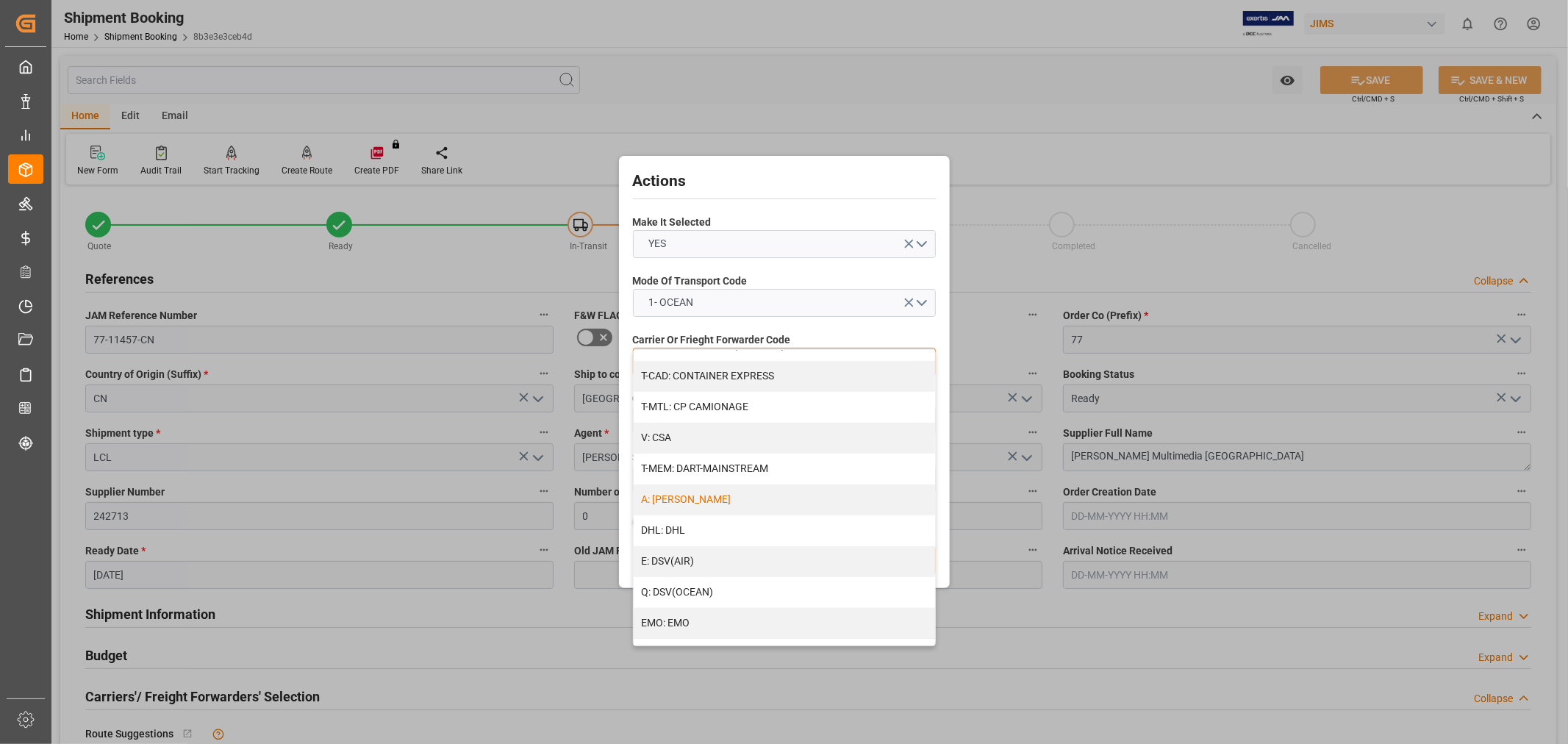
click at [716, 505] on div "A: DELMAR" at bounding box center [784, 500] width 301 height 31
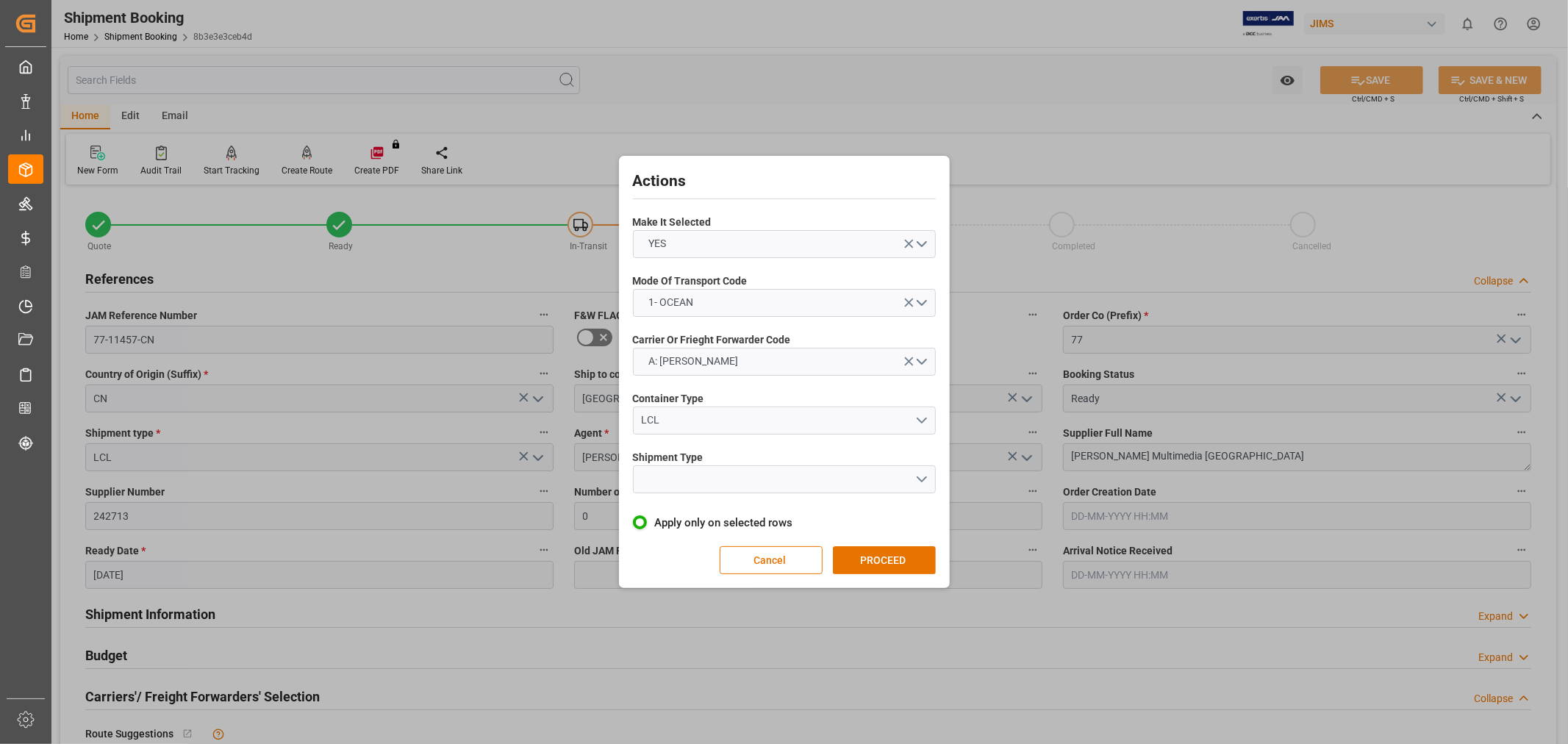
click at [722, 494] on div "Shipment Type" at bounding box center [784, 472] width 303 height 54
click at [715, 486] on button "open menu" at bounding box center [784, 479] width 303 height 28
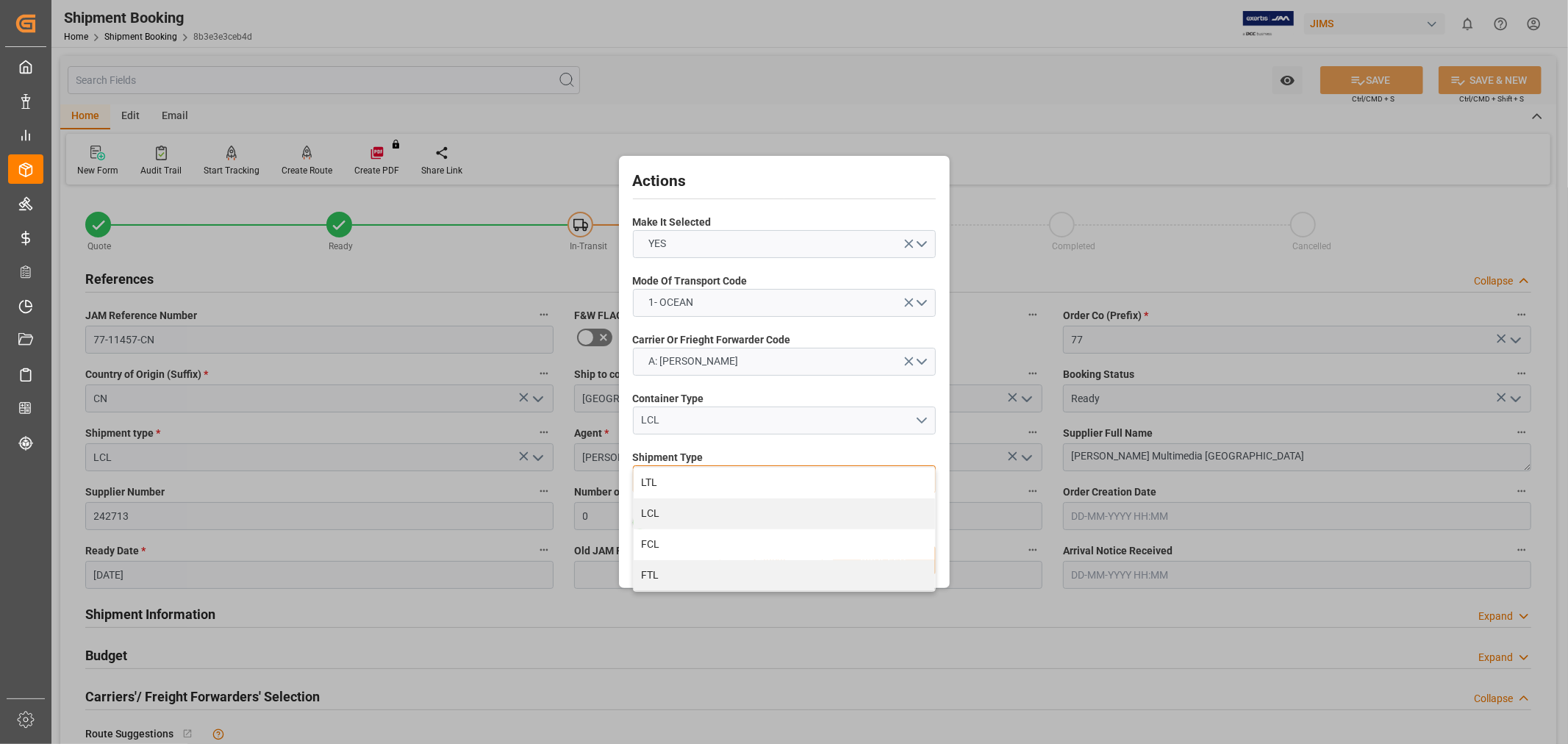
click at [682, 506] on div "LCL" at bounding box center [784, 513] width 301 height 31
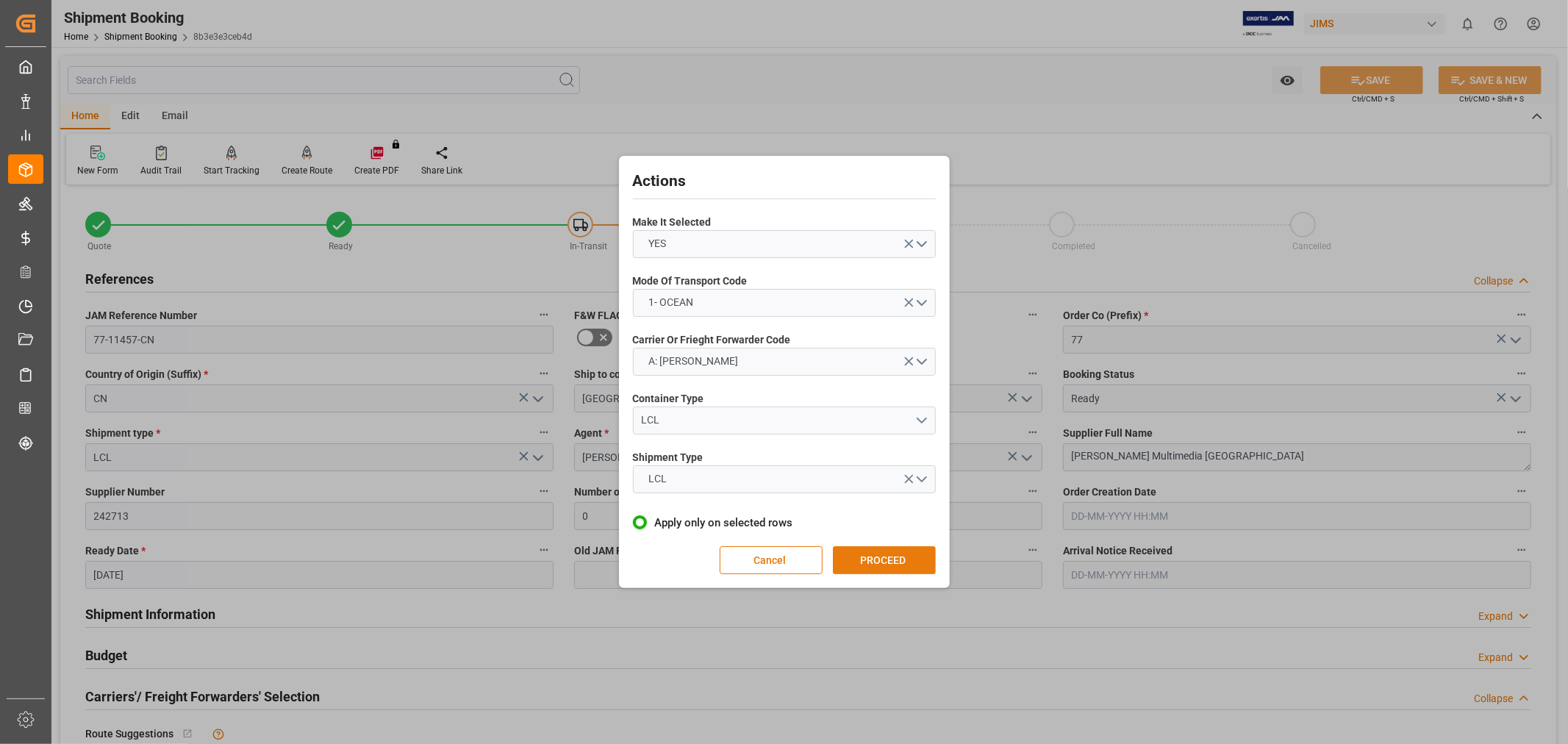
click at [878, 549] on button "PROCEED" at bounding box center [884, 560] width 103 height 28
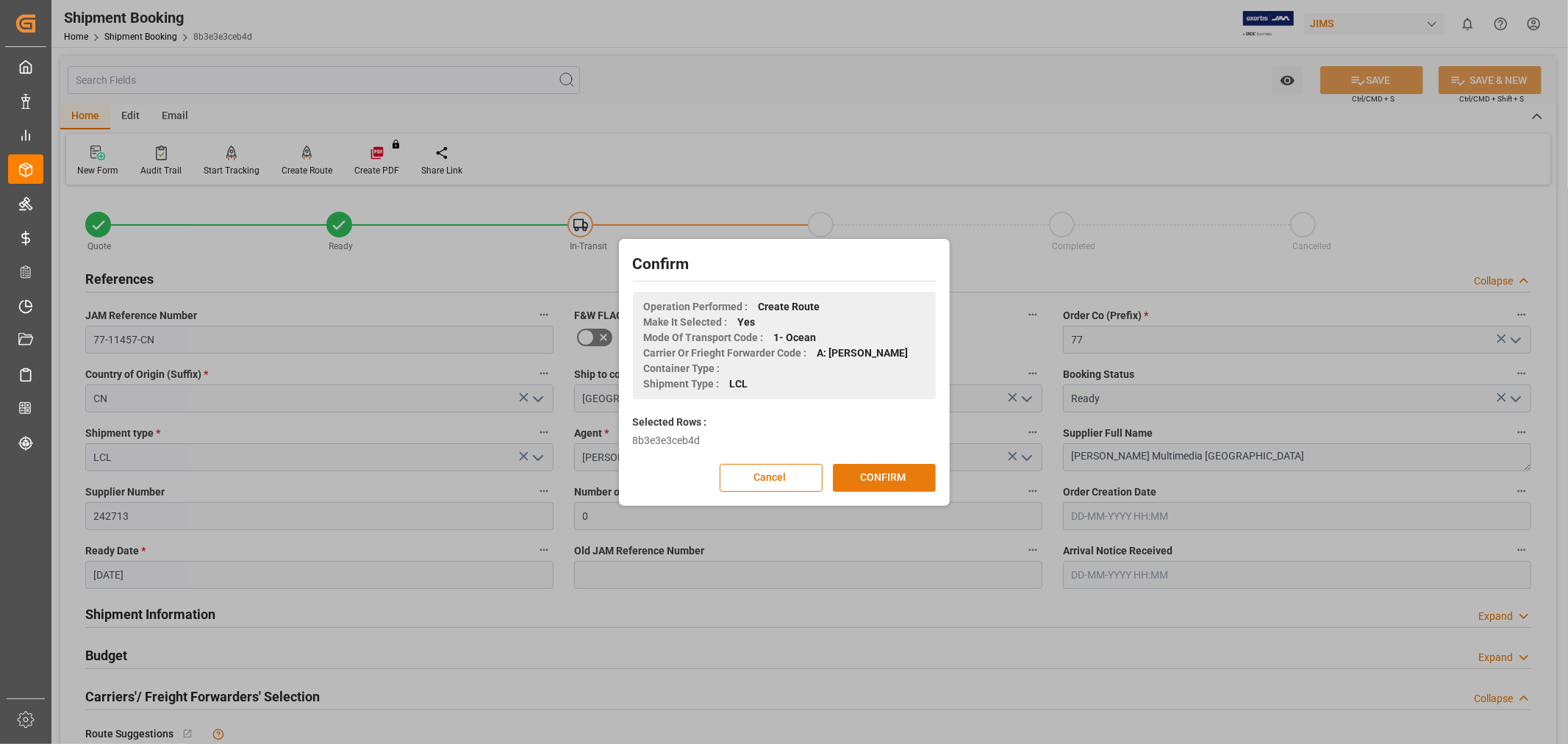
click at [864, 481] on button "CONFIRM" at bounding box center [884, 478] width 103 height 28
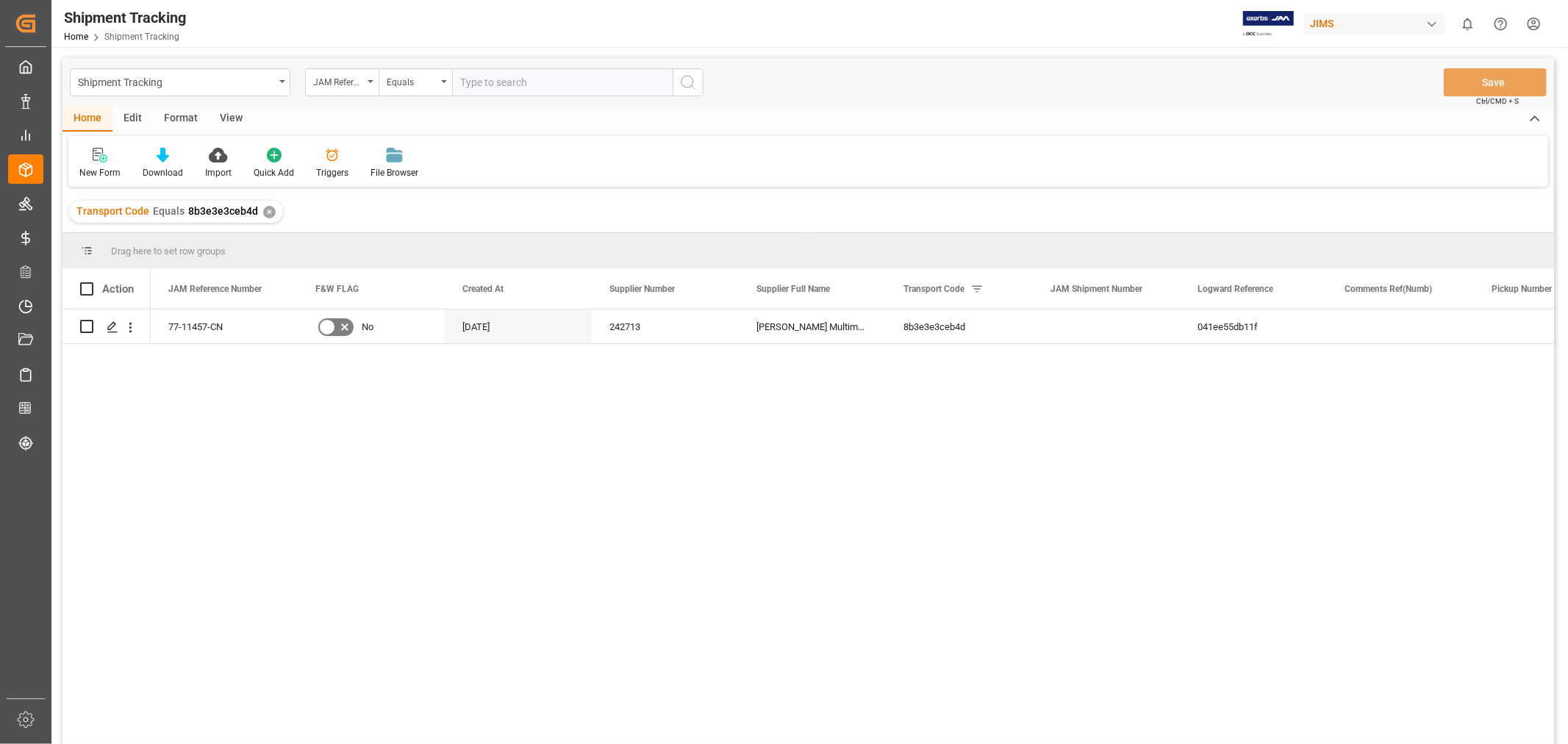
click at [221, 120] on div "View" at bounding box center [231, 118] width 45 height 25
click at [94, 162] on icon at bounding box center [94, 156] width 15 height 15
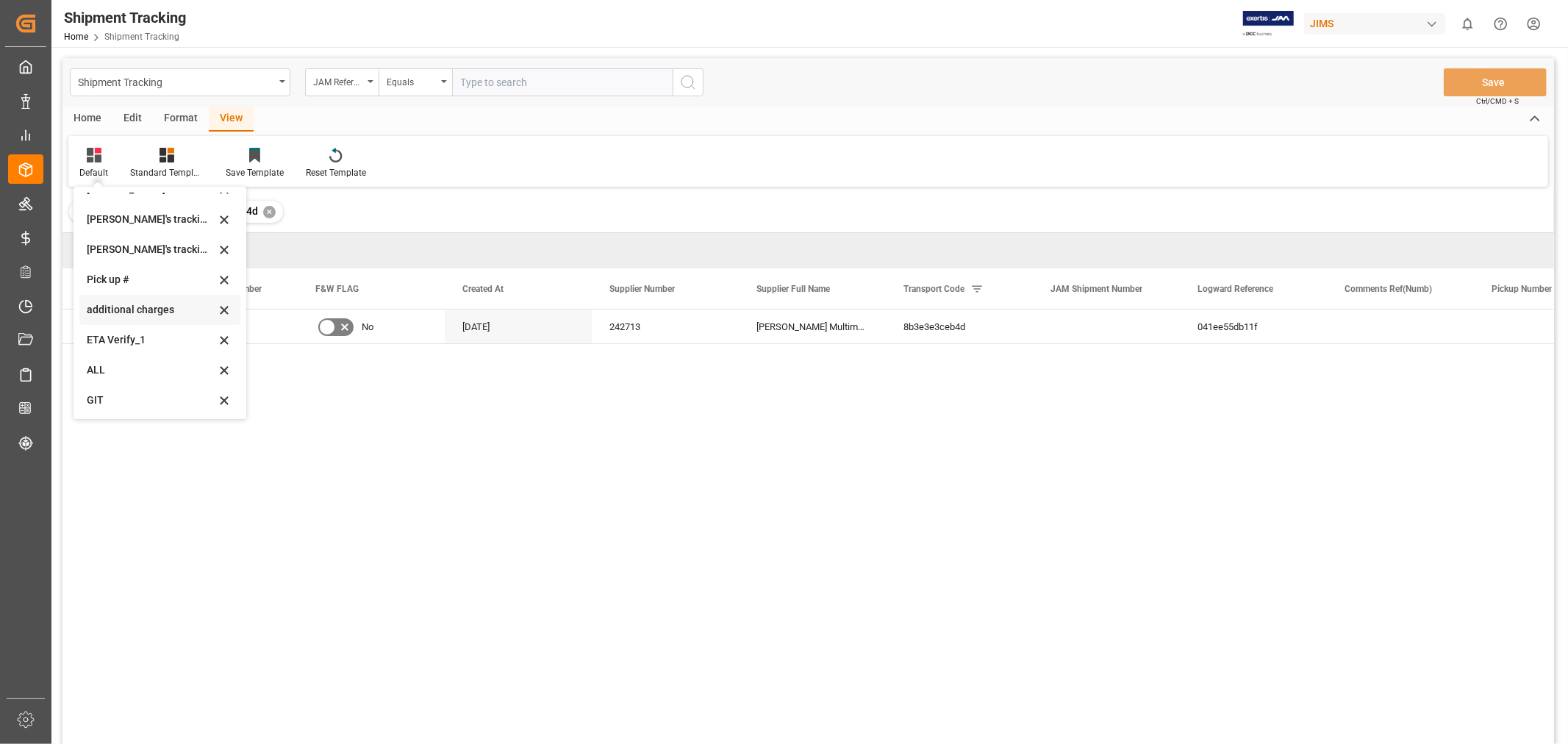
scroll to position [321, 0]
click at [156, 251] on div "[PERSON_NAME]'s tracking all_sample" at bounding box center [151, 248] width 129 height 16
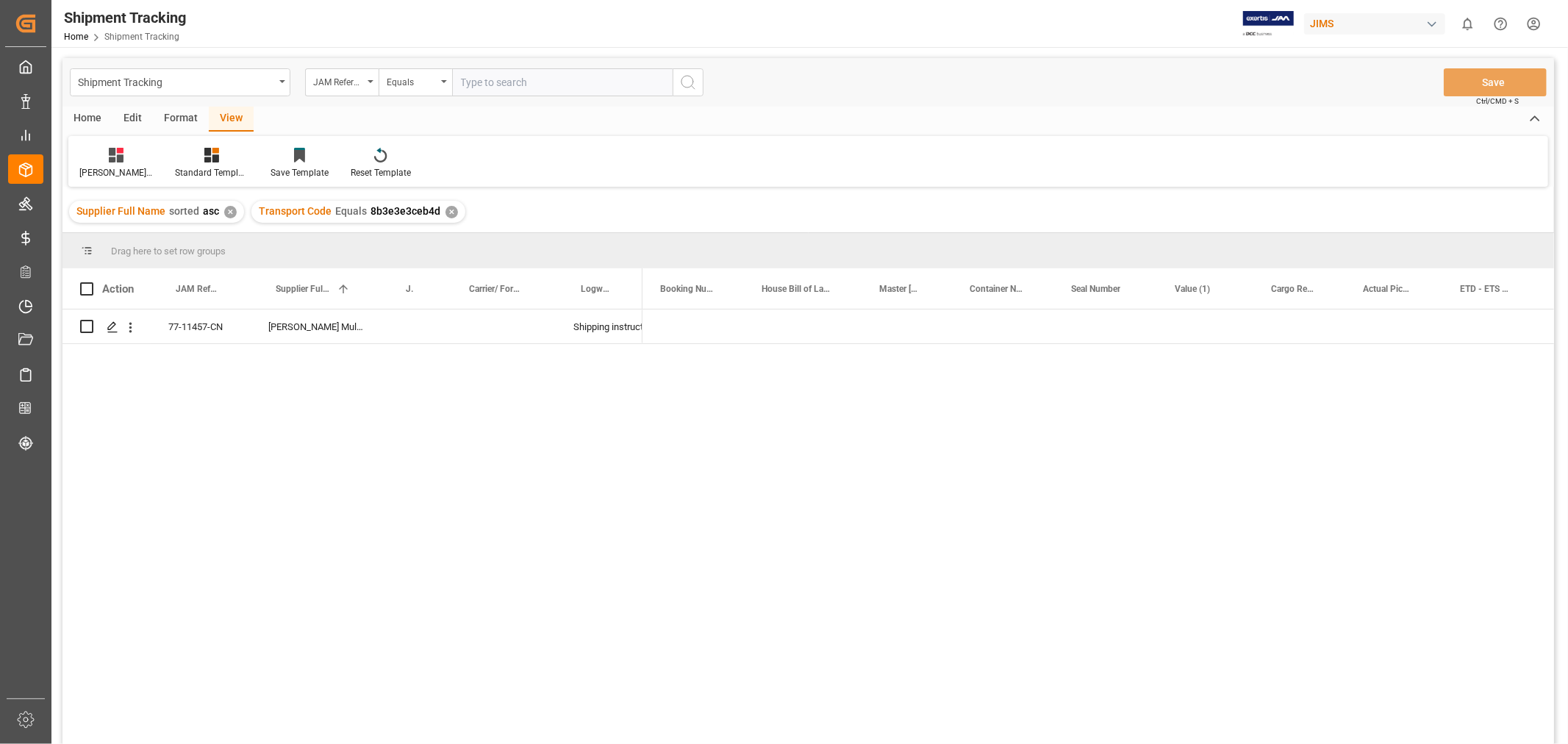
click at [1158, 347] on div at bounding box center [1098, 532] width 912 height 445
click at [1176, 336] on div "Press SPACE to select this row." at bounding box center [1205, 326] width 97 height 34
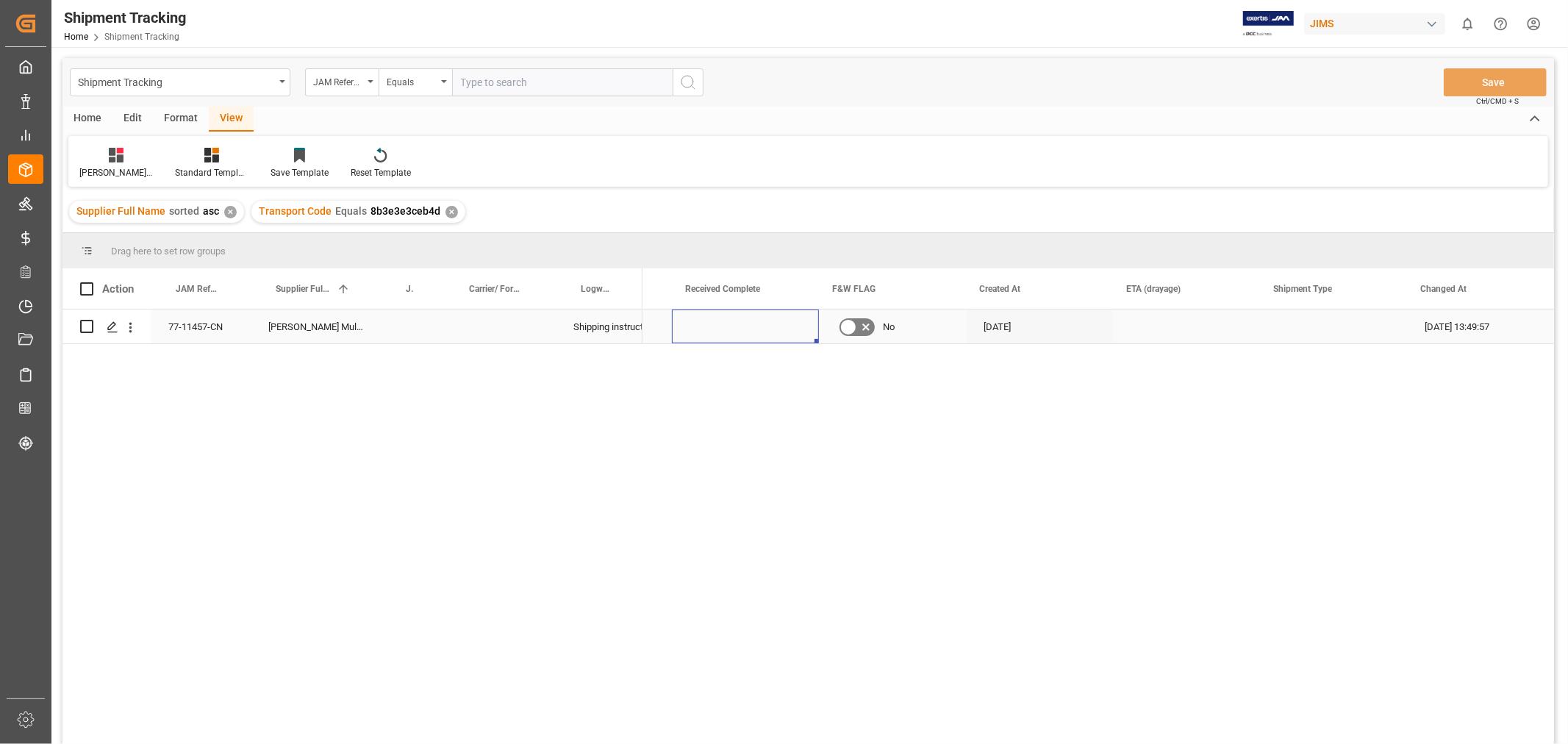
click at [710, 326] on div "Press SPACE to select this row." at bounding box center [745, 326] width 147 height 34
click at [741, 333] on div "Press SPACE to select this row." at bounding box center [743, 326] width 201 height 34
click at [797, 331] on div "Press SPACE to select this row." at bounding box center [743, 326] width 201 height 34
click at [797, 331] on div "Press SPACE to select this row." at bounding box center [743, 326] width 201 height 34
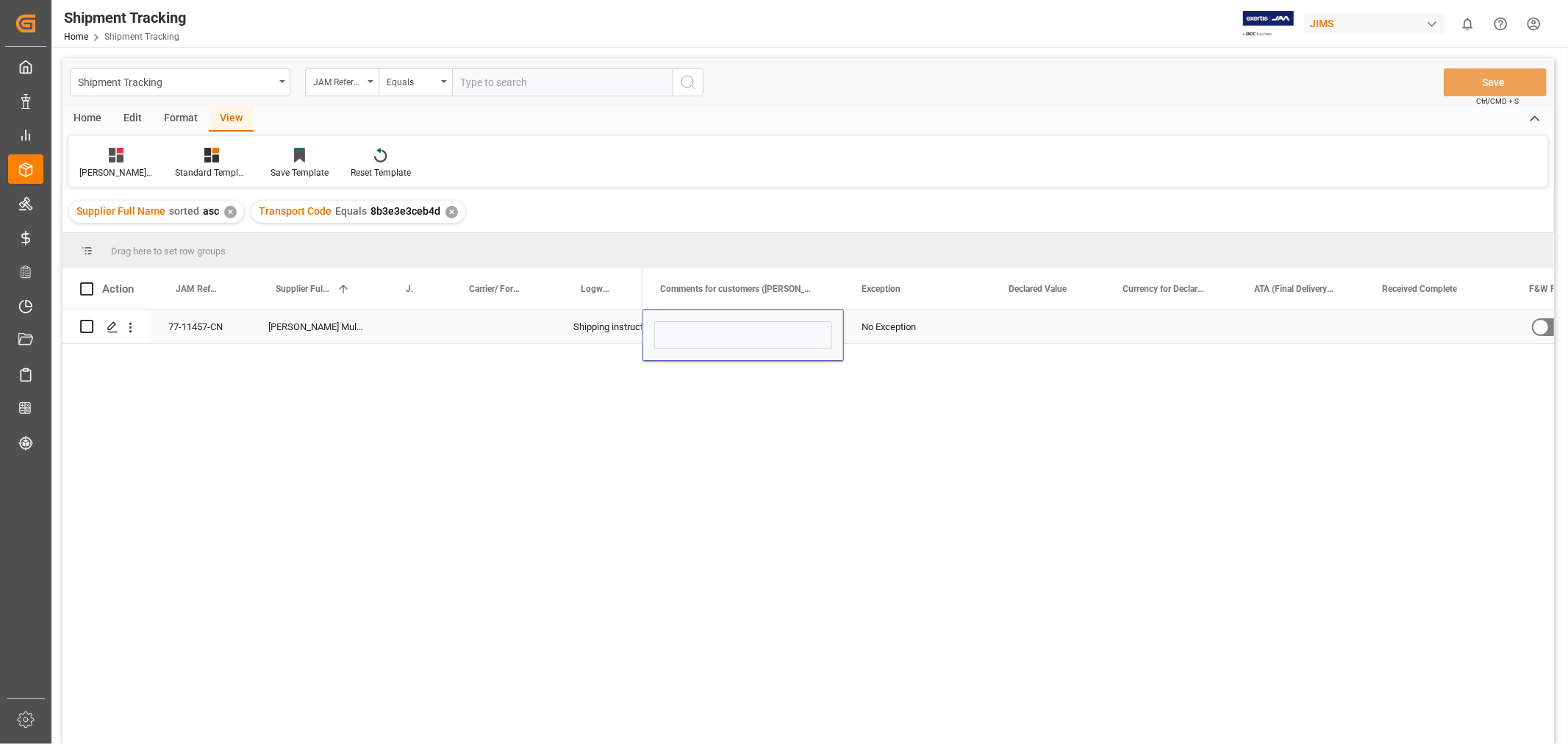
click at [797, 331] on input "Press SPACE to select this row." at bounding box center [744, 335] width 178 height 28
type input "MULTIMEDIA HOLIDAY 2025"
click at [966, 334] on div "No Exception" at bounding box center [917, 327] width 111 height 34
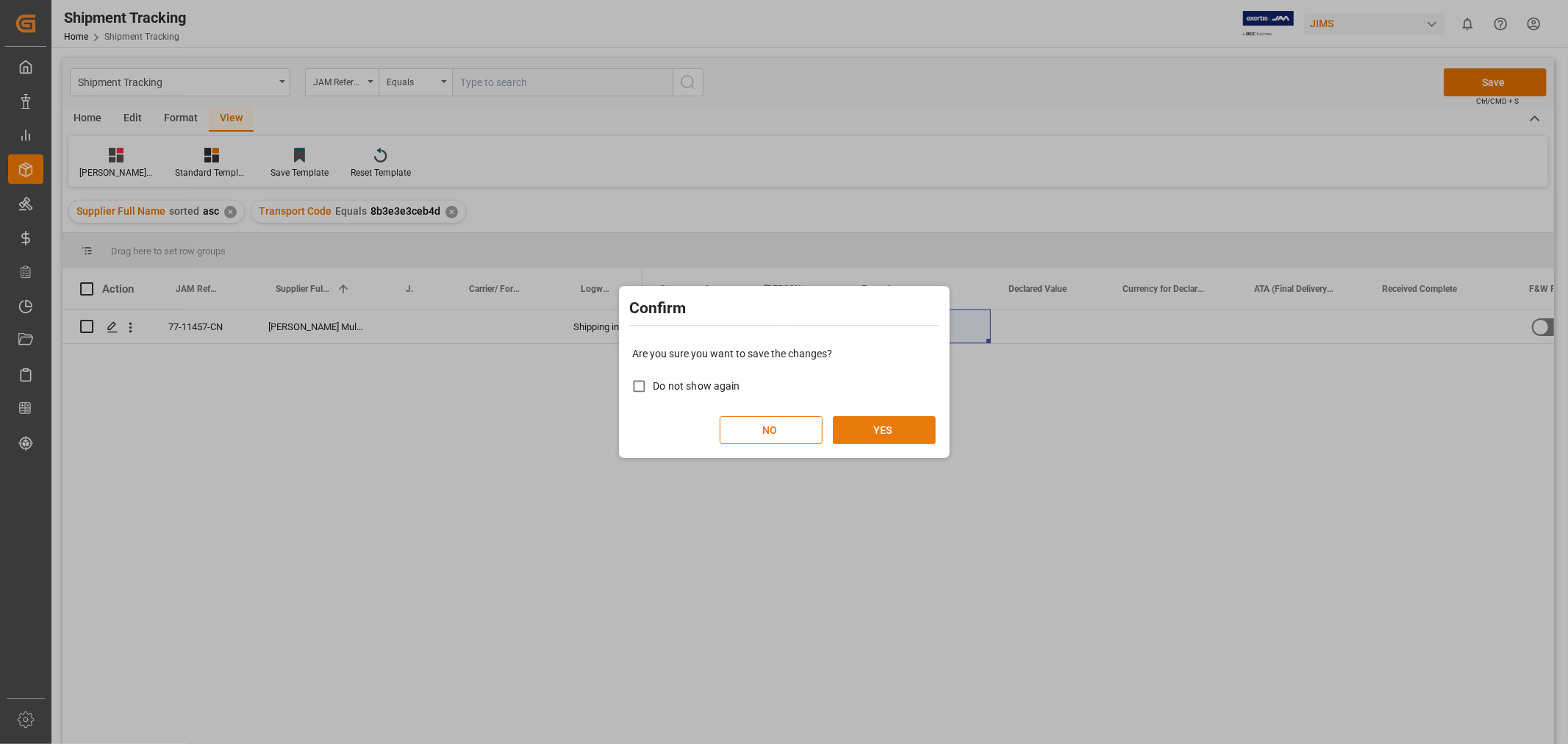
click at [897, 420] on button "YES" at bounding box center [884, 430] width 103 height 28
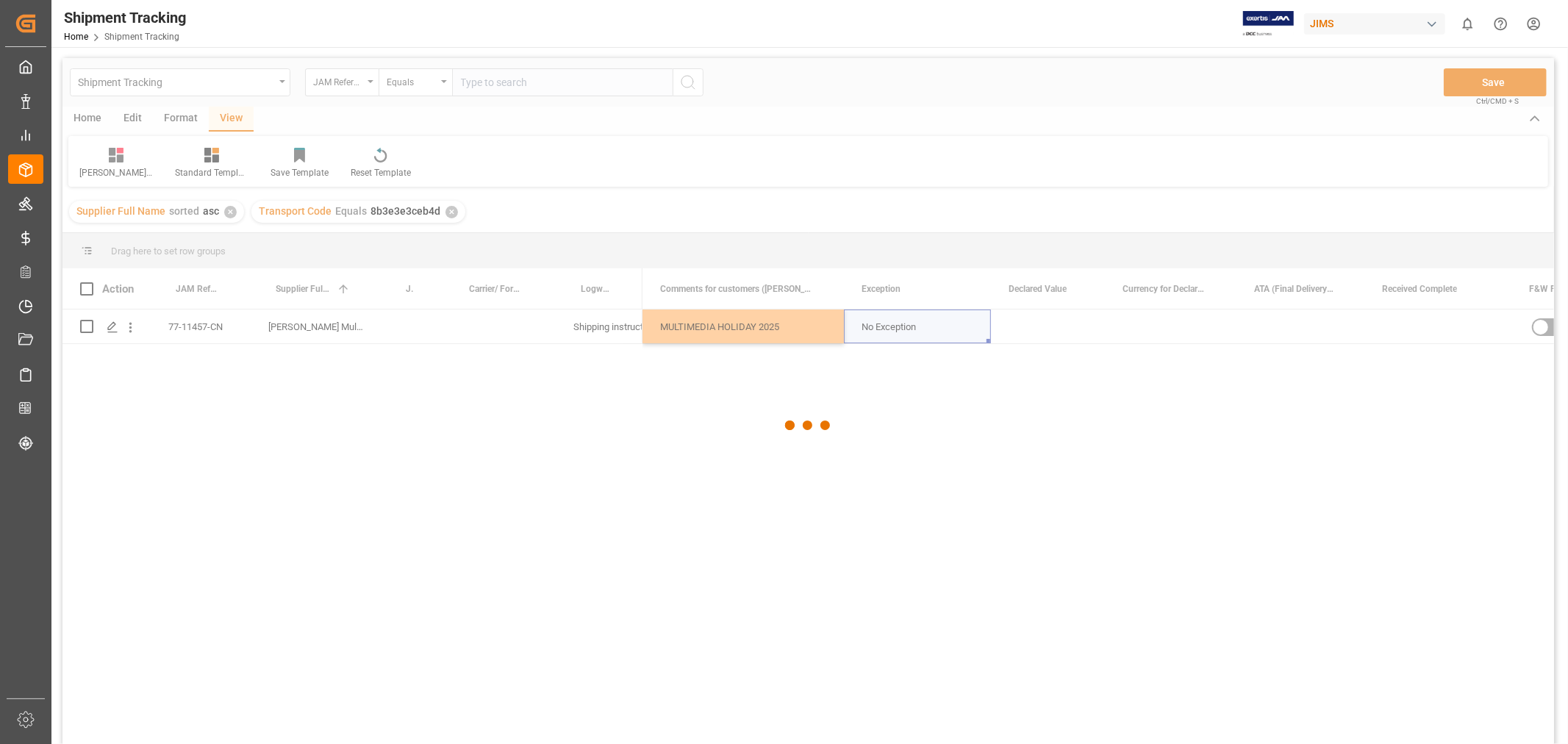
click at [982, 413] on div at bounding box center [809, 426] width 1492 height 736
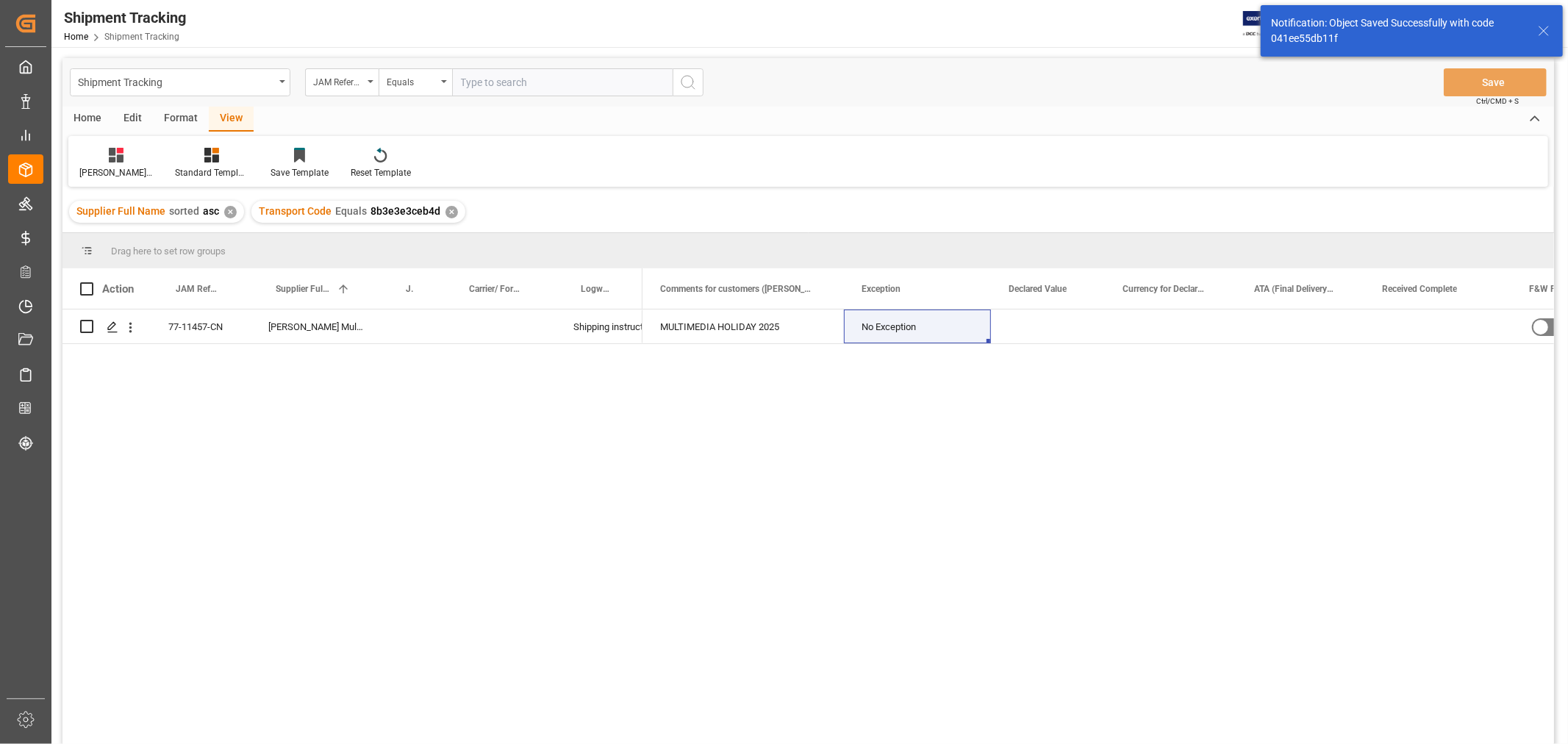
click at [229, 118] on div "View" at bounding box center [231, 118] width 45 height 25
click at [105, 166] on div "[PERSON_NAME]'s tracking all_sample" at bounding box center [116, 173] width 73 height 13
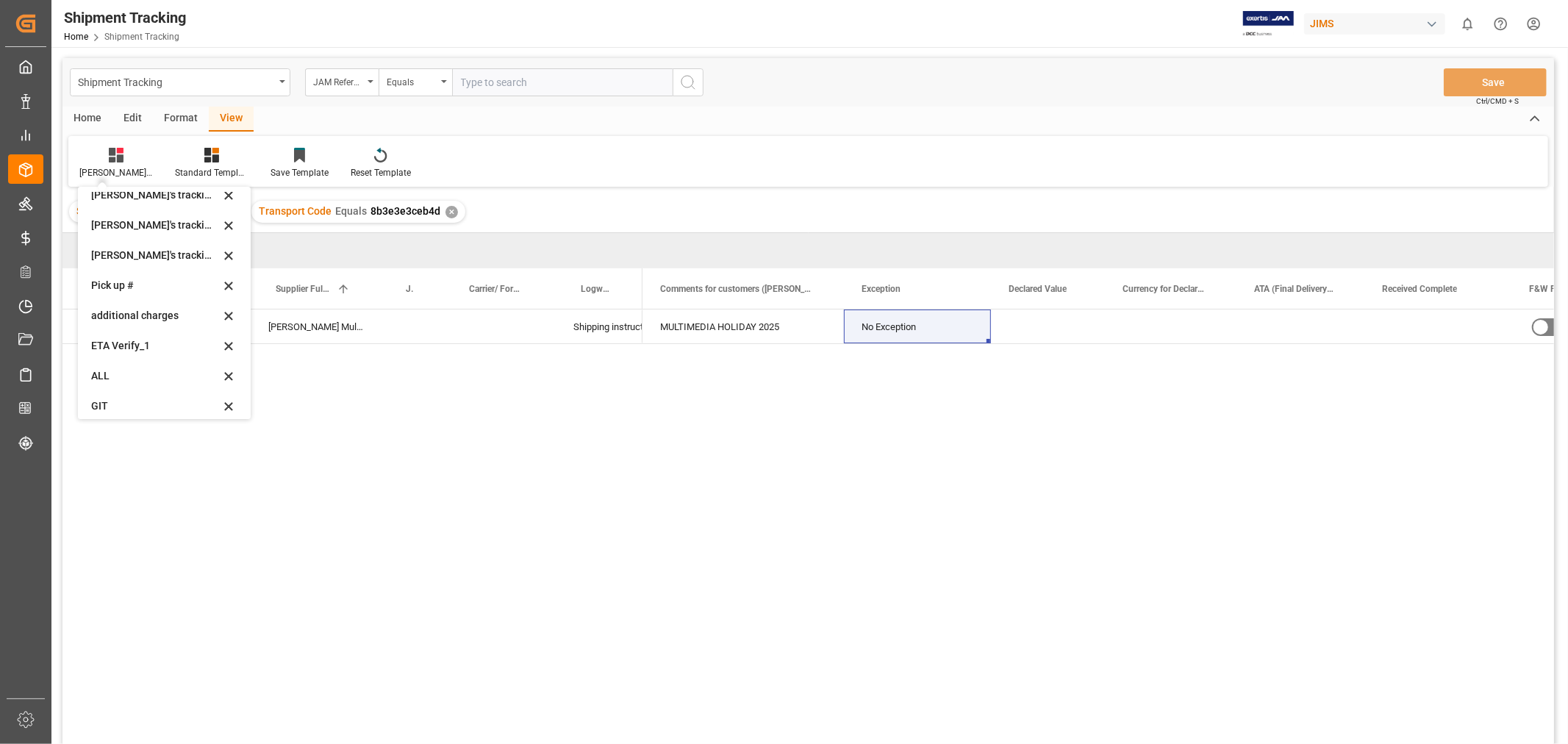
scroll to position [321, 0]
click at [126, 342] on div "ETA Verify_1" at bounding box center [156, 338] width 129 height 16
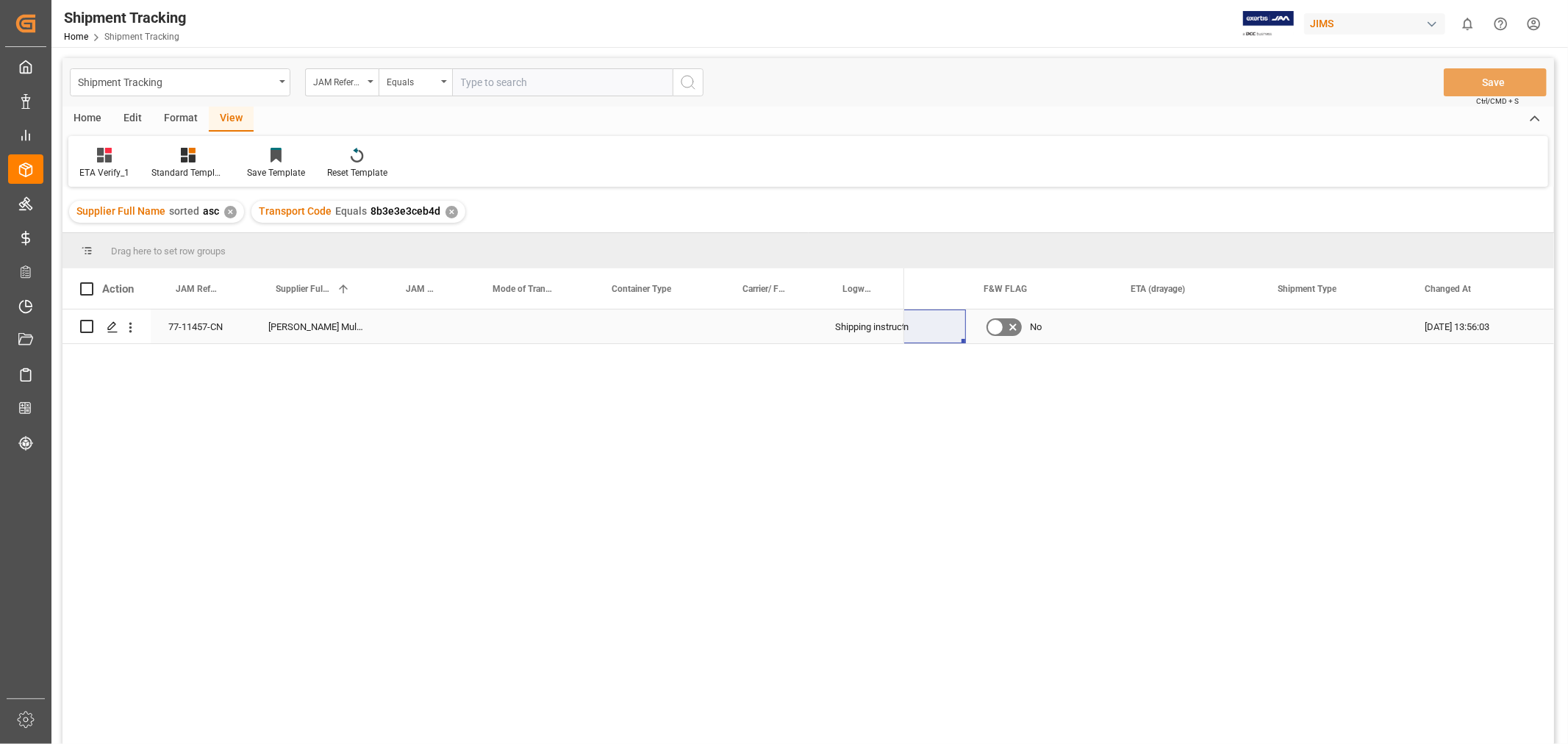
scroll to position [0, 814]
click at [655, 332] on div "Press SPACE to select this row." at bounding box center [652, 326] width 131 height 34
click at [685, 332] on button "Select" at bounding box center [652, 335] width 107 height 28
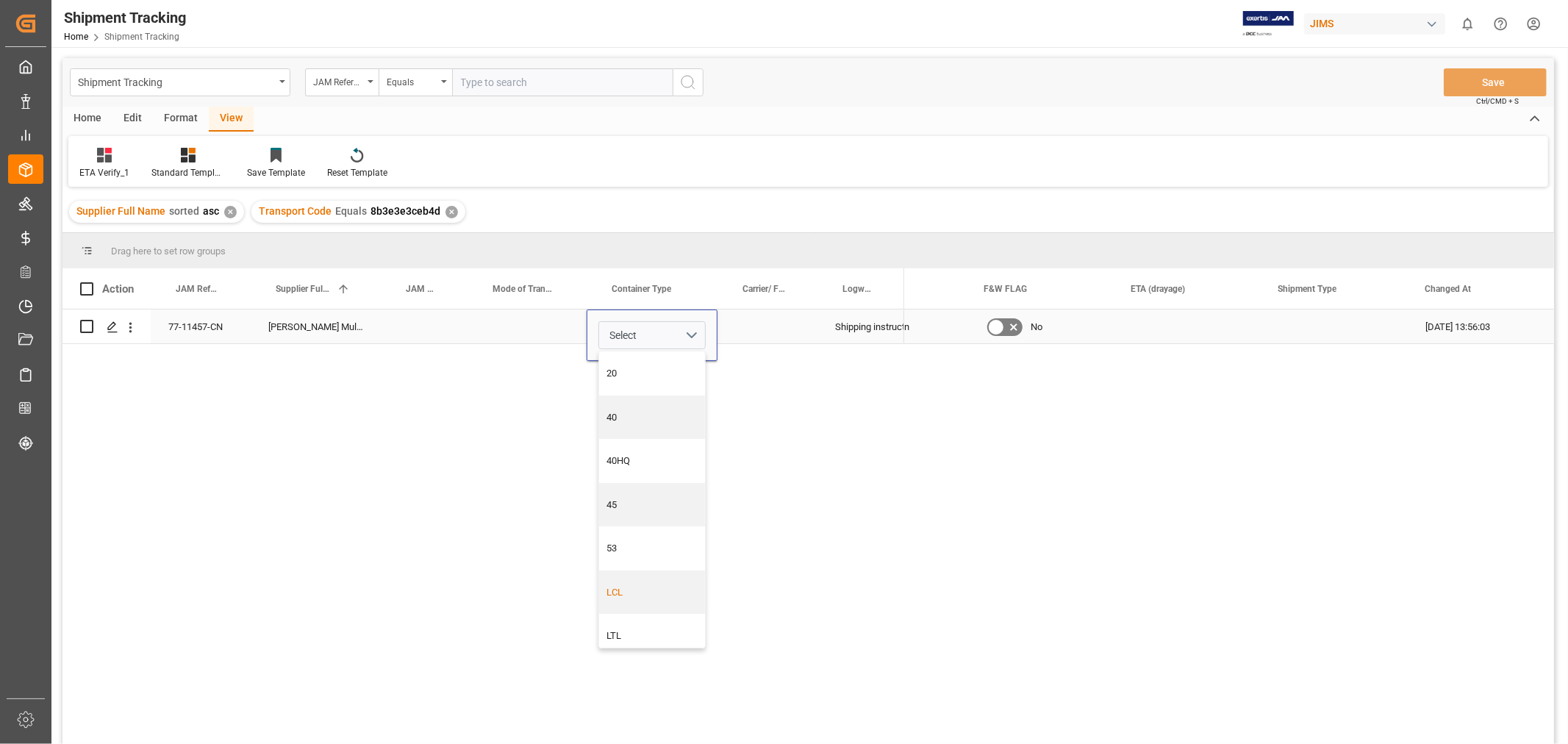
click at [637, 585] on div "LCL" at bounding box center [652, 593] width 91 height 15
click at [757, 329] on div "Press SPACE to select this row." at bounding box center [768, 326] width 100 height 34
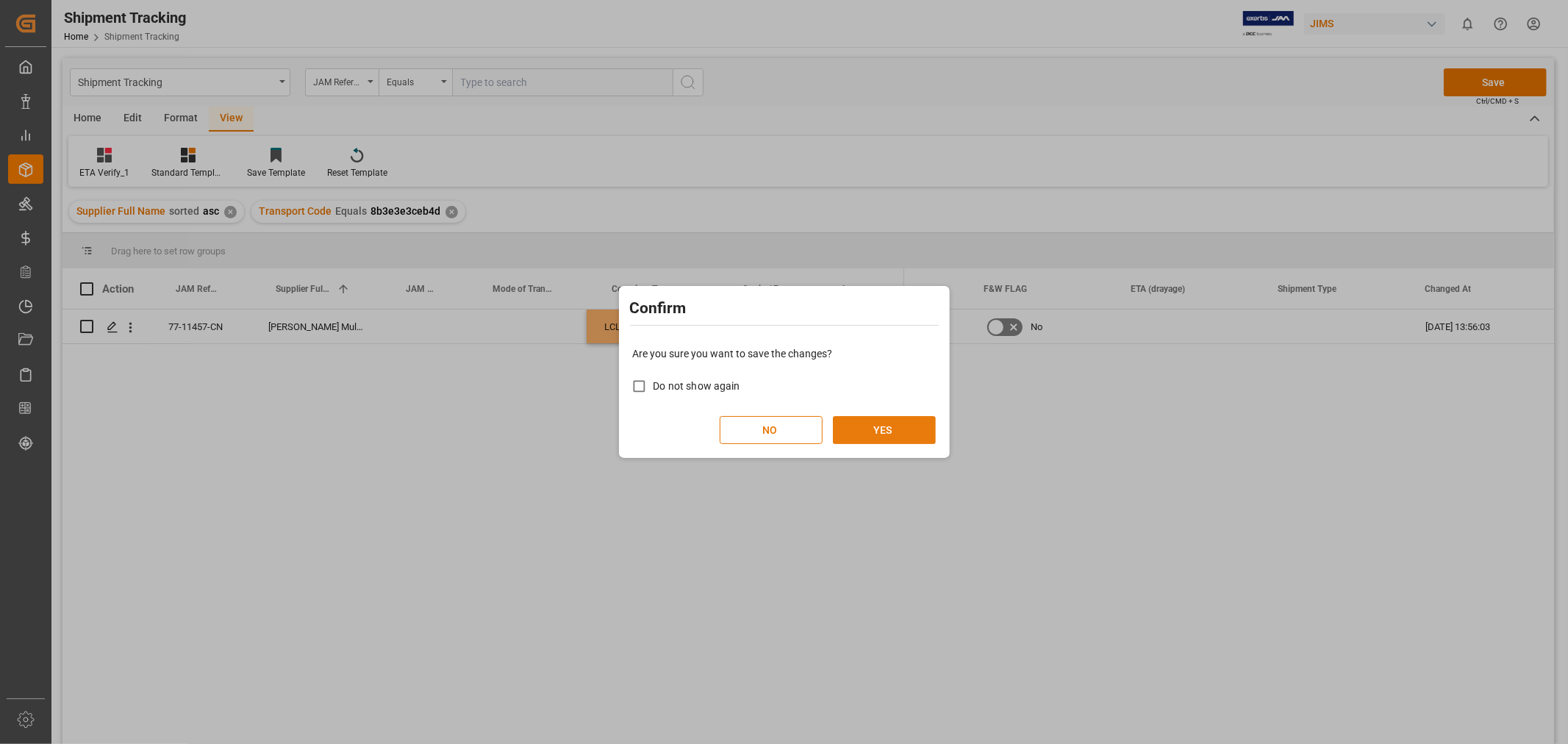
click at [895, 429] on button "YES" at bounding box center [884, 430] width 103 height 28
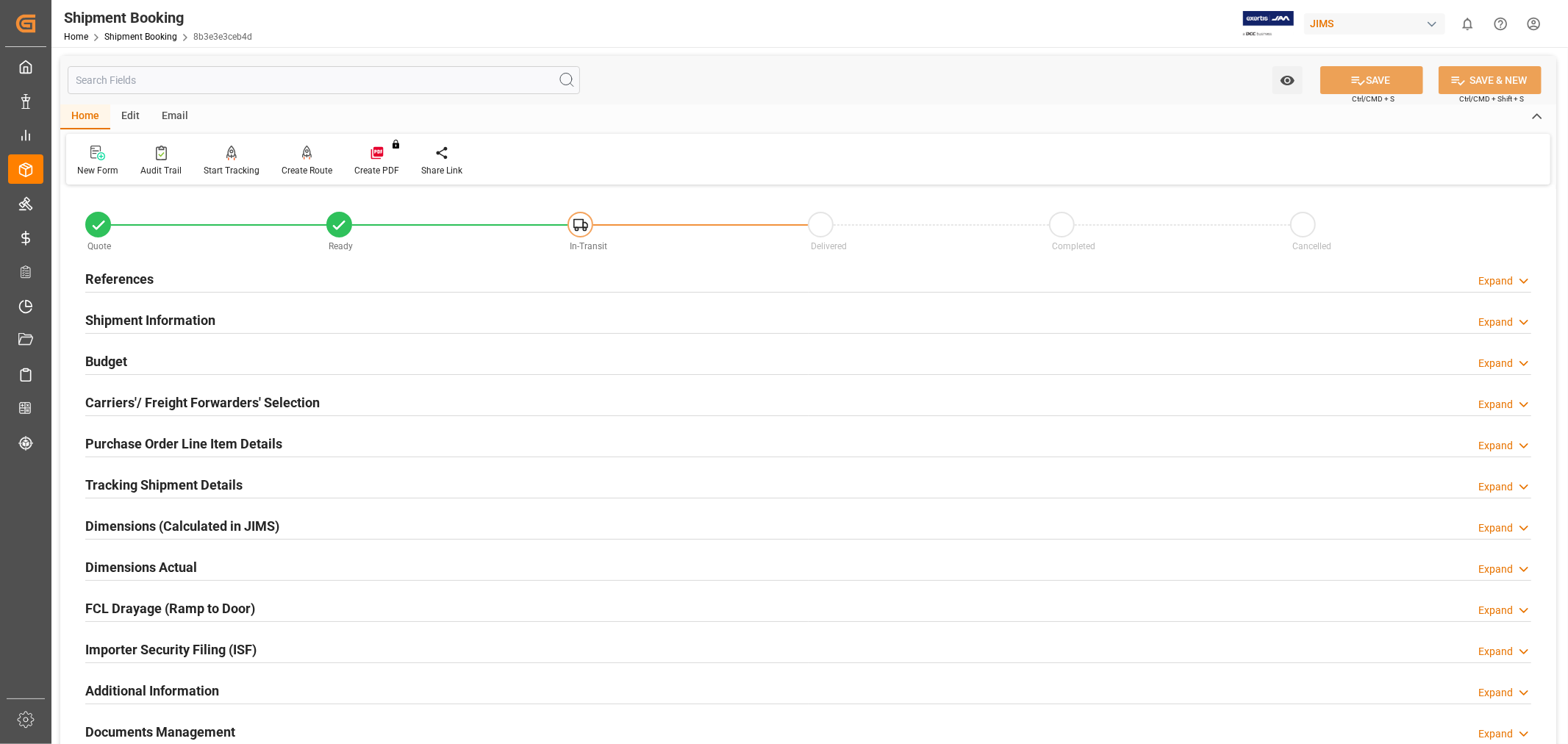
click at [839, 165] on div "New Form Audit Trail Start Tracking Create Empty Shipment Tracking Create Route…" at bounding box center [808, 159] width 1484 height 51
